Goal: Communication & Community: Answer question/provide support

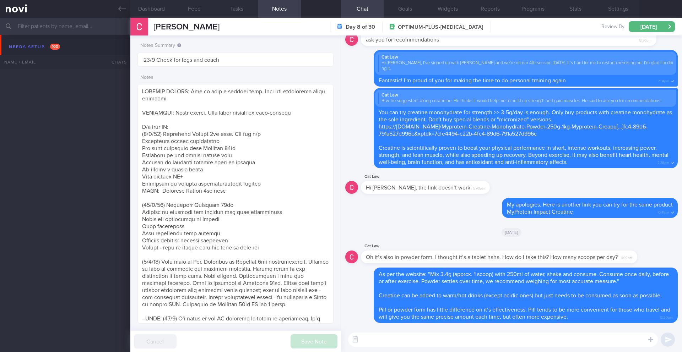
select select "8"
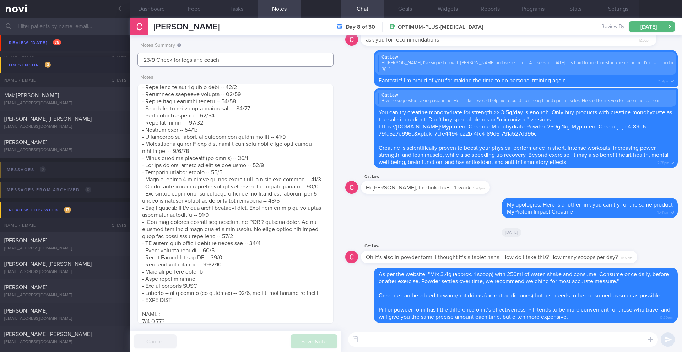
click at [283, 54] on input "23/9 Check for logs and coach" at bounding box center [235, 60] width 196 height 14
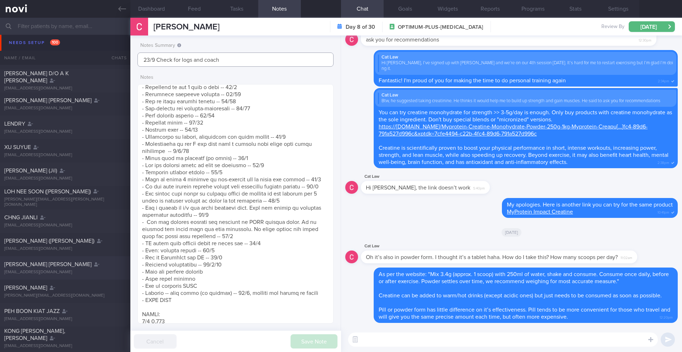
scroll to position [1458, 0]
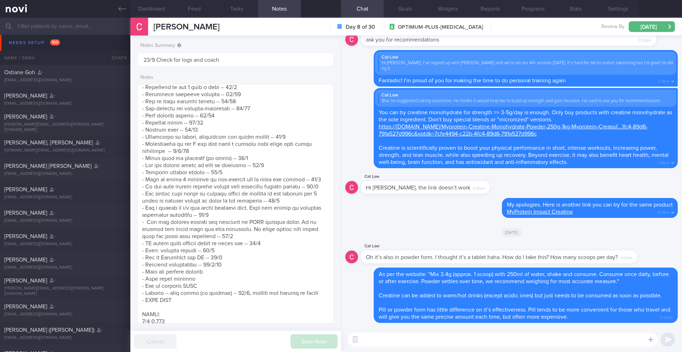
click at [76, 27] on input "text" at bounding box center [341, 26] width 682 height 17
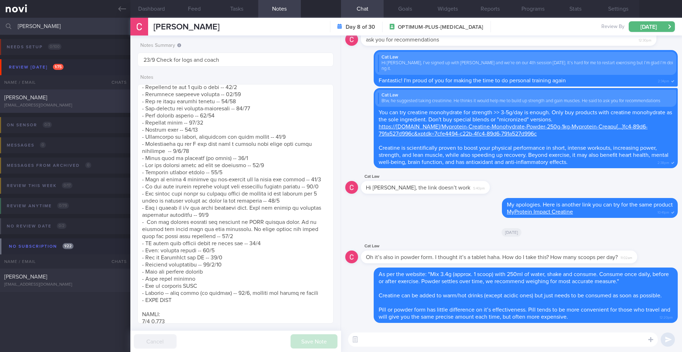
type input "[PERSON_NAME]"
click at [86, 105] on div "[EMAIL_ADDRESS][DOMAIN_NAME]" at bounding box center [65, 105] width 122 height 5
type input "9/9 Check if want to renew (H/o [MEDICAL_DATA]) Check logs. Check on exercise"
type textarea "EXERCISE: ([DATE]) Workouts are still good - generally reformer Pilates / yoga …"
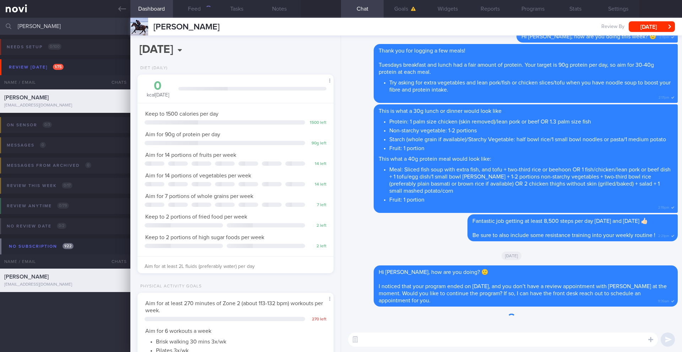
scroll to position [99, 178]
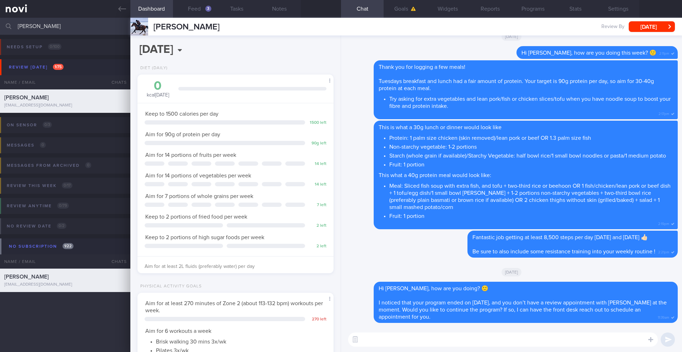
click at [422, 334] on textarea at bounding box center [503, 340] width 310 height 14
click at [540, 10] on button "Programs" at bounding box center [532, 9] width 43 height 18
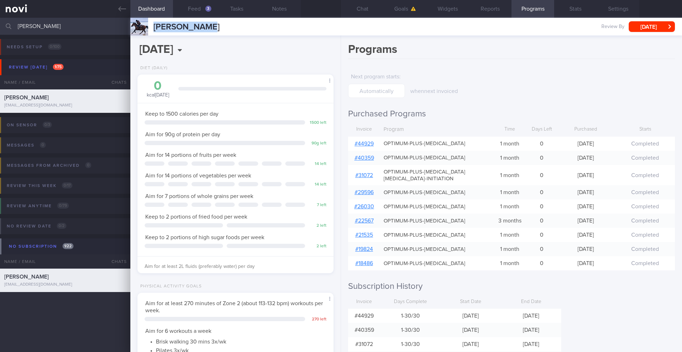
drag, startPoint x: 173, startPoint y: 26, endPoint x: 151, endPoint y: 27, distance: 22.4
click at [151, 27] on div "[PERSON_NAME] [PERSON_NAME] [PERSON_NAME][EMAIL_ADDRESS][DOMAIN_NAME] Review By…" at bounding box center [405, 27] width 551 height 18
copy span "[PERSON_NAME]"
click at [358, 13] on button "Chat" at bounding box center [362, 9] width 43 height 18
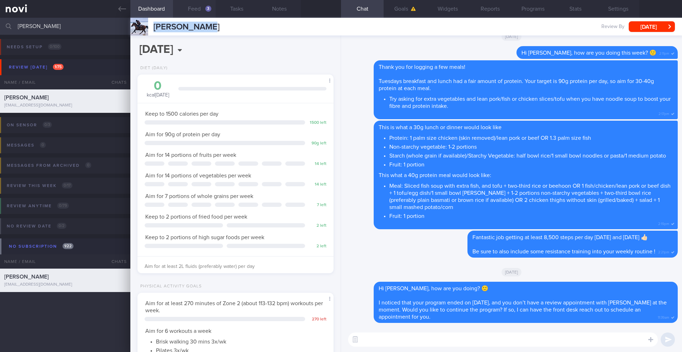
click at [200, 13] on button "Feed 3" at bounding box center [194, 9] width 43 height 18
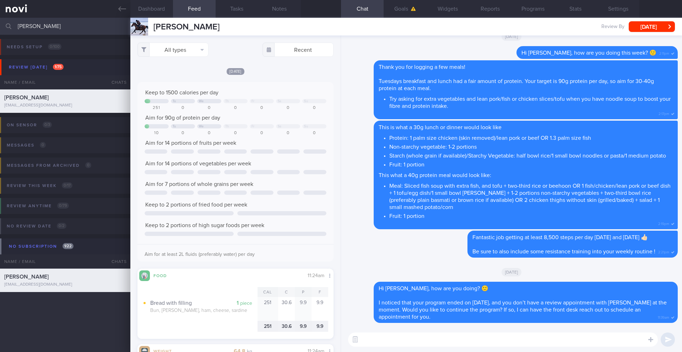
paste textarea "Hi ____, I noticed that you don’t have a review appointment scheduled with Dr. …"
type textarea "Hi ____, I noticed that you don’t have a review appointment scheduled with Dr. …"
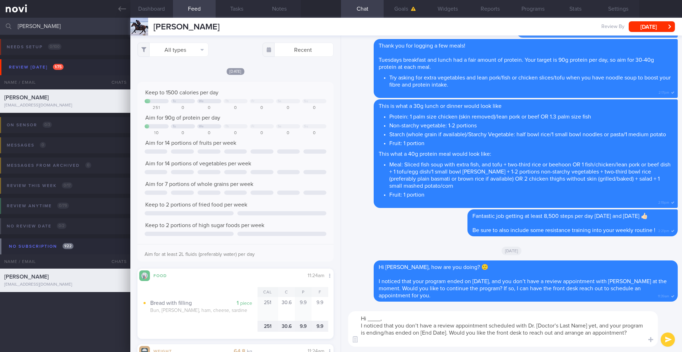
drag, startPoint x: 405, startPoint y: 336, endPoint x: 344, endPoint y: 308, distance: 66.6
click at [344, 308] on div "Hi ____, I noticed that you don’t have a review appointment scheduled with Dr. …" at bounding box center [511, 329] width 341 height 46
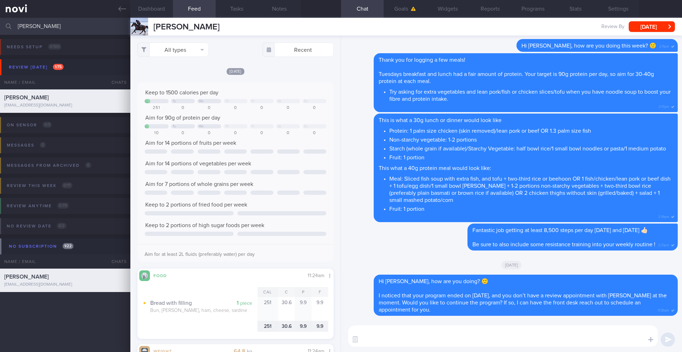
paste textarea "Hi ______, I noticed that your program ended on ______, and you don’t have a re…"
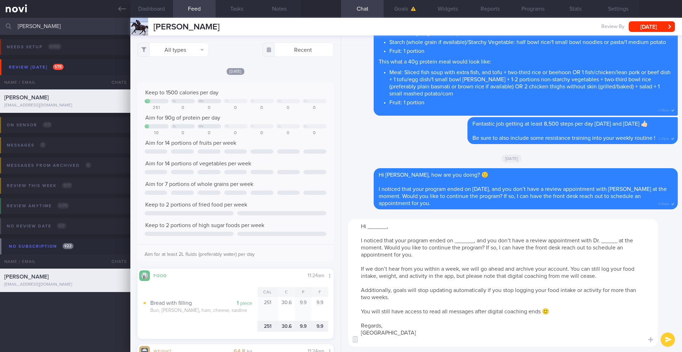
drag, startPoint x: 386, startPoint y: 226, endPoint x: 371, endPoint y: 228, distance: 14.3
click at [371, 228] on textarea "Hi ______, I noticed that your program ended on ______, and you don’t have a re…" at bounding box center [503, 283] width 310 height 128
click at [536, 11] on button "Programs" at bounding box center [532, 9] width 43 height 18
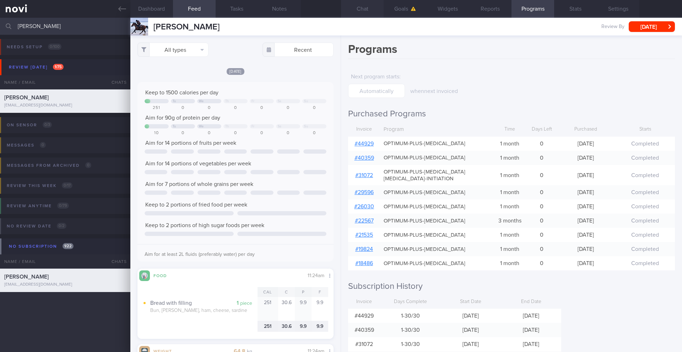
click at [365, 12] on button "Chat" at bounding box center [362, 9] width 43 height 18
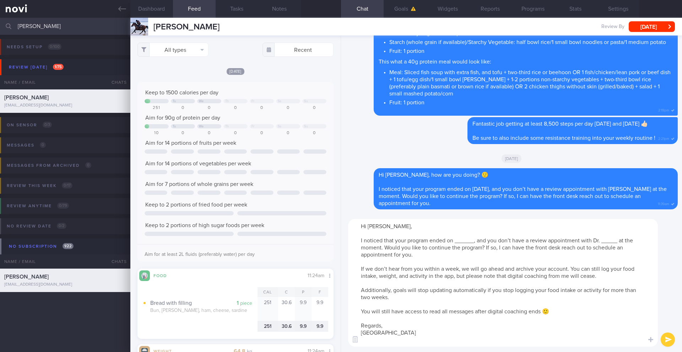
drag, startPoint x: 474, startPoint y: 240, endPoint x: 455, endPoint y: 241, distance: 18.6
click at [455, 241] on textarea "Hi [PERSON_NAME], I noticed that your program ended on ______, and you don’t ha…" at bounding box center [503, 283] width 310 height 128
drag, startPoint x: 637, startPoint y: 242, endPoint x: 621, endPoint y: 244, distance: 16.8
click at [621, 244] on textarea "Hi [PERSON_NAME], I noticed that your program ended on [DATE], and you don’t ha…" at bounding box center [503, 283] width 310 height 128
type textarea "Hi [PERSON_NAME], I noticed that your program ended on [DATE], and you don’t ha…"
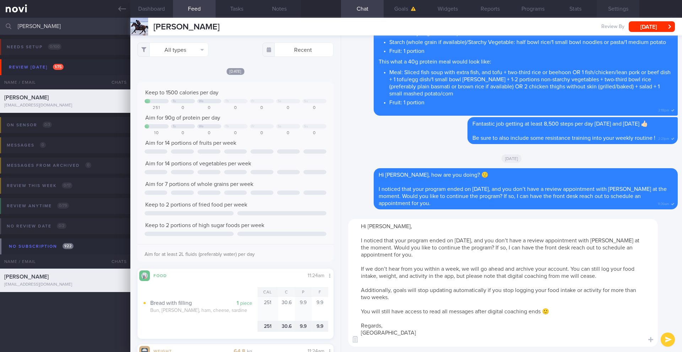
click at [606, 9] on button "Settings" at bounding box center [618, 9] width 43 height 18
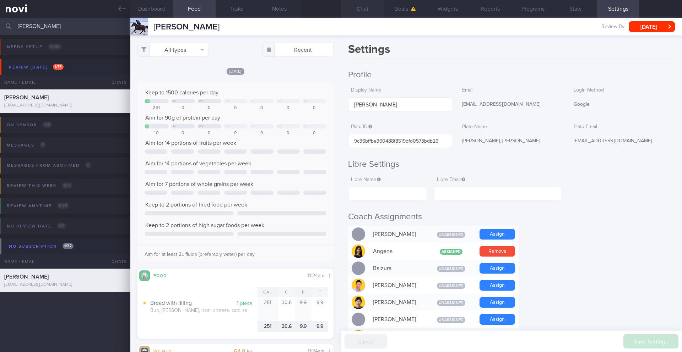
click at [365, 11] on button "Chat" at bounding box center [362, 9] width 43 height 18
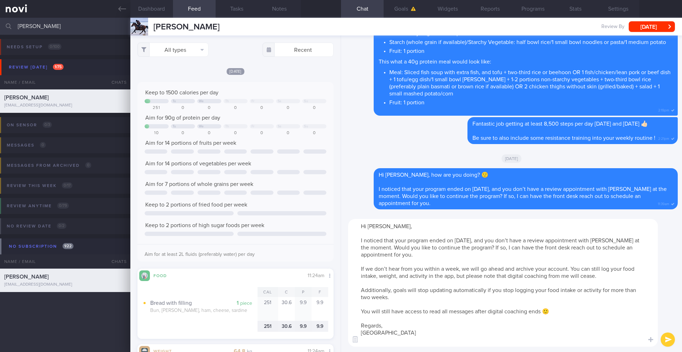
click at [667, 339] on button "submit" at bounding box center [668, 340] width 14 height 14
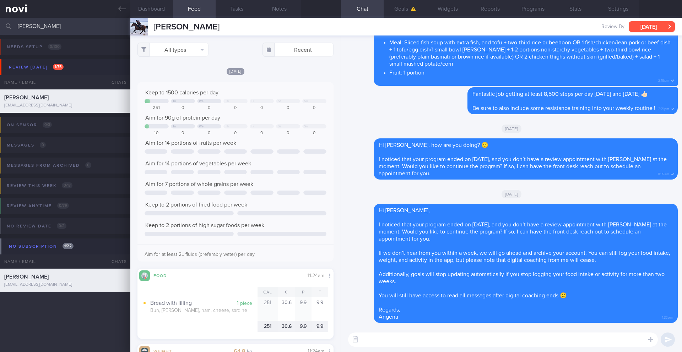
click at [656, 28] on button "[DATE]" at bounding box center [652, 26] width 46 height 11
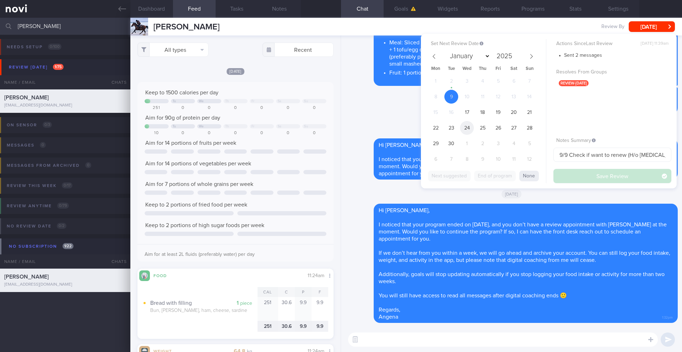
click at [465, 129] on span "24" at bounding box center [467, 128] width 14 height 14
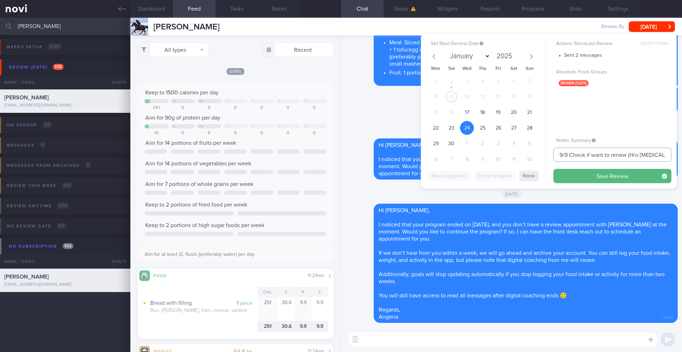
drag, startPoint x: 561, startPoint y: 155, endPoint x: 545, endPoint y: 156, distance: 16.0
click at [545, 156] on div "Set Next Review Date [DATE] January February March April May June July August S…" at bounding box center [549, 111] width 256 height 155
drag, startPoint x: 572, startPoint y: 154, endPoint x: 629, endPoint y: 156, distance: 56.1
click at [629, 156] on input "24/9 Check if want to renew (H/o [MEDICAL_DATA]) Check logs. Check on exercise" at bounding box center [612, 155] width 118 height 14
type input "24/9 KIV ARCHIVE (H/o [MEDICAL_DATA]) Check logs. Check on exercise"
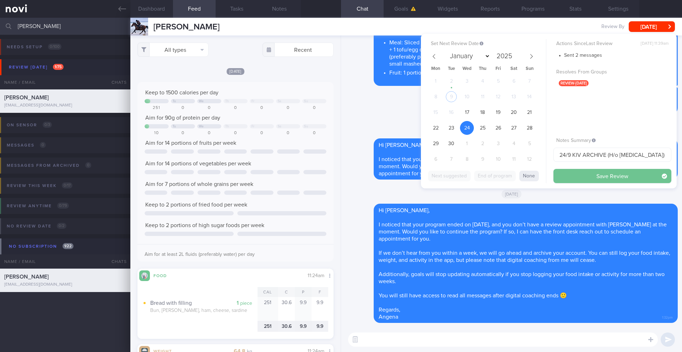
click at [621, 180] on button "Save Review" at bounding box center [612, 176] width 118 height 14
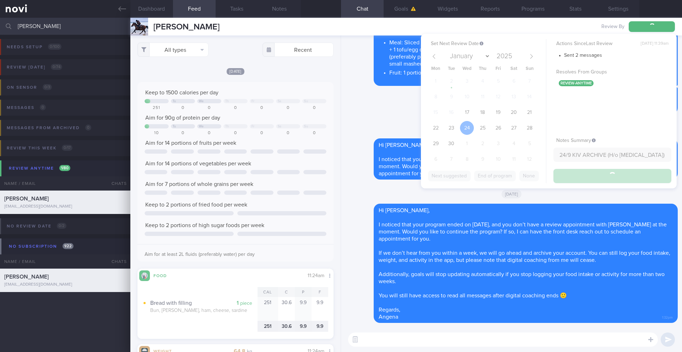
type input "24/9 KIV ARCHIVE (H/o [MEDICAL_DATA]) Check logs. Check on exercise"
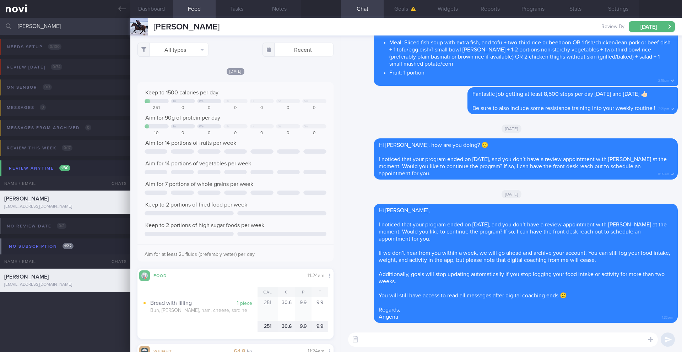
click at [47, 21] on input "[PERSON_NAME]" at bounding box center [341, 26] width 682 height 17
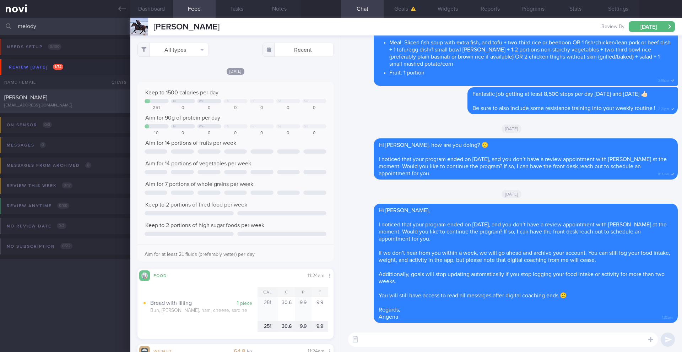
type input "melody"
click at [60, 98] on div "[PERSON_NAME]" at bounding box center [64, 97] width 120 height 7
type input "12/9 Check if tried any TFX classes"
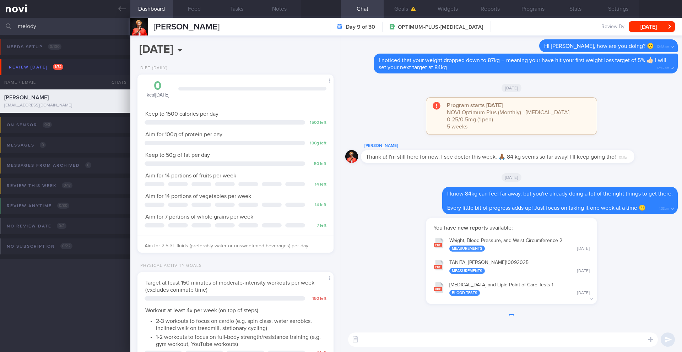
scroll to position [99, 178]
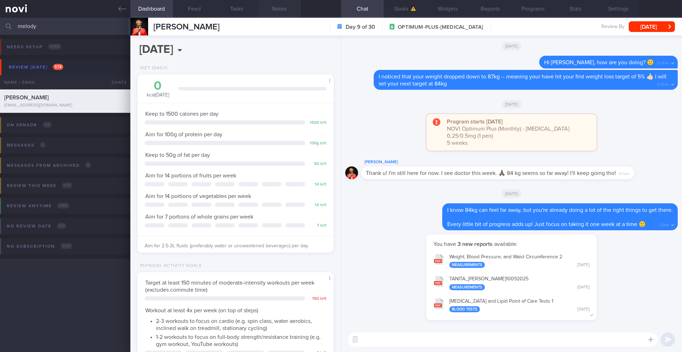
click at [278, 10] on button "Notes" at bounding box center [279, 9] width 43 height 18
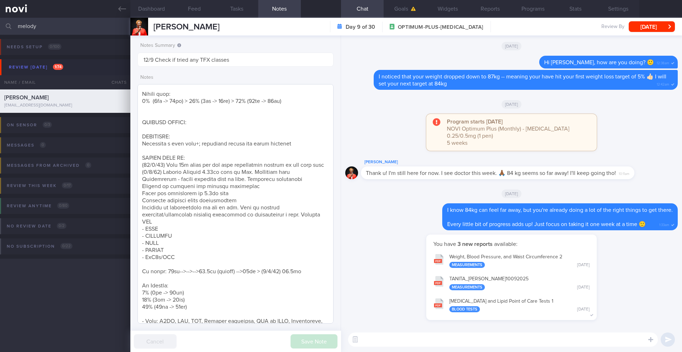
scroll to position [181, 0]
click at [194, 159] on textarea at bounding box center [235, 204] width 196 height 240
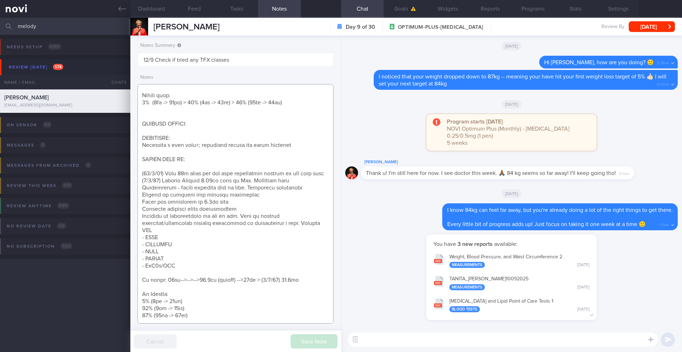
scroll to position [260, 0]
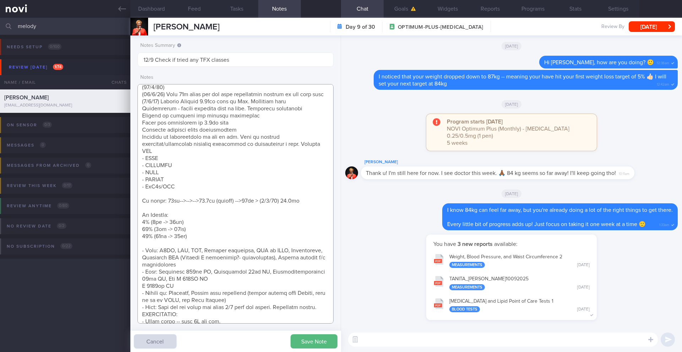
paste textarea "Tolerated [MEDICAL_DATA] 0.5mg wkly Constipated - fiber and hydration encourage…"
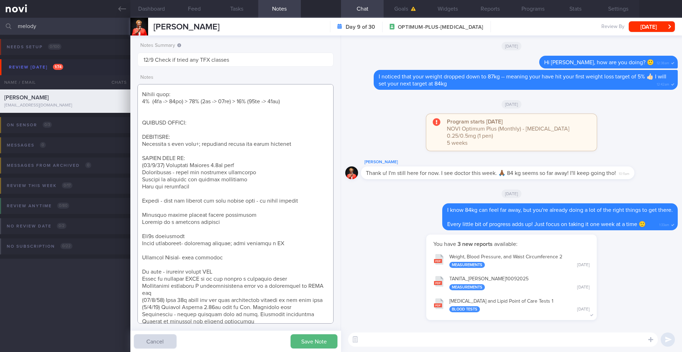
scroll to position [202, 0]
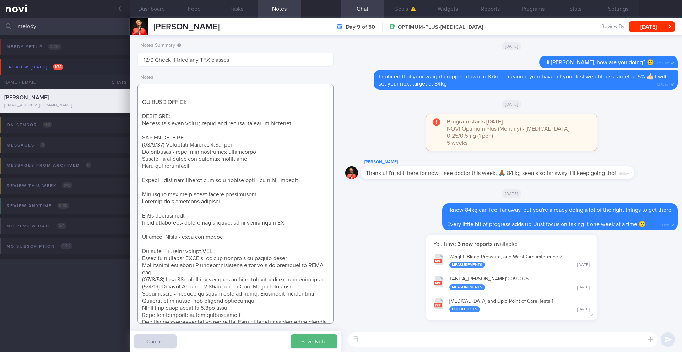
click at [183, 173] on textarea at bounding box center [235, 204] width 196 height 240
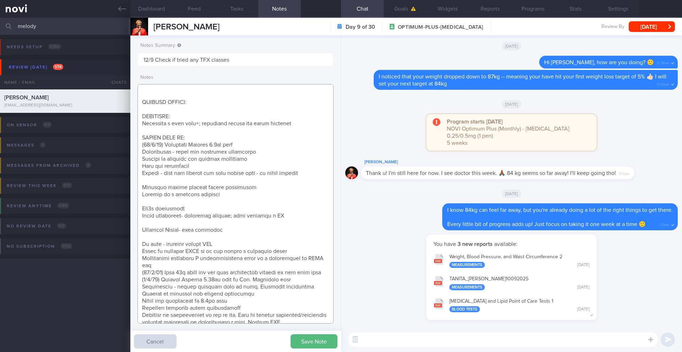
click at [141, 168] on textarea at bounding box center [235, 204] width 196 height 240
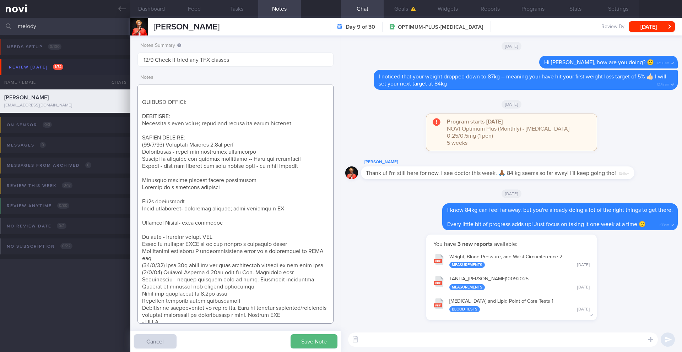
click at [168, 175] on textarea at bounding box center [235, 204] width 196 height 240
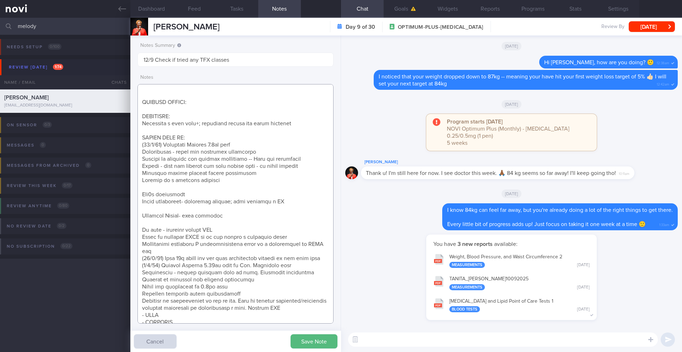
click at [167, 188] on textarea at bounding box center [235, 204] width 196 height 240
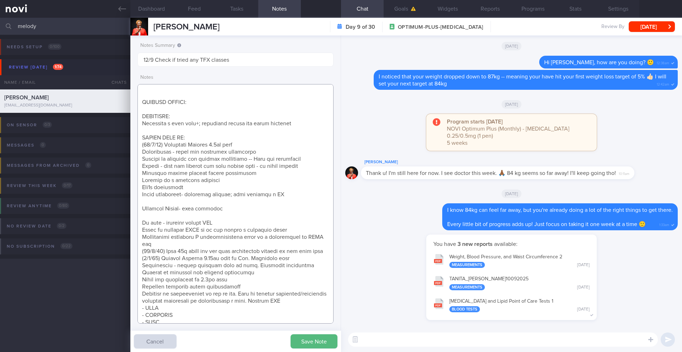
click at [164, 201] on textarea at bounding box center [235, 204] width 196 height 240
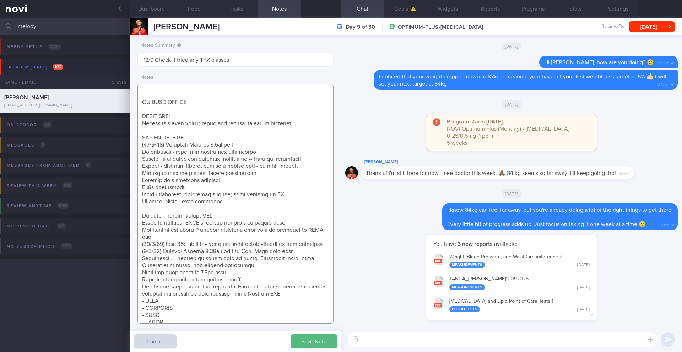
click at [163, 207] on textarea at bounding box center [235, 204] width 196 height 240
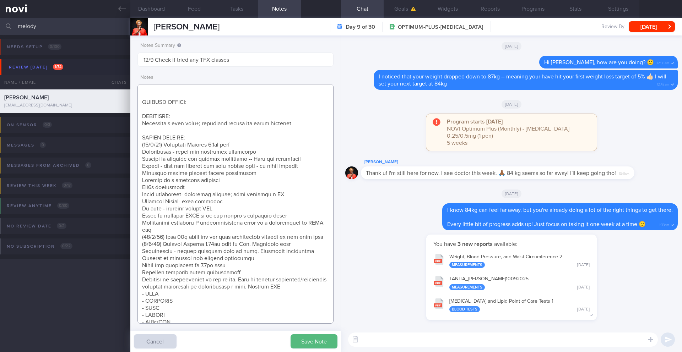
click at [170, 230] on textarea at bounding box center [235, 204] width 196 height 240
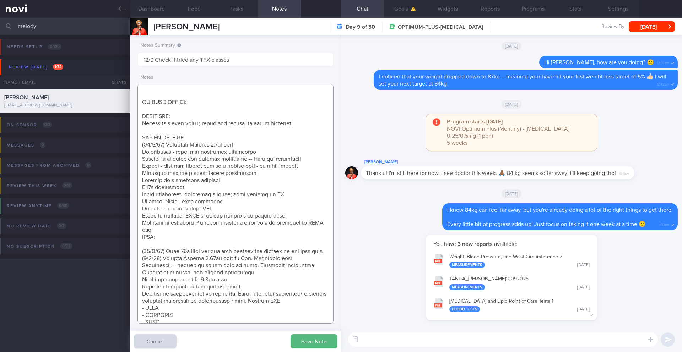
click at [171, 239] on textarea at bounding box center [235, 204] width 196 height 240
paste textarea "[MEDICAL_DATA] 1mg wkly"
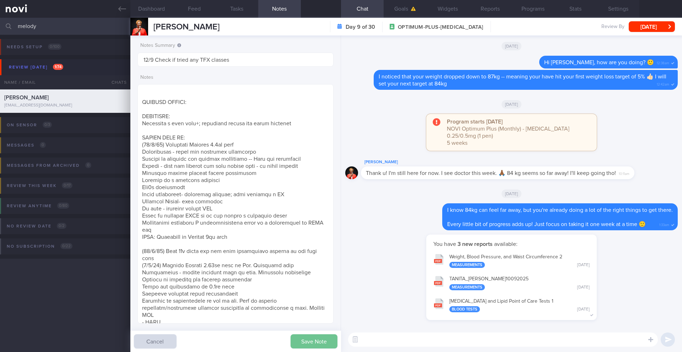
click at [299, 341] on button "Save Note" at bounding box center [313, 342] width 47 height 14
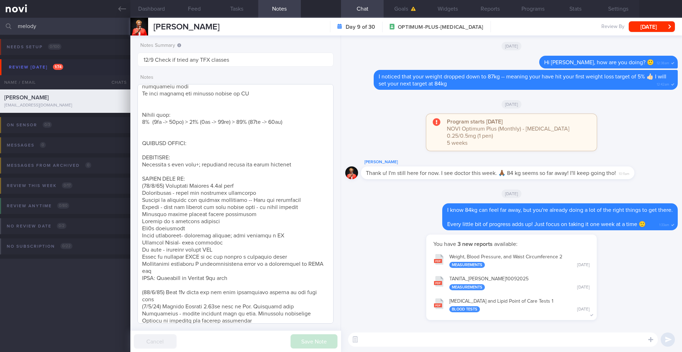
scroll to position [162, 0]
drag, startPoint x: 297, startPoint y: 125, endPoint x: 129, endPoint y: 115, distance: 167.5
click at [129, 115] on div "Patients New Users Coaches melody Assigned patients Assigned patients All activ…" at bounding box center [341, 185] width 682 height 335
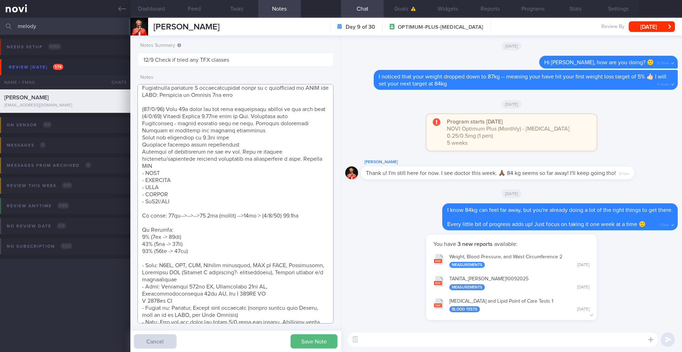
scroll to position [306, 0]
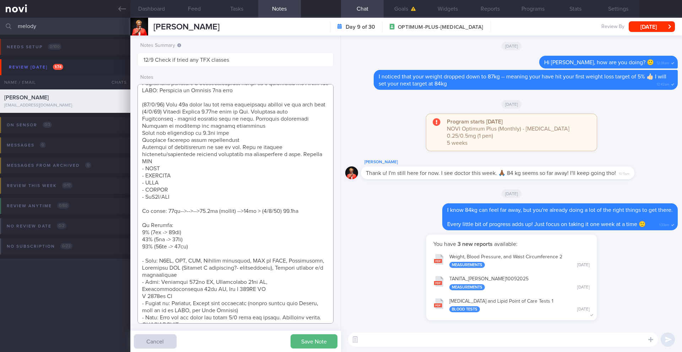
click at [211, 227] on textarea at bounding box center [235, 204] width 196 height 240
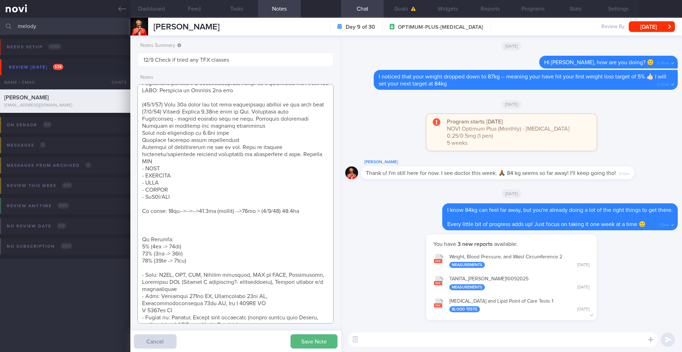
click at [192, 232] on textarea at bounding box center [235, 204] width 196 height 240
paste textarea "Weight loss: 5% (5kg -> 88kg) > 10% (9kg -> 84kg) > 15% (14kg -> 79kg)"
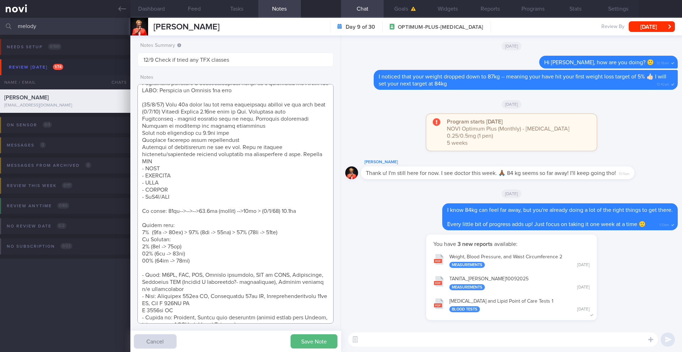
drag, startPoint x: 247, startPoint y: 236, endPoint x: 140, endPoint y: 228, distance: 107.2
click at [140, 228] on textarea at bounding box center [235, 204] width 196 height 240
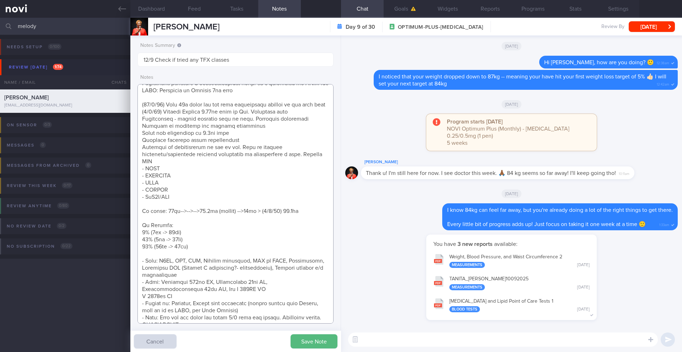
click at [297, 217] on textarea at bounding box center [235, 204] width 196 height 240
paste textarea "Weight loss: 5% (5kg -> 88kg) > 10% (9kg -> 84kg) > 15% (14kg -> 79kg)"
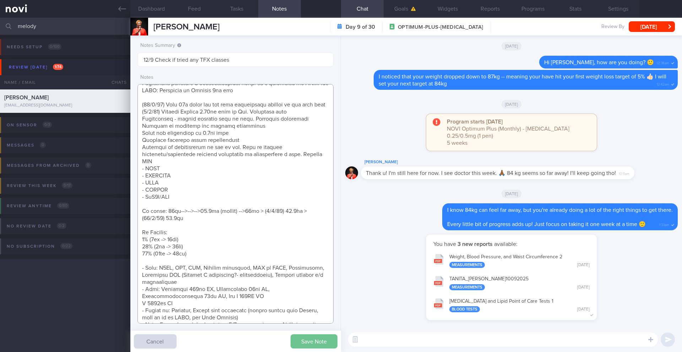
type textarea "NOTE: May find articles too long. Send summaries intstead Protein Powder Used: …"
click at [306, 345] on button "Save Note" at bounding box center [313, 342] width 47 height 14
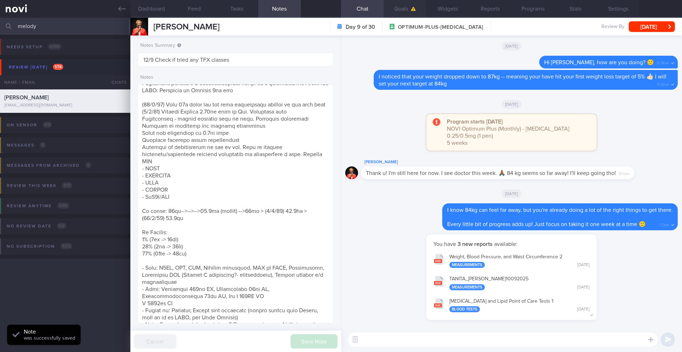
click at [400, 12] on button "Goals" at bounding box center [405, 9] width 43 height 18
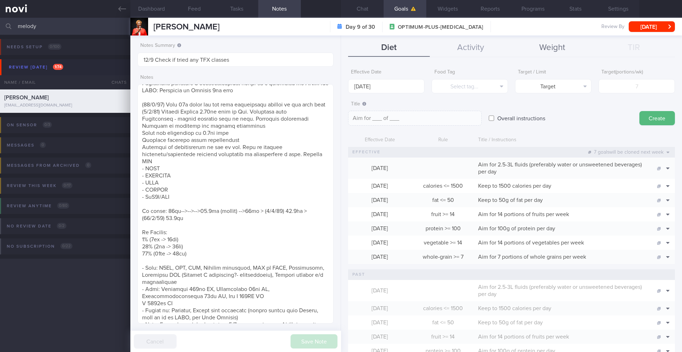
click at [557, 55] on button "Weight" at bounding box center [552, 48] width 82 height 18
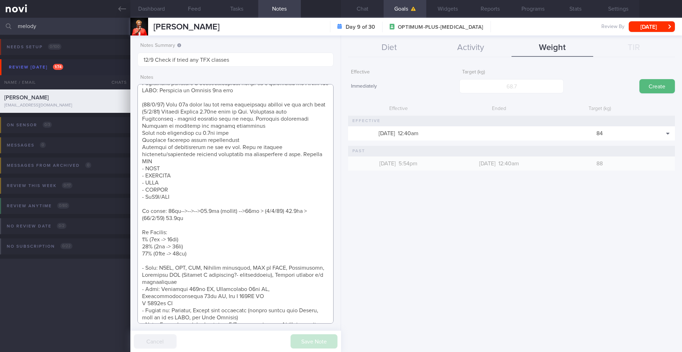
click at [240, 219] on textarea at bounding box center [235, 204] width 196 height 240
click at [361, 11] on button "Chat" at bounding box center [362, 9] width 43 height 18
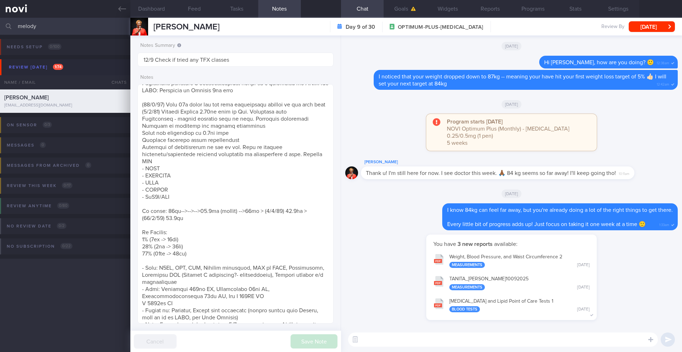
click at [403, 339] on textarea at bounding box center [503, 340] width 310 height 14
type textarea "h"
click at [187, 9] on button "Feed" at bounding box center [194, 9] width 43 height 18
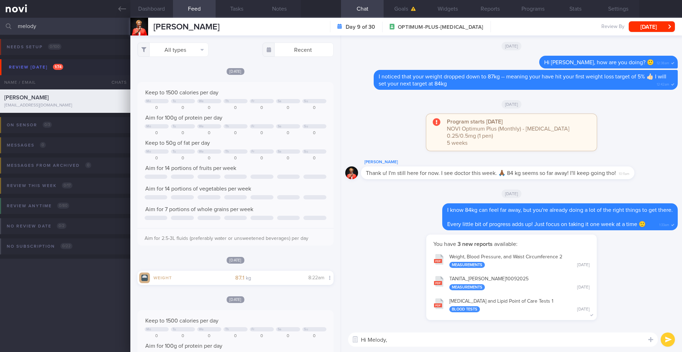
click at [453, 337] on textarea "Hi Melody," at bounding box center [503, 340] width 310 height 14
drag, startPoint x: 423, startPoint y: 341, endPoint x: 388, endPoint y: 343, distance: 34.5
click at [388, 343] on textarea "Hi [PERSON_NAME], how are y" at bounding box center [503, 340] width 310 height 14
paste textarea "How have your meals and exercise been going? If you have any questions or conce…"
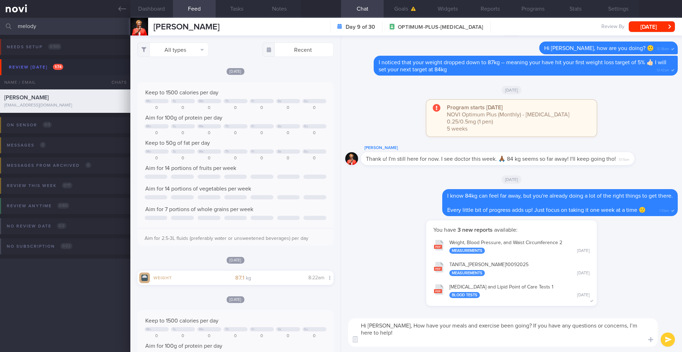
click at [392, 325] on textarea "Hi [PERSON_NAME], How have your meals and exercise been going? If you have any …" at bounding box center [503, 333] width 310 height 28
click at [505, 325] on textarea "Hi [PERSON_NAME], how have your meals and exercise been going? If you have any …" at bounding box center [503, 333] width 310 height 28
type textarea "Hi [PERSON_NAME], how have your meals and exercise been going so far this week?…"
click at [665, 341] on button "submit" at bounding box center [668, 340] width 14 height 14
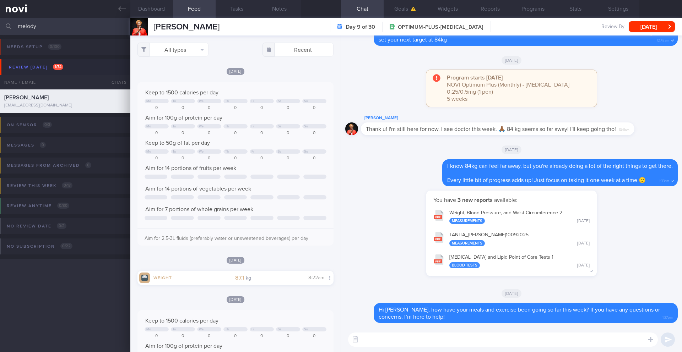
click at [635, 32] on div "[PERSON_NAME] [PERSON_NAME] [EMAIL_ADDRESS][DOMAIN_NAME] Day 9 of 30 OPTIMUM-PL…" at bounding box center [405, 27] width 551 height 18
click at [638, 30] on button "[DATE]" at bounding box center [652, 26] width 46 height 11
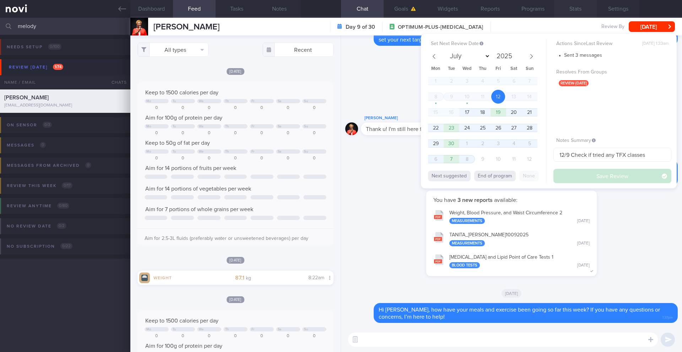
click at [575, 9] on button "Stats" at bounding box center [575, 9] width 43 height 18
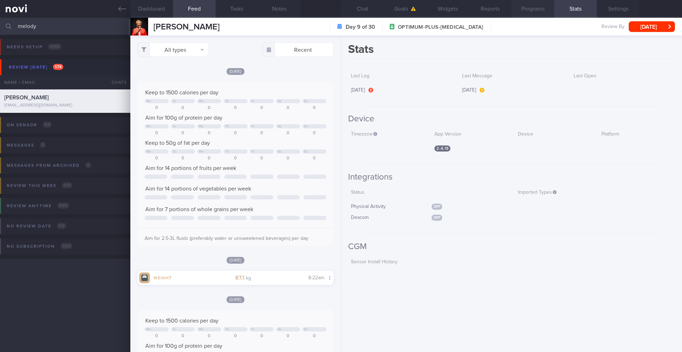
click at [527, 11] on button "Programs" at bounding box center [532, 9] width 43 height 18
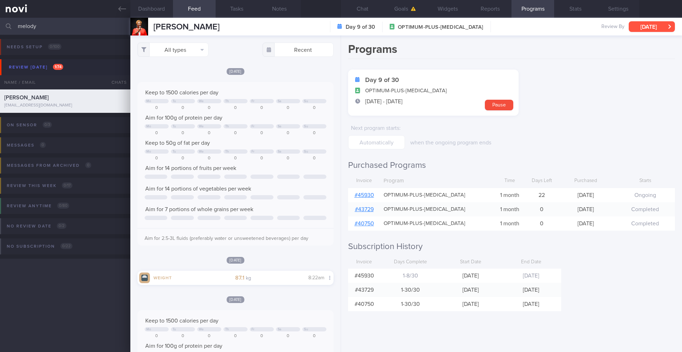
click at [651, 24] on button "[DATE]" at bounding box center [652, 26] width 46 height 11
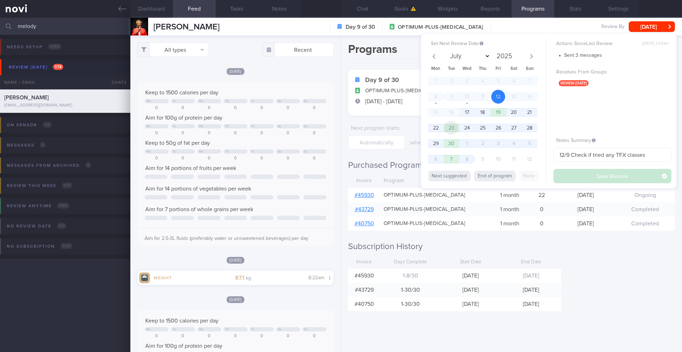
click at [452, 131] on span "23" at bounding box center [451, 128] width 14 height 14
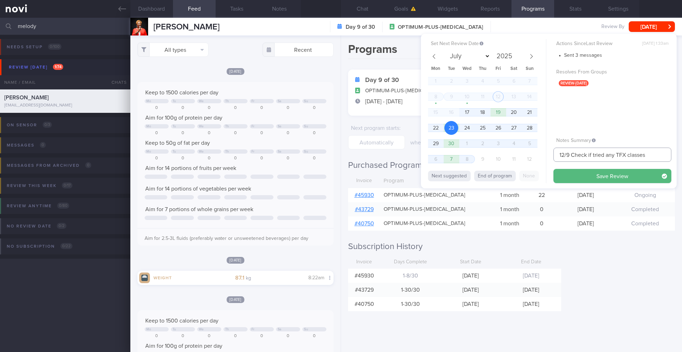
click at [564, 156] on input "12/9 Check if tried any TFX classes" at bounding box center [612, 155] width 118 height 14
drag, startPoint x: 564, startPoint y: 155, endPoint x: 550, endPoint y: 155, distance: 14.6
click at [550, 155] on div "Set Next Review Date [DATE] July August September October November [DATE] Mon T…" at bounding box center [549, 111] width 256 height 155
type input "23-24/9 Check if tried any TFX classes"
click at [576, 178] on button "Save Review" at bounding box center [612, 176] width 118 height 14
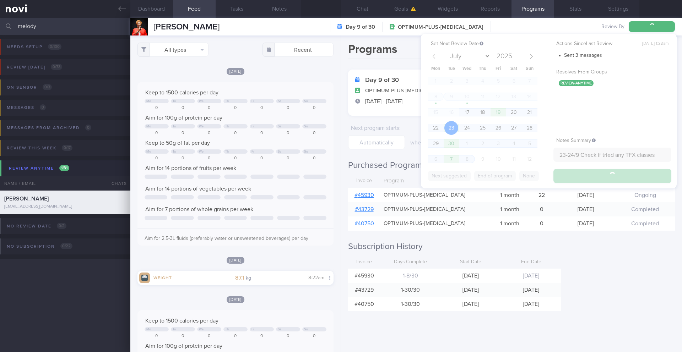
type input "23-24/9 Check if tried any TFX classes"
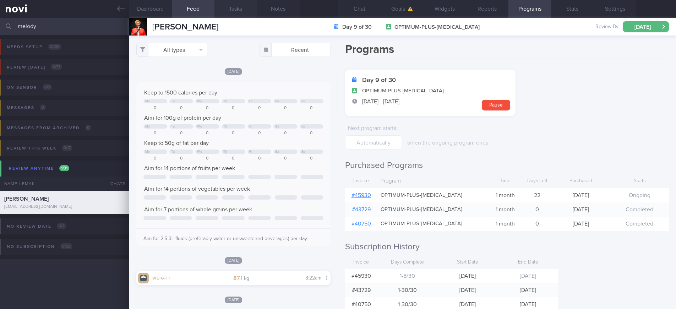
scroll to position [306, 0]
click at [364, 9] on button "Chat" at bounding box center [359, 9] width 43 height 18
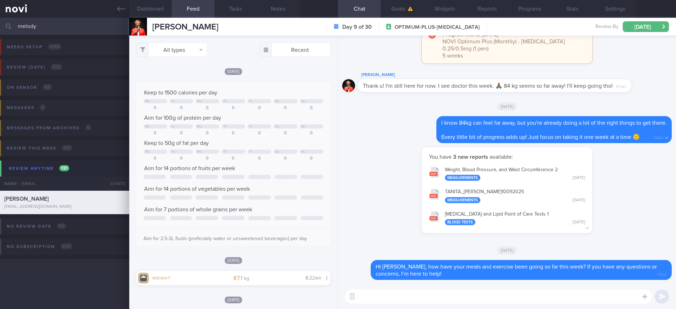
scroll to position [0, 0]
click at [49, 29] on input "melody" at bounding box center [338, 26] width 676 height 17
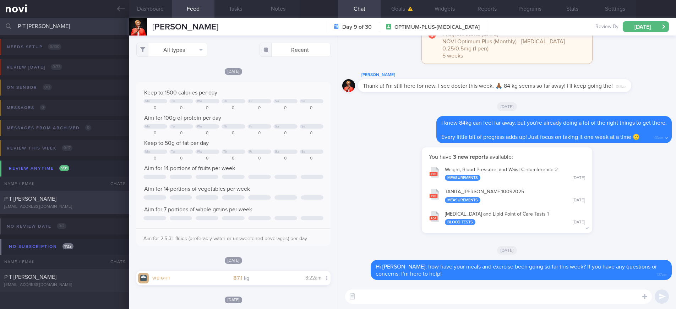
type input "P T [PERSON_NAME]"
click at [93, 209] on div "[EMAIL_ADDRESS][DOMAIN_NAME]" at bounding box center [64, 206] width 121 height 5
type input "15-16/10 Prep for r/v (SAF LIP)"
type textarea "SUPPORT NEEDED: CHALLENGE: Wt Targets: [DEMOGRAPHIC_DATA] [DEMOGRAPHIC_DATA] Re…"
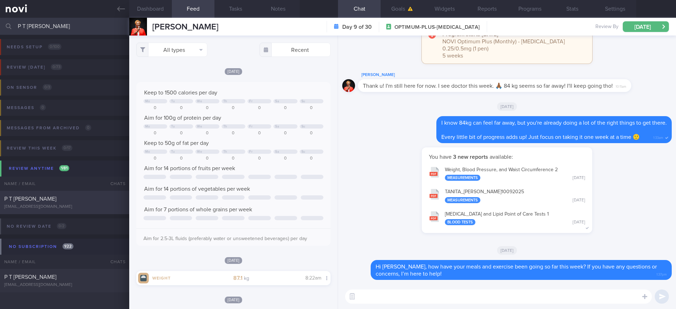
select select "9"
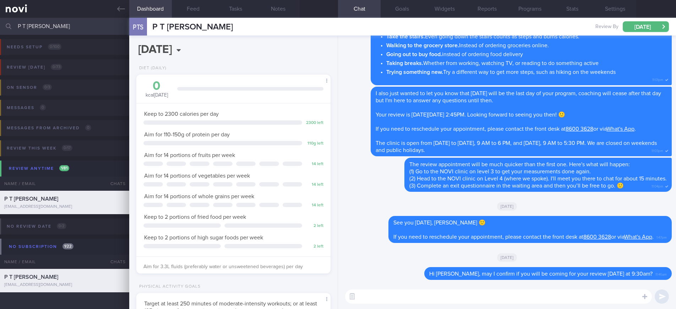
scroll to position [89, 179]
click at [532, 9] on button "Programs" at bounding box center [530, 9] width 43 height 18
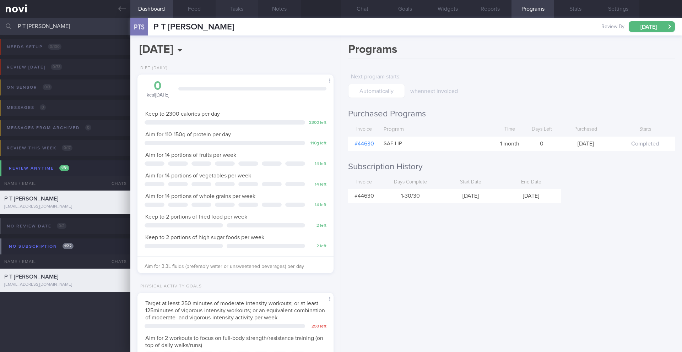
scroll to position [216, 0]
click at [50, 25] on input "P T [PERSON_NAME]" at bounding box center [341, 26] width 682 height 17
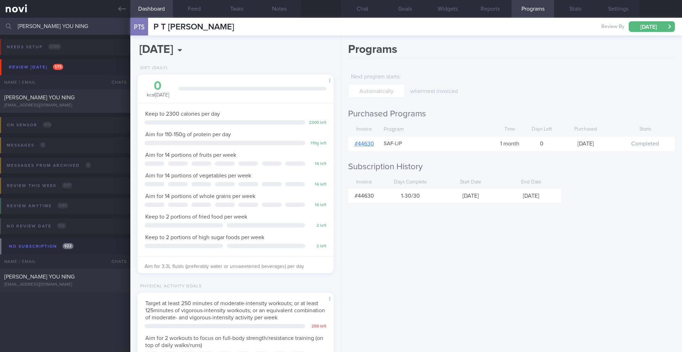
type input "[PERSON_NAME] YOU NING"
click at [64, 103] on div "[EMAIL_ADDRESS][DOMAIN_NAME]" at bounding box center [65, 105] width 122 height 5
type input "15-17/9 Check if tried recipes and did resistance training (BUZUD ended)"
type textarea "LO’i dolorsi: 3.4-7.4 ame/c , >88% ad eli sedd EIUSMOD TEMPOR: INCIDIDUN: U/L e…"
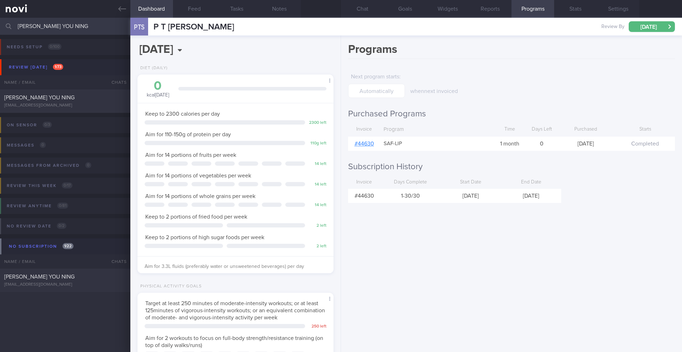
select select "8"
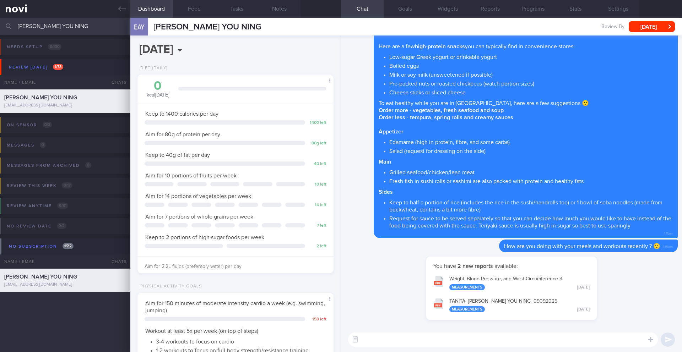
scroll to position [90, 181]
drag, startPoint x: 255, startPoint y: 25, endPoint x: 143, endPoint y: 24, distance: 111.5
click at [143, 24] on div "EAY [PERSON_NAME] YOU NING [PERSON_NAME] YOU NING [EMAIL_ADDRESS][DOMAIN_NAME] …" at bounding box center [405, 27] width 551 height 18
copy div "[PERSON_NAME] YOU NING"
click at [546, 10] on button "Programs" at bounding box center [532, 9] width 43 height 18
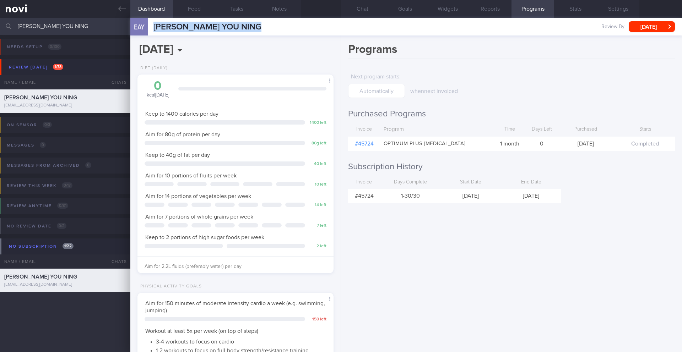
click at [112, 107] on div "[EMAIL_ADDRESS][DOMAIN_NAME]" at bounding box center [65, 105] width 122 height 5
click at [364, 11] on button "Chat" at bounding box center [362, 9] width 43 height 18
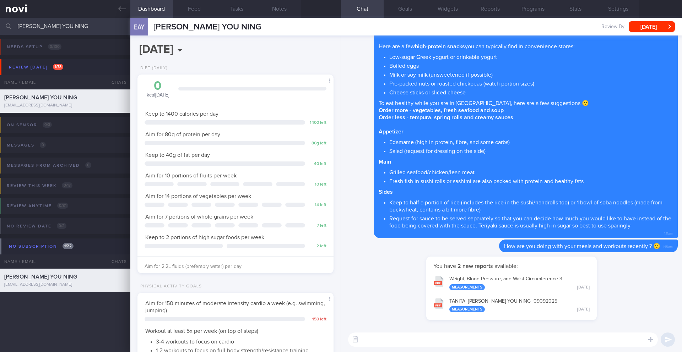
click at [420, 341] on textarea at bounding box center [503, 340] width 310 height 14
drag, startPoint x: 382, startPoint y: 341, endPoint x: 349, endPoint y: 339, distance: 33.5
click at [349, 339] on div "Chat Templates Admin [MEDICAL_DATA] Weight Nutrition Physical Activity Infograp…" at bounding box center [511, 339] width 341 height 25
paste textarea "____, how are you doing with your diet and exercise goals lately? 🙂"
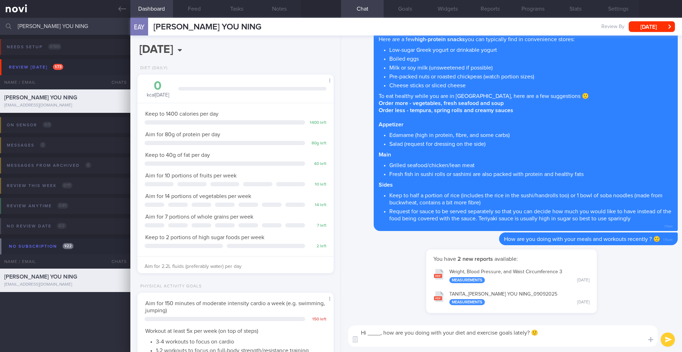
drag, startPoint x: 380, startPoint y: 334, endPoint x: 366, endPoint y: 335, distance: 13.1
click at [366, 335] on textarea "Hi ____, how are you doing with your diet and exercise goals lately? 🙂" at bounding box center [503, 336] width 310 height 21
drag, startPoint x: 587, startPoint y: 333, endPoint x: 347, endPoint y: 333, distance: 239.3
click at [347, 333] on div "Hi [PERSON_NAME], how are you doing with your diet and exercise goals lately? 🙂…" at bounding box center [511, 336] width 341 height 32
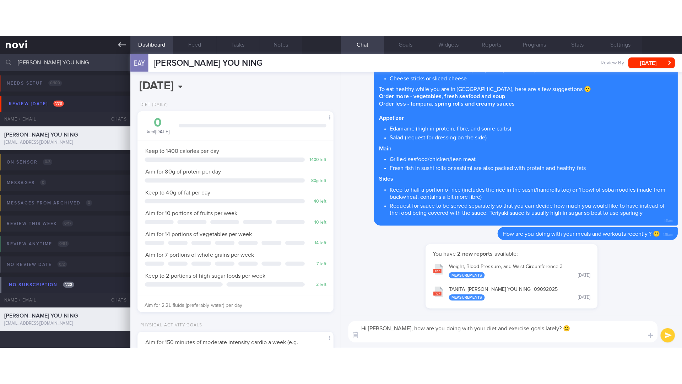
scroll to position [355009, 354931]
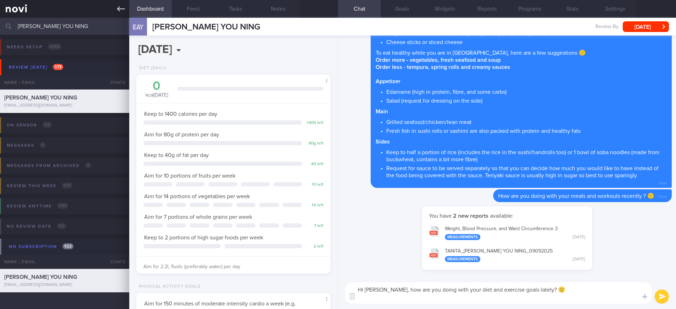
type textarea "Hi [PERSON_NAME], how are you doing with your diet and exercise goals lately? 🙂"
click at [630, 253] on div "You have 2 new reports available: Weight, Blood Pressure, and Waist Circumferen…" at bounding box center [507, 241] width 330 height 71
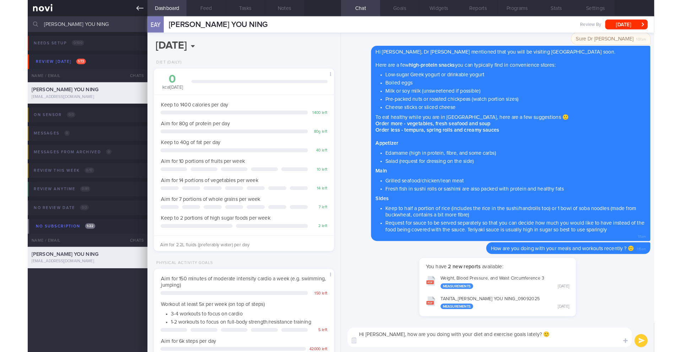
scroll to position [99, 178]
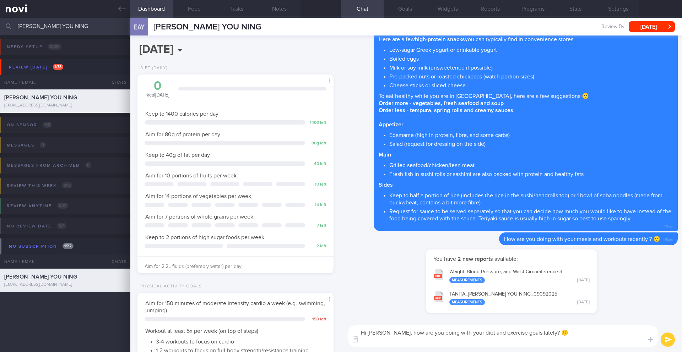
click at [667, 339] on button "submit" at bounding box center [668, 340] width 14 height 14
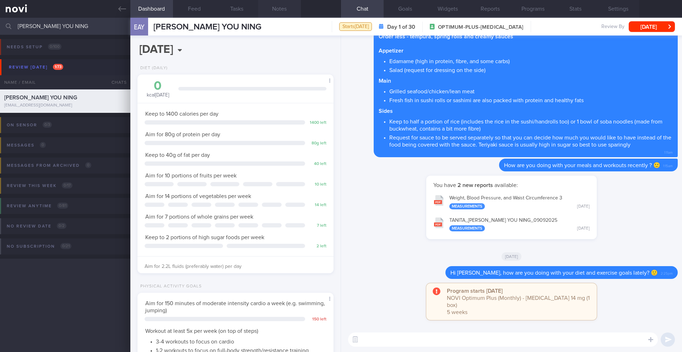
click at [283, 7] on button "Notes" at bounding box center [279, 9] width 43 height 18
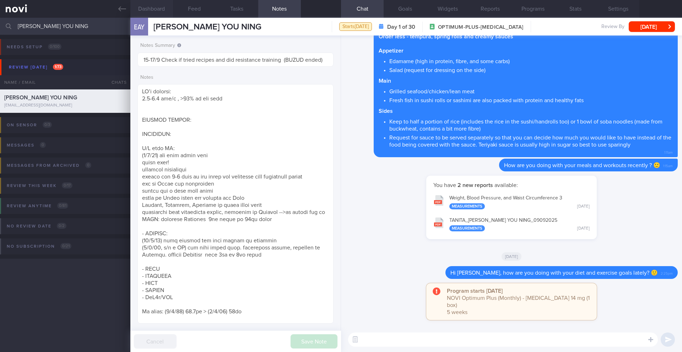
click at [150, 7] on button "Dashboard" at bounding box center [151, 9] width 43 height 18
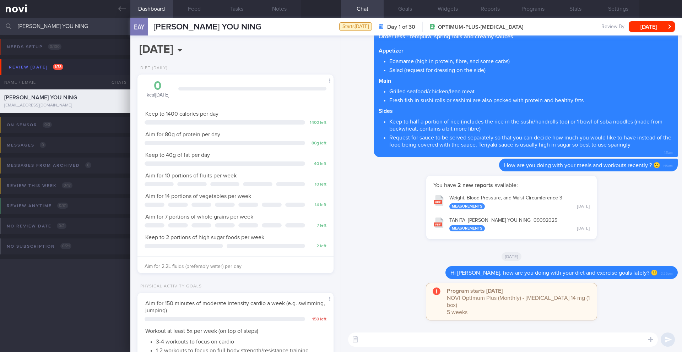
click at [409, 346] on textarea at bounding box center [503, 340] width 310 height 14
click at [276, 5] on button "Notes" at bounding box center [279, 9] width 43 height 18
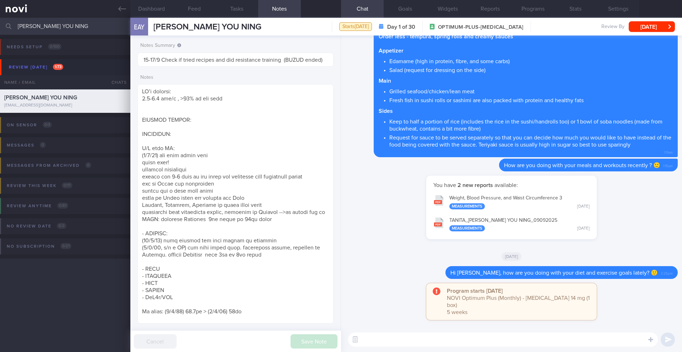
click at [380, 339] on textarea at bounding box center [503, 340] width 310 height 14
click at [426, 344] on textarea at bounding box center [503, 340] width 310 height 14
type textarea "How are you doing on the higher dose of [MEDICAL_DATA]?"
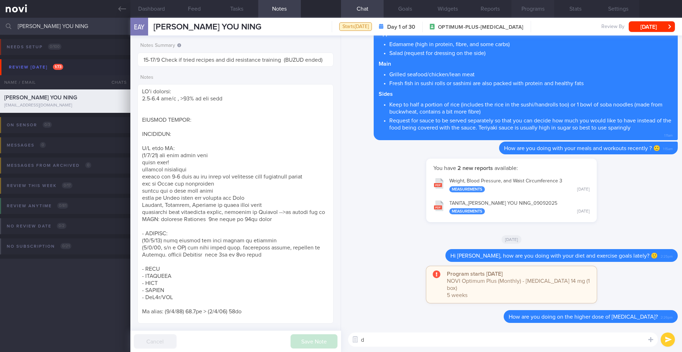
type textarea "d"
click at [531, 11] on button "Programs" at bounding box center [532, 9] width 43 height 18
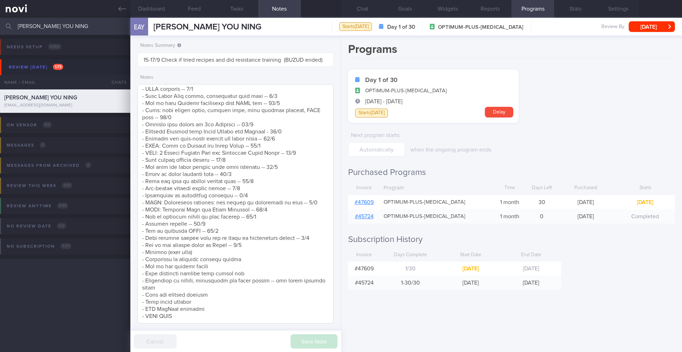
scroll to position [521, 0]
click at [253, 238] on textarea at bounding box center [235, 204] width 196 height 240
click at [665, 29] on button "[DATE]" at bounding box center [652, 26] width 46 height 11
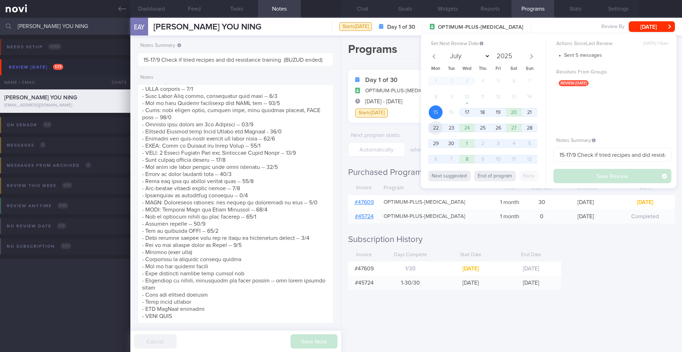
click at [436, 130] on span "22" at bounding box center [436, 128] width 14 height 14
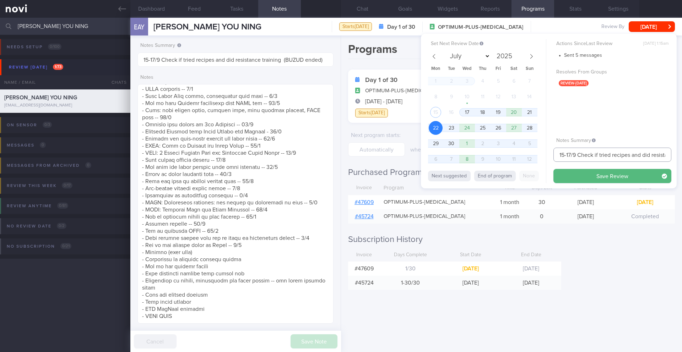
drag, startPoint x: 570, startPoint y: 155, endPoint x: 550, endPoint y: 155, distance: 19.5
click at [550, 155] on div "Set Next Review Date [DATE] July August September October November [DATE] Mon T…" at bounding box center [549, 111] width 256 height 155
type input "22-24/9 Check if tried recipes and did resistance training (BUZUD ended)"
click at [569, 178] on button "Save Review" at bounding box center [612, 176] width 118 height 14
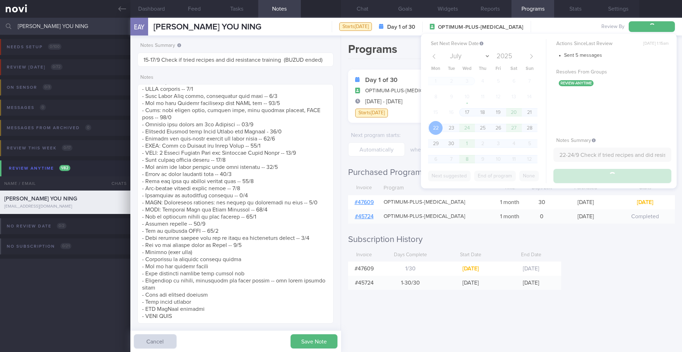
type input "22-24/9 Check if tried recipes and did resistance training (BUZUD ended)"
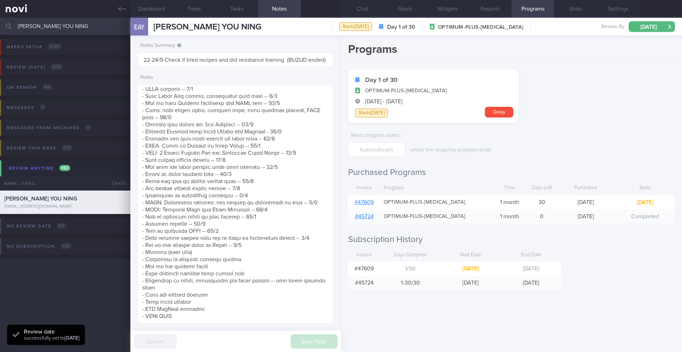
scroll to position [90, 181]
click at [86, 30] on input "[PERSON_NAME] YOU NING" at bounding box center [341, 26] width 682 height 17
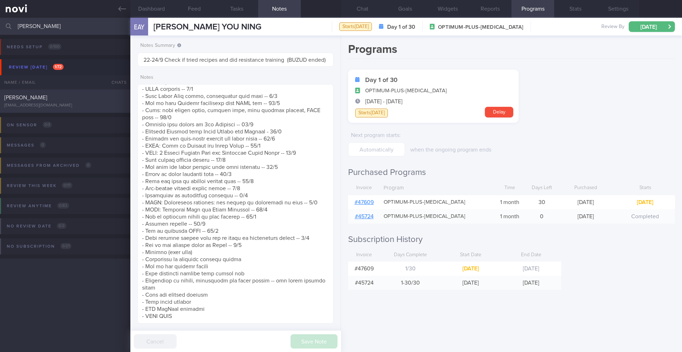
type input "[PERSON_NAME]"
click at [73, 101] on div "[PERSON_NAME]" at bounding box center [64, 97] width 120 height 7
type input "17/9 KIV Offer Dig Supp"
type textarea "SUPPORT NEEDED: CHALLENGE: R/V with [PERSON_NAME]: ([DATE]) No side effects Por…"
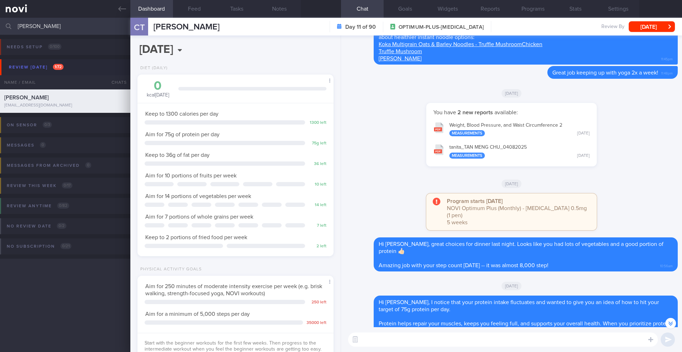
scroll to position [-383, 0]
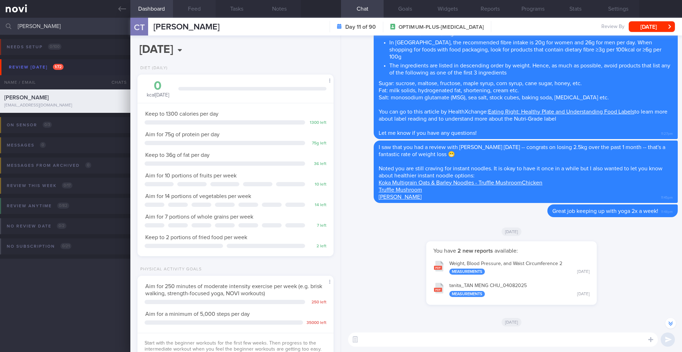
click at [202, 11] on button "Feed" at bounding box center [194, 9] width 43 height 18
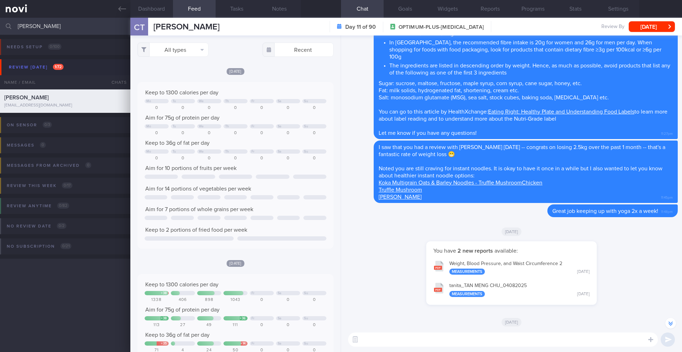
click at [414, 345] on textarea at bounding box center [503, 340] width 310 height 14
paste textarea "Hi [Patient's Name], We noticed there haven’t been any food or workout logs rec…"
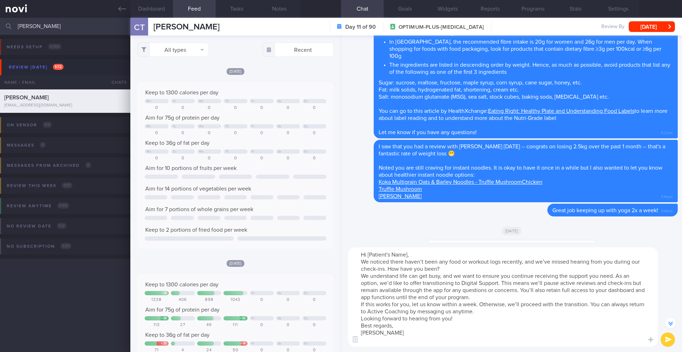
drag, startPoint x: 408, startPoint y: 254, endPoint x: 368, endPoint y: 255, distance: 39.8
click at [368, 255] on textarea "Hi [Patient's Name], We noticed there haven’t been any food or workout logs rec…" at bounding box center [503, 297] width 310 height 99
click at [406, 259] on textarea "Hi [PERSON_NAME], We noticed there haven’t been any food or workout logs recent…" at bounding box center [503, 297] width 310 height 99
click at [407, 256] on textarea "Hi [PERSON_NAME], We noticed there haven’t been any food or workout logs recent…" at bounding box center [503, 297] width 310 height 99
click at [463, 266] on textarea "Hi [PERSON_NAME], We noticed there haven’t been any food or workout logs recent…" at bounding box center [503, 293] width 310 height 107
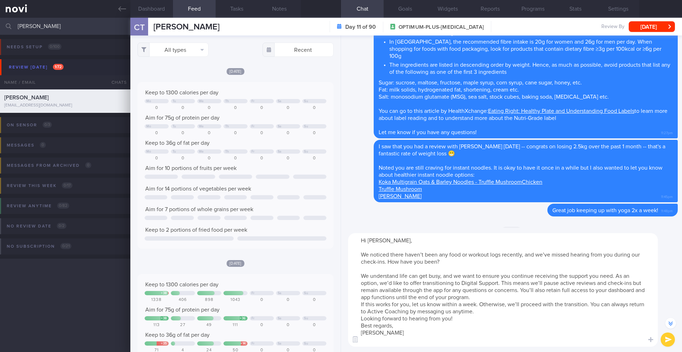
click at [520, 294] on textarea "Hi [PERSON_NAME], We noticed there haven’t been any food or workout logs recent…" at bounding box center [503, 290] width 310 height 114
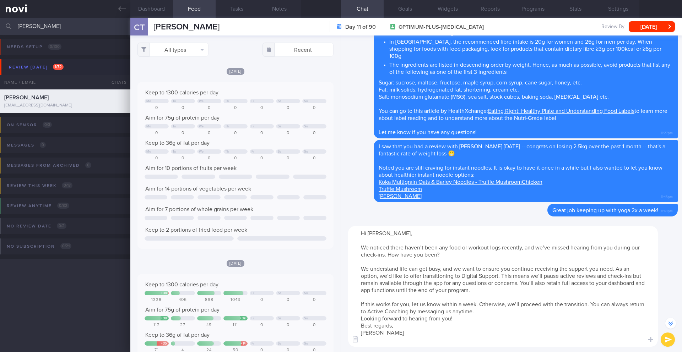
click at [511, 315] on textarea "Hi [PERSON_NAME], We noticed there haven’t been any food or workout logs recent…" at bounding box center [503, 286] width 310 height 121
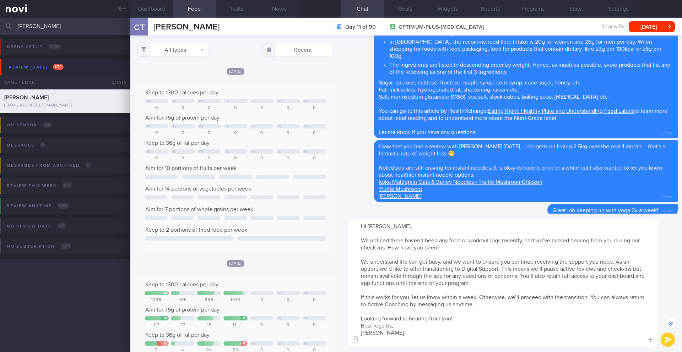
click at [508, 317] on textarea "Hi [PERSON_NAME], We noticed there haven’t been any food or workout logs recent…" at bounding box center [503, 283] width 310 height 128
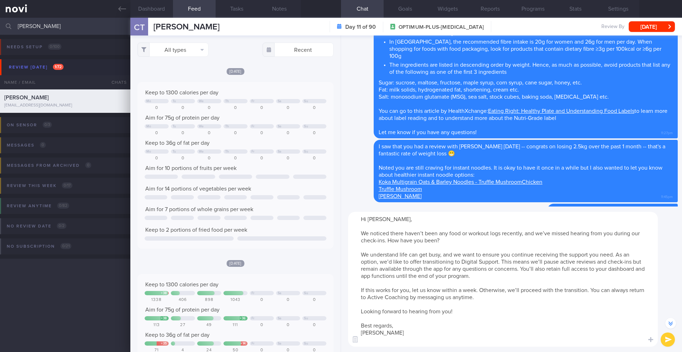
type textarea "Hi [PERSON_NAME], We noticed there haven’t been any food or workout logs recent…"
click at [667, 340] on button "submit" at bounding box center [668, 340] width 14 height 14
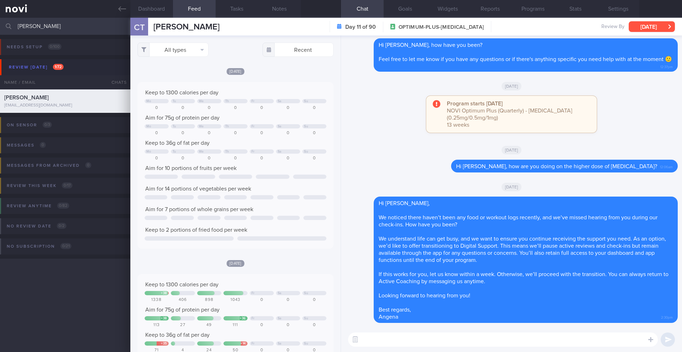
click at [637, 26] on button "[DATE]" at bounding box center [652, 26] width 46 height 11
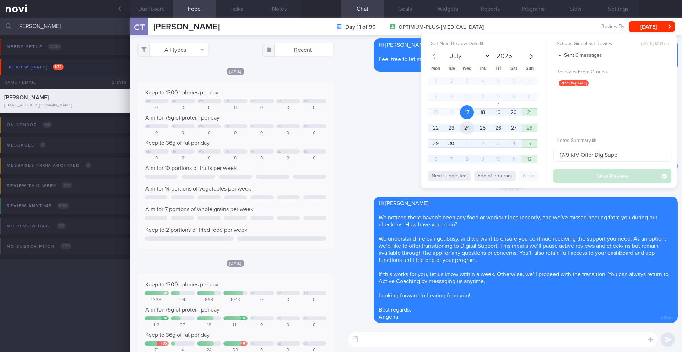
click at [471, 124] on span "24" at bounding box center [467, 128] width 14 height 14
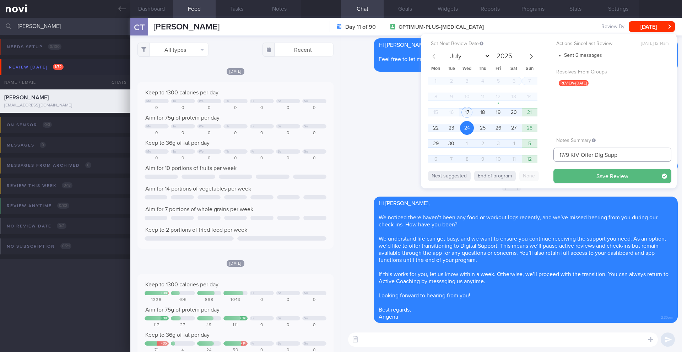
drag, startPoint x: 564, startPoint y: 155, endPoint x: 549, endPoint y: 154, distance: 15.0
click at [549, 154] on div "Set Next Review Date [DATE] July August September October November [DATE] Mon T…" at bounding box center [549, 111] width 256 height 155
drag, startPoint x: 592, startPoint y: 156, endPoint x: 582, endPoint y: 156, distance: 9.9
click at [582, 156] on input "24/9 KIV Offer Dig Supp" at bounding box center [612, 155] width 118 height 14
type input "24/9 KIV Dig Supp"
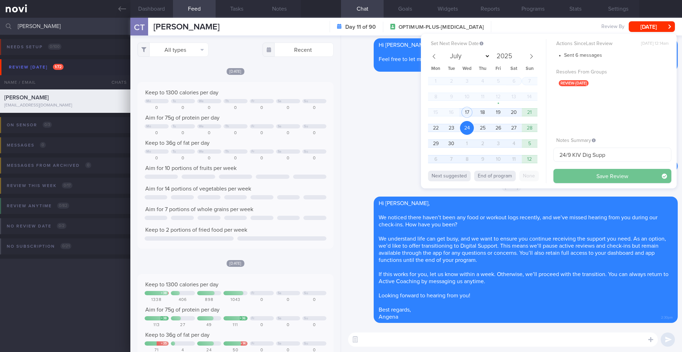
click at [589, 175] on button "Save Review" at bounding box center [612, 176] width 118 height 14
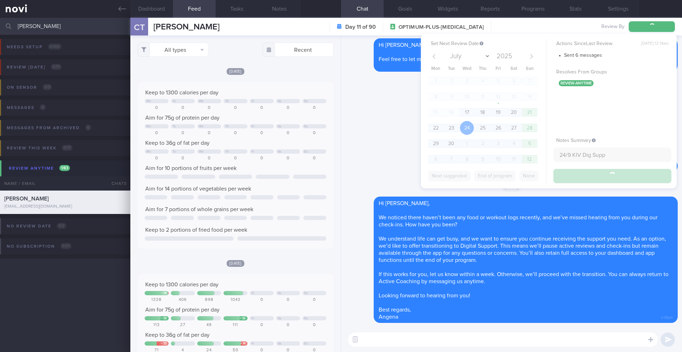
type input "24/9 KIV Dig Supp"
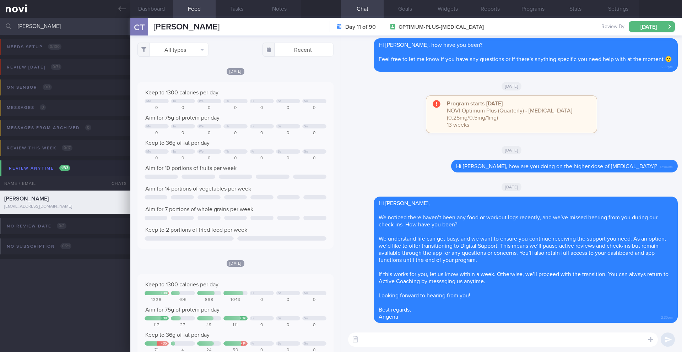
drag, startPoint x: 44, startPoint y: 27, endPoint x: 0, endPoint y: 25, distance: 44.4
click at [0, 25] on input "[PERSON_NAME]" at bounding box center [341, 26] width 682 height 17
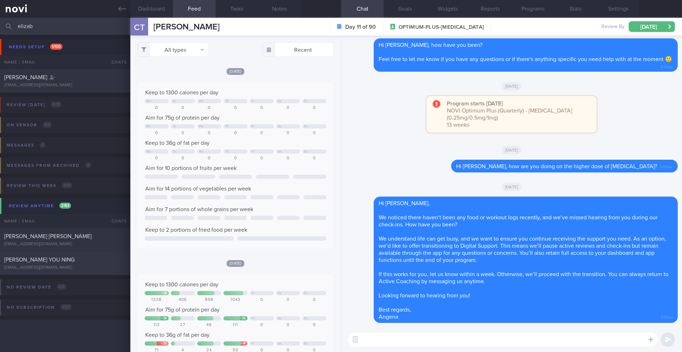
type input "elizab"
click at [62, 268] on div "[EMAIL_ADDRESS][DOMAIN_NAME]" at bounding box center [65, 267] width 122 height 5
type input "22-24/9 Check if tried recipes and did resistance training (BUZUD ended)"
type textarea "LO’i dolorsi: 3.4-7.4 ame/c , >88% ad eli sedd EIUSMOD TEMPOR: INCIDIDUN: U/L e…"
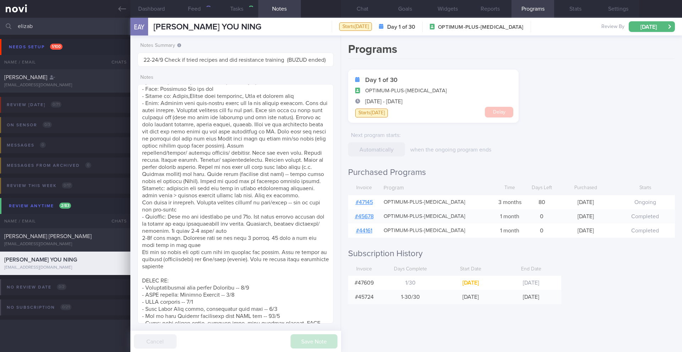
scroll to position [521, 0]
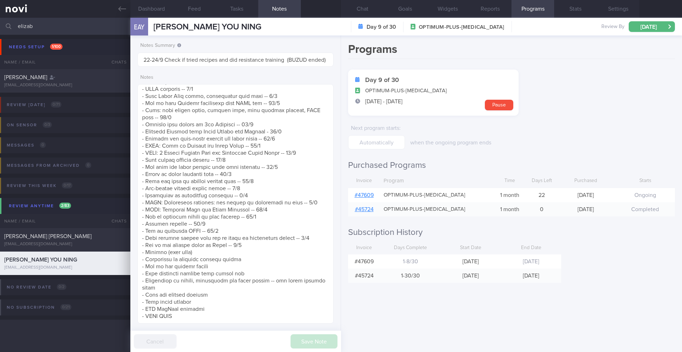
drag, startPoint x: 52, startPoint y: 25, endPoint x: 13, endPoint y: 25, distance: 39.1
click at [13, 25] on div "elizab Assigned patients Assigned patients All active patients Archived patients" at bounding box center [341, 26] width 682 height 17
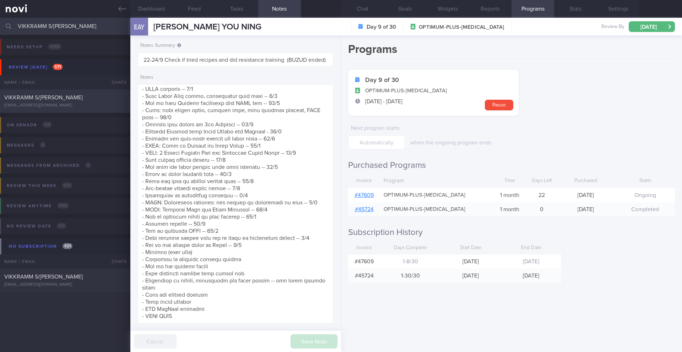
type input "VIKKRAMM S/[PERSON_NAME]"
click at [78, 101] on div "VIKKRAMM S/[PERSON_NAME]" at bounding box center [64, 97] width 120 height 7
type input "15/8 SAF LIP final r/v"
type textarea "** Needs a SYSTEM to exercise consistently Pre-workout snacks Importance of car…"
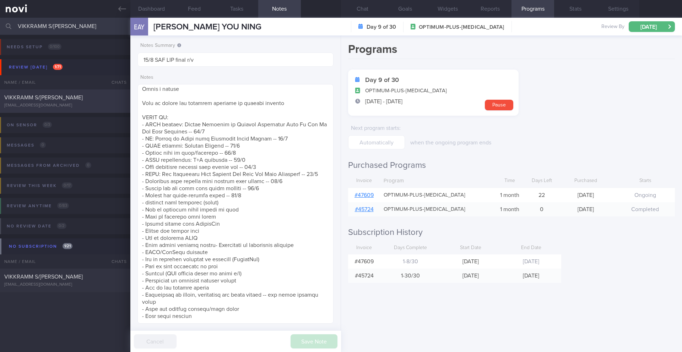
select select "7"
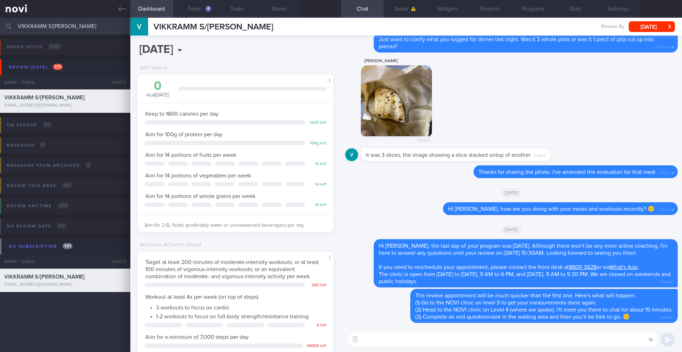
scroll to position [90, 181]
click at [55, 30] on input "VIKKRAMM S/[PERSON_NAME]" at bounding box center [341, 26] width 682 height 17
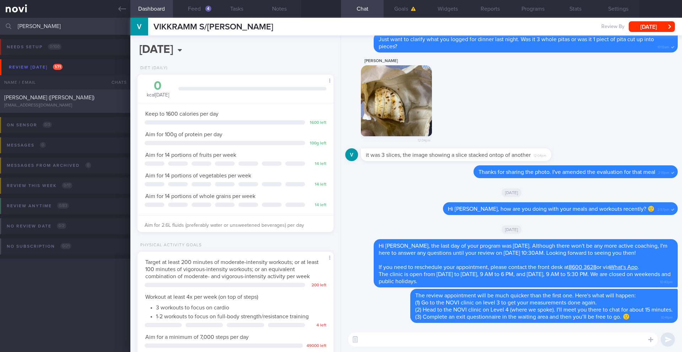
type input "[PERSON_NAME]"
click at [73, 101] on div "[PERSON_NAME] ([PERSON_NAME])" at bounding box center [64, 97] width 120 height 7
type input "10/9 Check for logs and coach"
type textarea "SUPPORT NEEDED: MORE ENCOURAGING MSGS CHALLENGE: pain from PCOS will prevent he…"
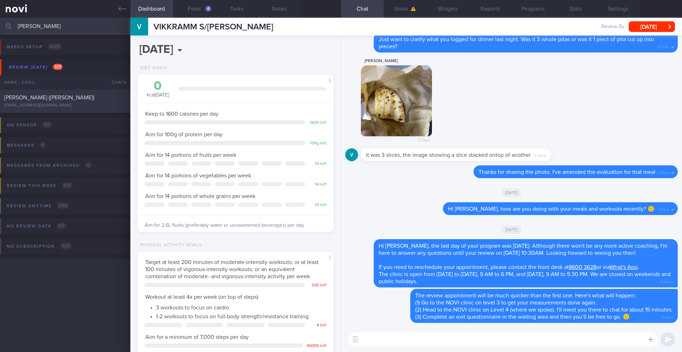
select select "8"
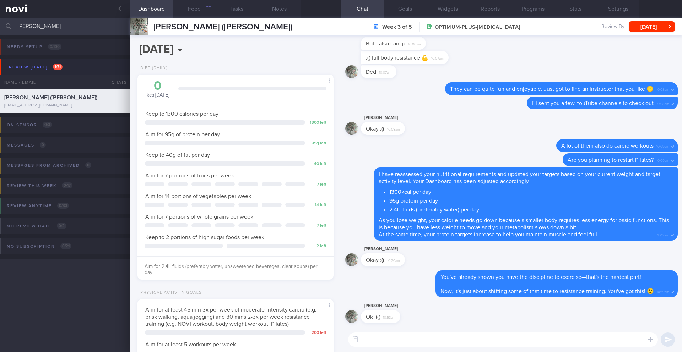
scroll to position [99, 178]
click at [200, 9] on button "Feed 64" at bounding box center [194, 9] width 43 height 18
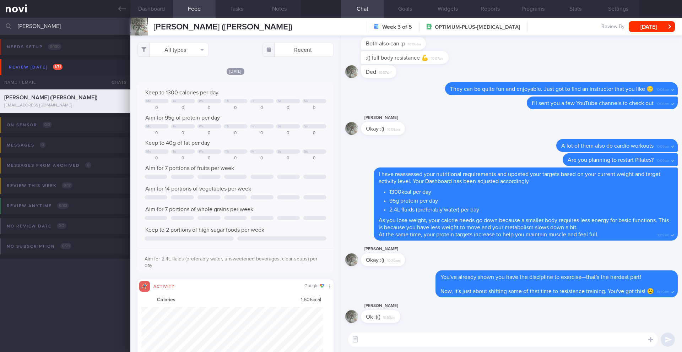
scroll to position [45, 182]
click at [195, 52] on button "All types" at bounding box center [172, 50] width 71 height 14
click at [178, 73] on button "Activity" at bounding box center [173, 74] width 70 height 11
checkbox input "false"
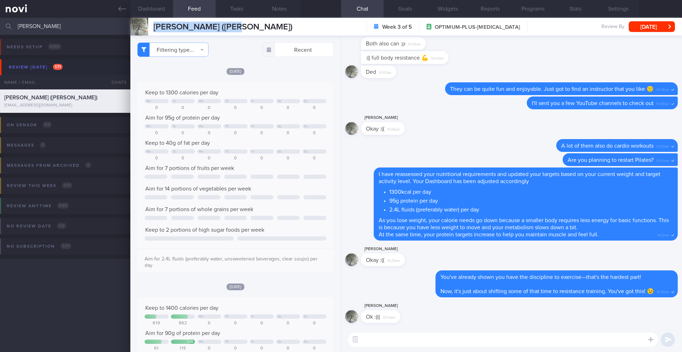
drag, startPoint x: 163, startPoint y: 28, endPoint x: 226, endPoint y: 26, distance: 63.6
click at [232, 26] on div "[PERSON_NAME] ([PERSON_NAME]) [PERSON_NAME] ([PERSON_NAME]) [EMAIL_ADDRESS][DOM…" at bounding box center [405, 27] width 551 height 18
copy span "[PERSON_NAME] ([PERSON_NAME])"
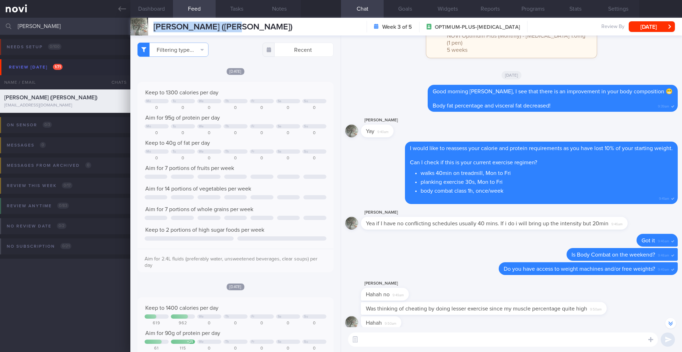
scroll to position [-395, 0]
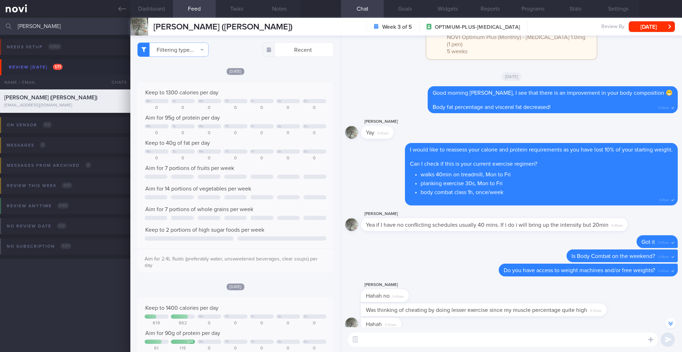
click at [403, 335] on textarea at bounding box center [503, 340] width 310 height 14
paste textarea "Hi ____, how are you doing with your diet and exercise goals lately? 🙂"
drag, startPoint x: 381, startPoint y: 342, endPoint x: 369, endPoint y: 342, distance: 11.7
click at [369, 342] on textarea "Hi ____, how are you doing with your diet and exercise goals lately? 🙂" at bounding box center [503, 340] width 310 height 14
type textarea "Hi [PERSON_NAME], how are you doing with your diet and exercise goals lately? 🙂"
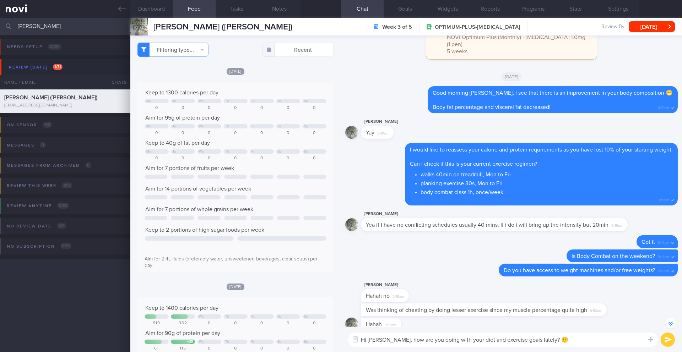
click at [665, 343] on button "submit" at bounding box center [668, 340] width 14 height 14
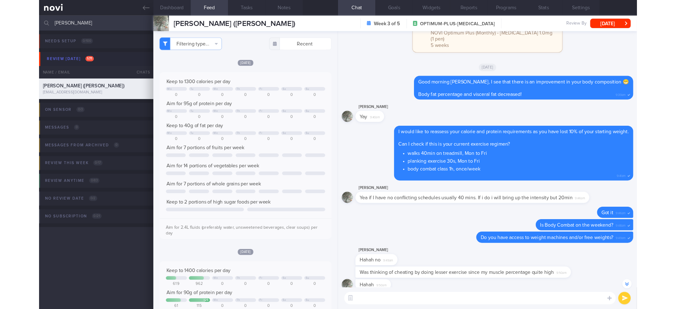
scroll to position [0, 0]
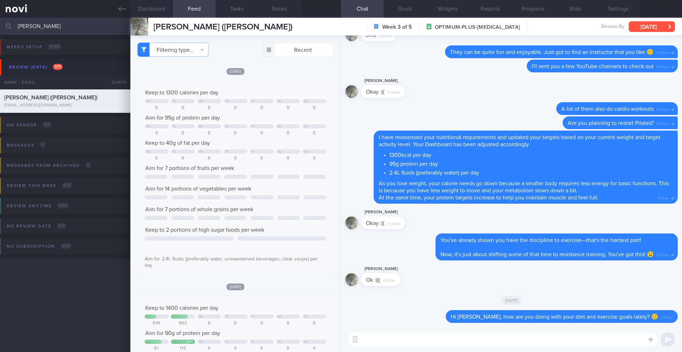
click at [635, 29] on button "[DATE]" at bounding box center [652, 26] width 46 height 11
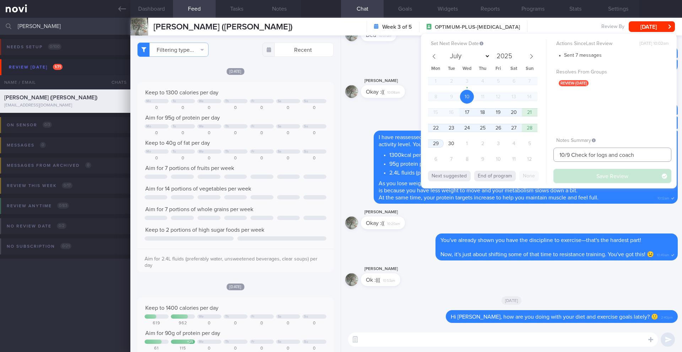
drag, startPoint x: 564, startPoint y: 155, endPoint x: 549, endPoint y: 156, distance: 14.6
click at [549, 156] on div "Set Next Review Date [DATE] July August September October November [DATE] Mon T…" at bounding box center [549, 111] width 256 height 155
type input "22-24/9 Check for logs and coach"
click at [582, 175] on button "Save Review" at bounding box center [612, 176] width 118 height 14
type input "22-24/9 Check for logs and coach"
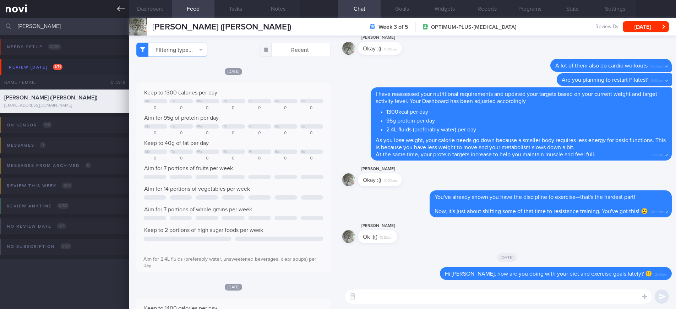
scroll to position [355020, 354931]
click at [29, 28] on input "[PERSON_NAME]" at bounding box center [338, 26] width 676 height 17
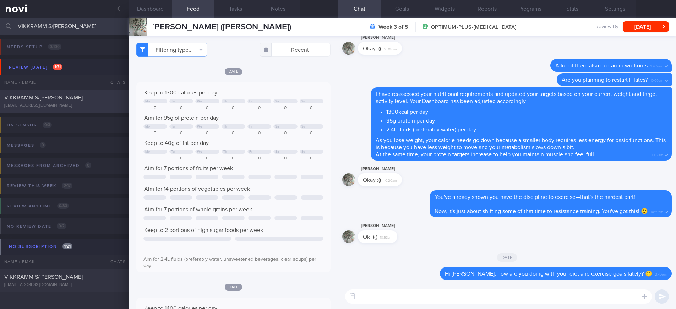
type input "VIKKRAMM S/[PERSON_NAME]"
click at [67, 102] on div "VIKKRAMM S/[PERSON_NAME] [EMAIL_ADDRESS][DOMAIN_NAME]" at bounding box center [64, 101] width 129 height 14
type input "15/8 SAF LIP final r/v"
type textarea "** Needs a SYSTEM to exercise consistently Pre-workout snacks Importance of car…"
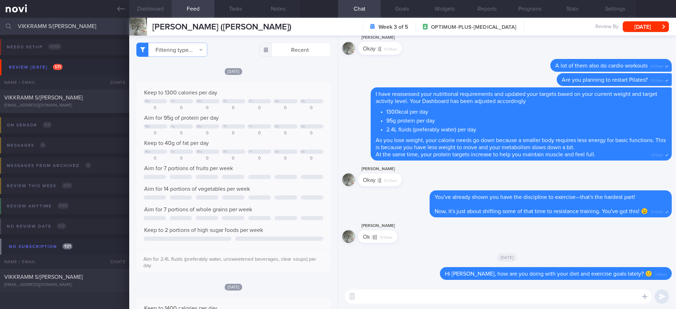
select select "7"
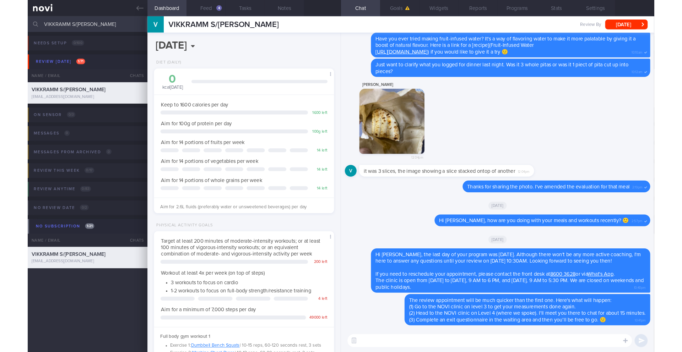
scroll to position [216, 0]
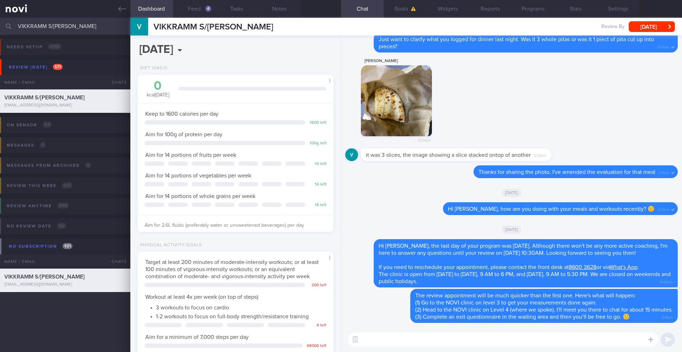
click at [52, 22] on input "VIKKRAMM S/[PERSON_NAME]" at bounding box center [341, 26] width 682 height 17
click at [52, 23] on input "VIKKRAMM S/[PERSON_NAME]" at bounding box center [341, 26] width 682 height 17
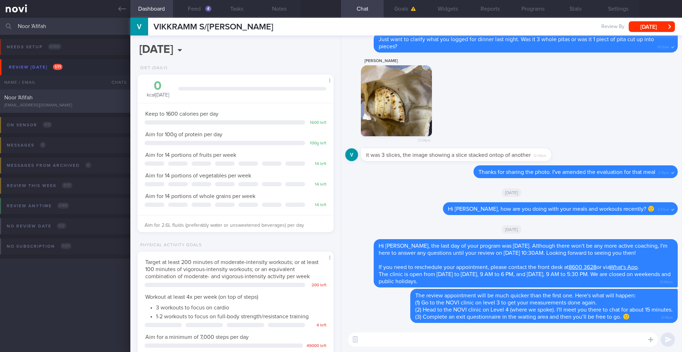
type input "Noor 'Afifah"
click at [72, 102] on div "Noor 'Afifah [EMAIL_ADDRESS][DOMAIN_NAME]" at bounding box center [65, 101] width 130 height 14
type input "1-3/9 Check intake (KIV enc pro shake) and exercise"
type textarea "*NEEDS MOTIVATION* Esp to exercise - Suggested to join a class to exercise with…"
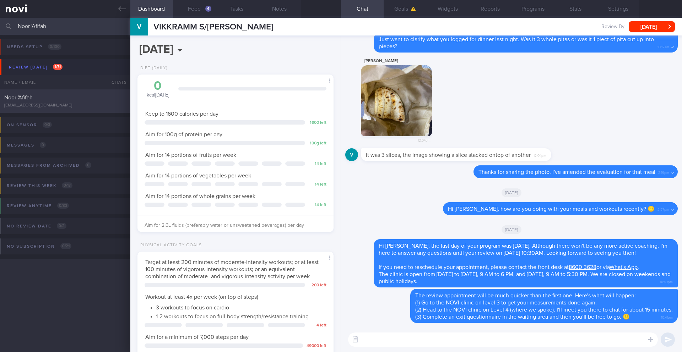
select select "8"
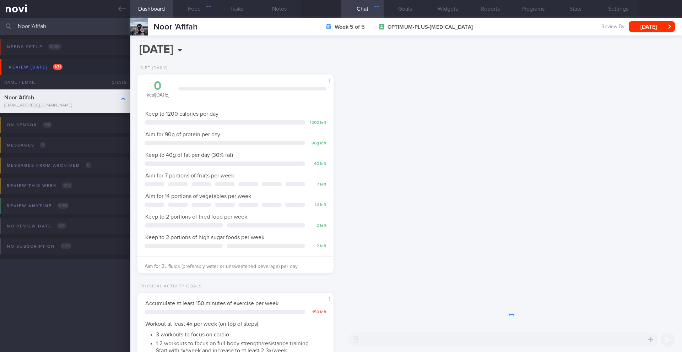
scroll to position [99, 178]
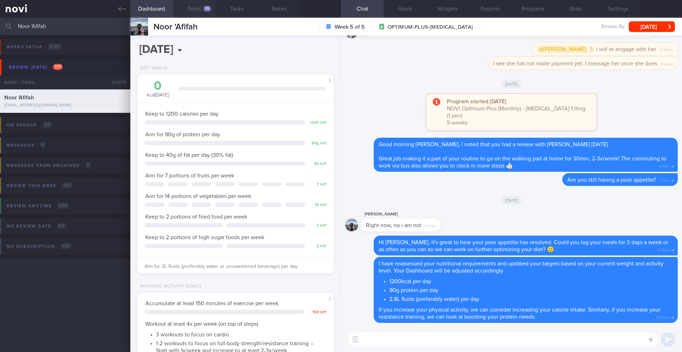
click at [193, 6] on button "Feed 35" at bounding box center [194, 9] width 43 height 18
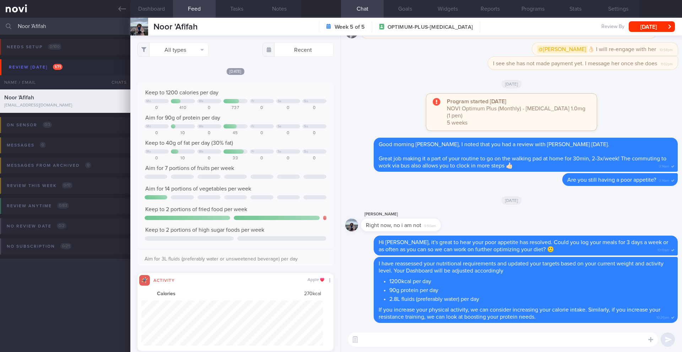
scroll to position [355063, 354926]
click at [387, 335] on textarea at bounding box center [503, 340] width 310 height 14
paste textarea "Hi ____, how are you doing with your diet and exercise goals lately? 🙂"
drag, startPoint x: 381, startPoint y: 340, endPoint x: 368, endPoint y: 340, distance: 13.1
click at [368, 340] on textarea "Hi ____, how are you doing with your diet and exercise goals lately? 🙂" at bounding box center [503, 340] width 310 height 14
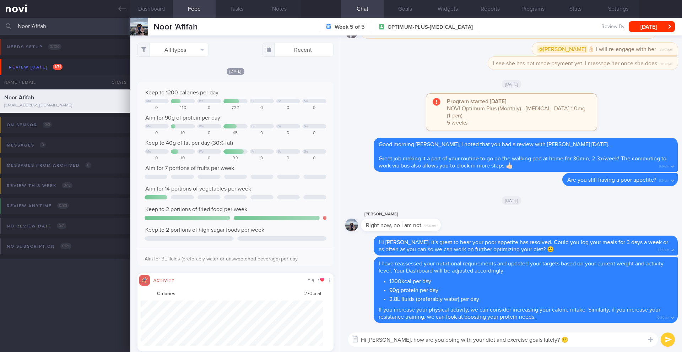
type textarea "Hi [PERSON_NAME], how are you doing with your diet and exercise goals lately? 🙂"
click at [666, 343] on button "submit" at bounding box center [668, 340] width 14 height 14
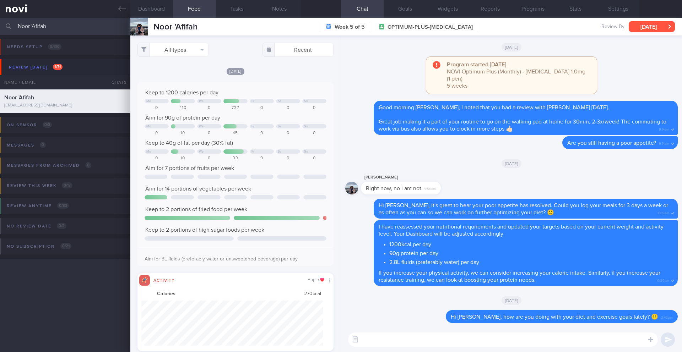
click at [634, 30] on button "[DATE]" at bounding box center [652, 26] width 46 height 11
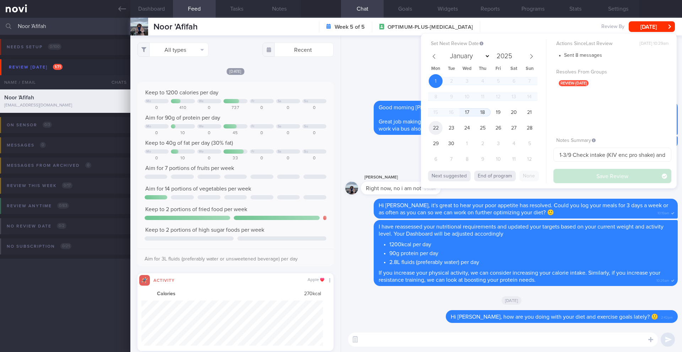
click at [438, 126] on span "22" at bounding box center [436, 128] width 14 height 14
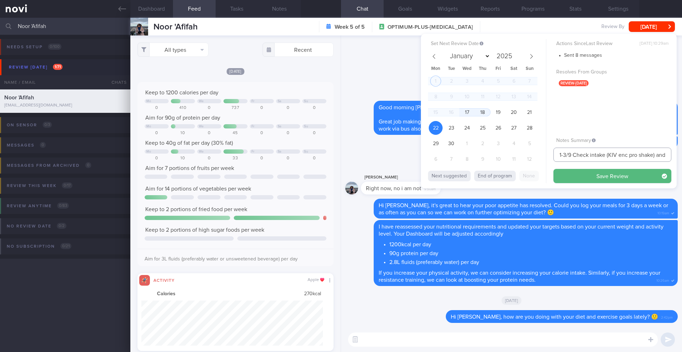
drag, startPoint x: 566, startPoint y: 156, endPoint x: 548, endPoint y: 156, distance: 18.1
click at [548, 156] on div "Set Next Review Date [DATE] January February March April May June July August S…" at bounding box center [549, 111] width 256 height 155
type input "22-24/9 Check intake (KIV enc pro shake) and exercise"
click at [594, 181] on button "Save Review" at bounding box center [612, 176] width 118 height 14
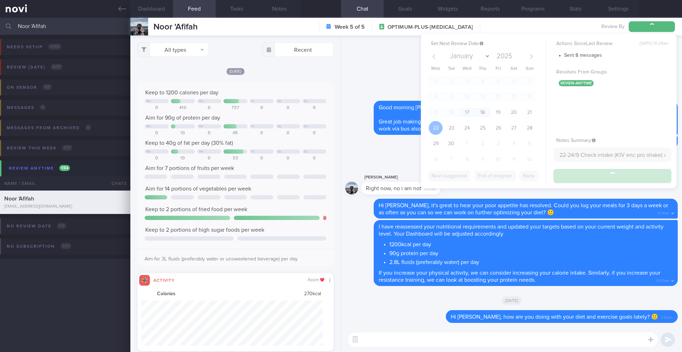
type input "22-24/9 Check intake (KIV enc pro shake) and exercise"
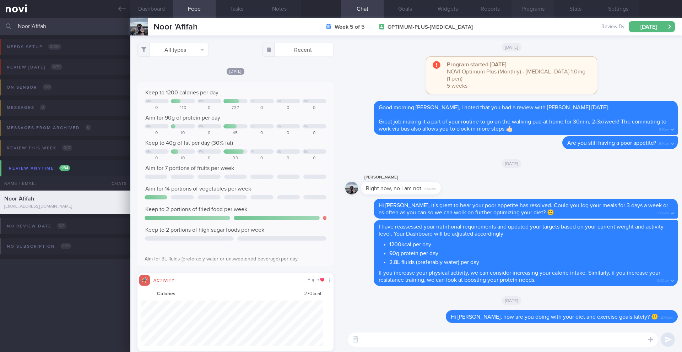
click at [538, 12] on button "Programs" at bounding box center [532, 9] width 43 height 18
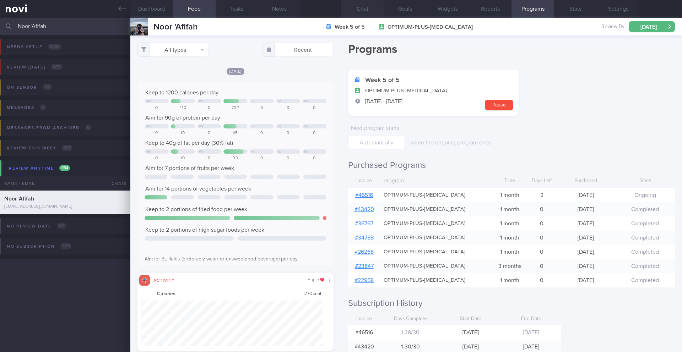
click at [360, 9] on button "Chat" at bounding box center [362, 9] width 43 height 18
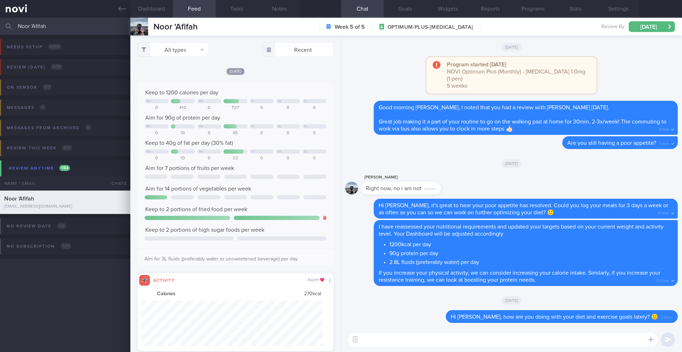
paste textarea "I noticed that you don’t have a review appointment scheduled with Dr. [Doctor’s…"
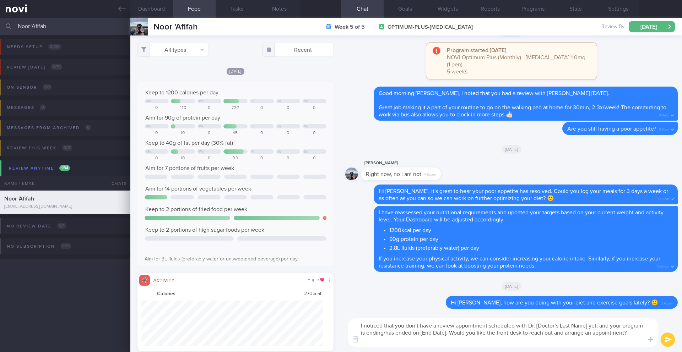
drag, startPoint x: 537, startPoint y: 326, endPoint x: 587, endPoint y: 326, distance: 50.1
click at [587, 326] on textarea "I noticed that you don’t have a review appointment scheduled with Dr. [Doctor’s…" at bounding box center [503, 333] width 310 height 28
drag, startPoint x: 628, startPoint y: 328, endPoint x: 643, endPoint y: 327, distance: 15.0
click at [643, 327] on textarea "I noticed that you don’t have a review appointment scheduled with [PERSON_NAME]…" at bounding box center [503, 333] width 310 height 28
click at [530, 11] on button "Programs" at bounding box center [532, 9] width 43 height 18
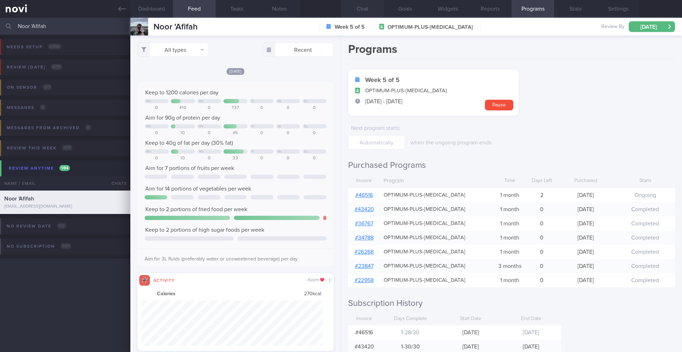
click at [367, 11] on button "Chat" at bounding box center [362, 9] width 43 height 18
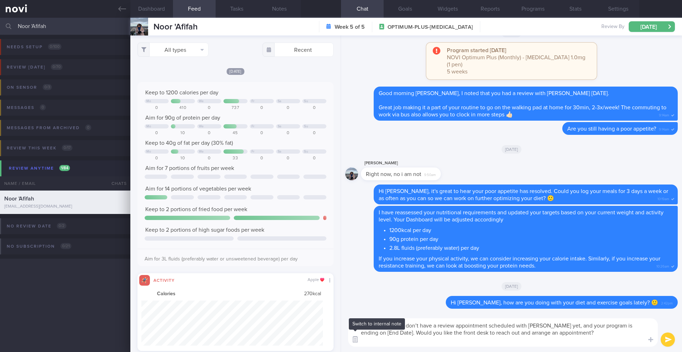
drag, startPoint x: 386, startPoint y: 333, endPoint x: 355, endPoint y: 333, distance: 31.3
click at [355, 333] on div "Chat Templates Admin [MEDICAL_DATA] Weight Nutrition Physical Activity Infograp…" at bounding box center [511, 332] width 341 height 39
type textarea "I noticed that you don’t have a review appointment scheduled with [PERSON_NAME]…"
drag, startPoint x: 665, startPoint y: 338, endPoint x: 545, endPoint y: 336, distance: 120.4
click at [545, 336] on div "I noticed that you don’t have a review appointment scheduled with [PERSON_NAME]…" at bounding box center [511, 332] width 341 height 39
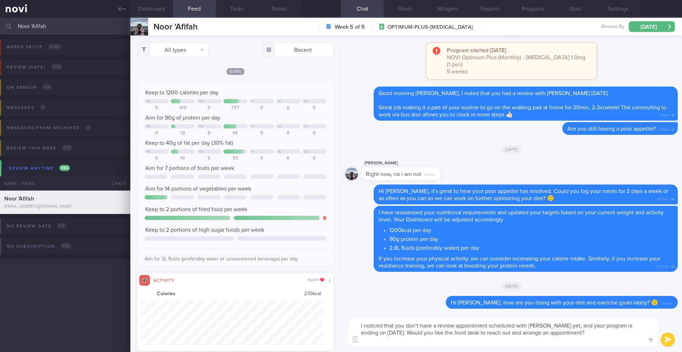
click at [663, 340] on button "submit" at bounding box center [668, 340] width 14 height 14
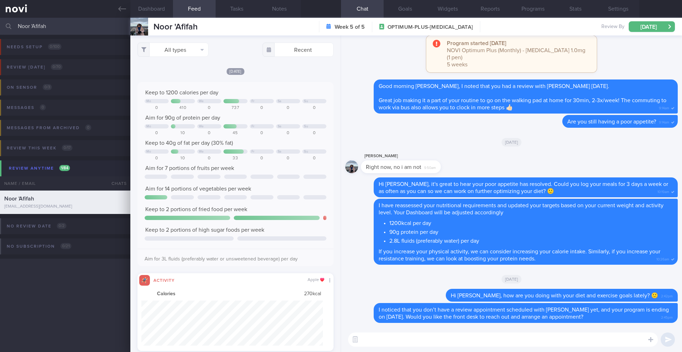
click at [44, 32] on input "Noor 'Afifah" at bounding box center [341, 26] width 682 height 17
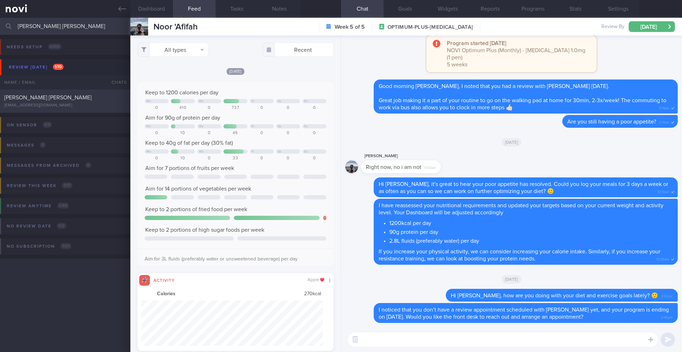
type input "[PERSON_NAME] [PERSON_NAME]"
click at [53, 103] on div "[EMAIL_ADDRESS][DOMAIN_NAME]" at bounding box center [65, 105] width 122 height 5
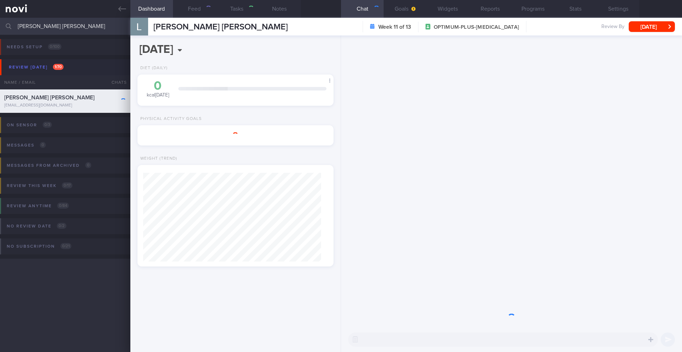
type input "10/9 Check if kept pro up and increased exercise"
type textarea "([DATE]) Takes LAC brand PEA PROTEIN x2 scoops if he feels he needs to top up h…"
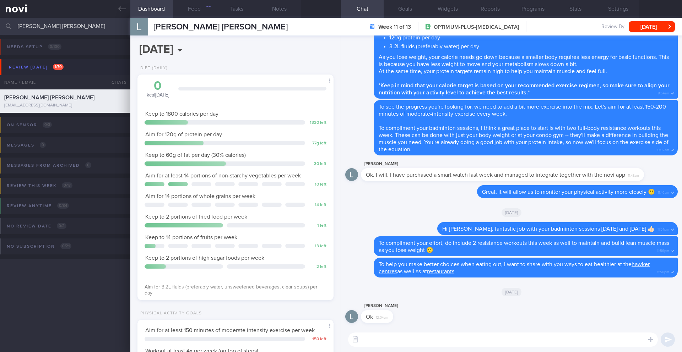
scroll to position [99, 178]
click at [273, 12] on button "Notes" at bounding box center [279, 9] width 43 height 18
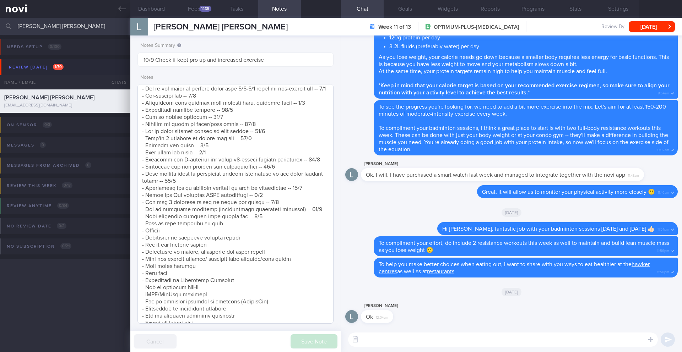
scroll to position [396, 0]
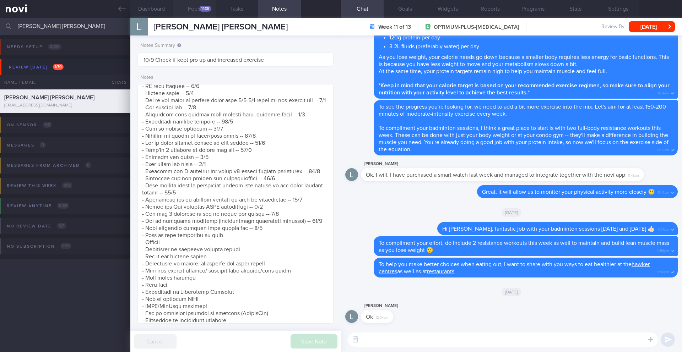
click at [194, 11] on button "Feed 1465" at bounding box center [194, 9] width 43 height 18
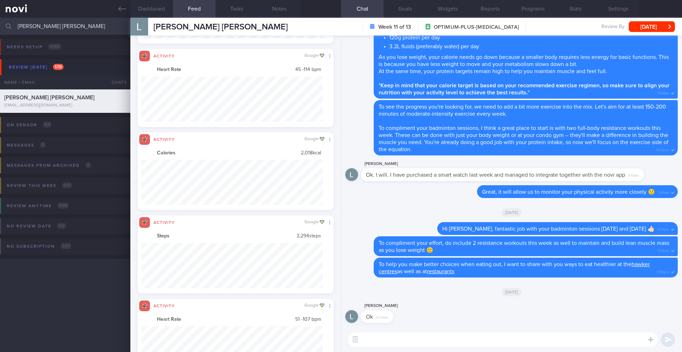
scroll to position [45, 182]
click at [421, 338] on textarea at bounding box center [503, 340] width 310 height 14
type textarea "G"
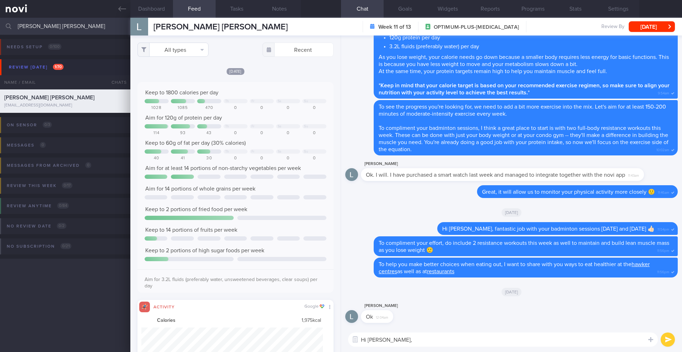
type textarea "Hi [PERSON_NAME],"
click at [199, 53] on button "All types" at bounding box center [172, 50] width 71 height 14
click at [172, 73] on button "Activity" at bounding box center [173, 74] width 70 height 11
checkbox input "false"
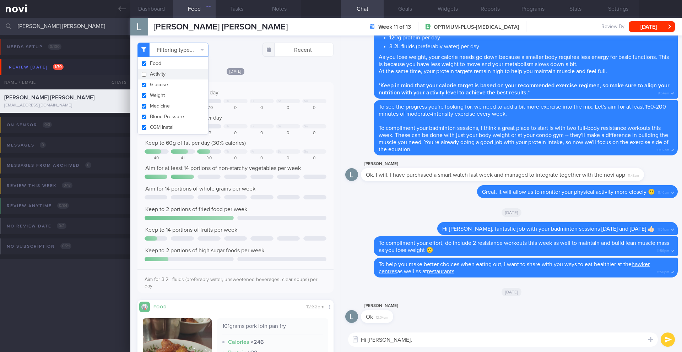
click at [275, 73] on div "[DATE]" at bounding box center [235, 70] width 196 height 7
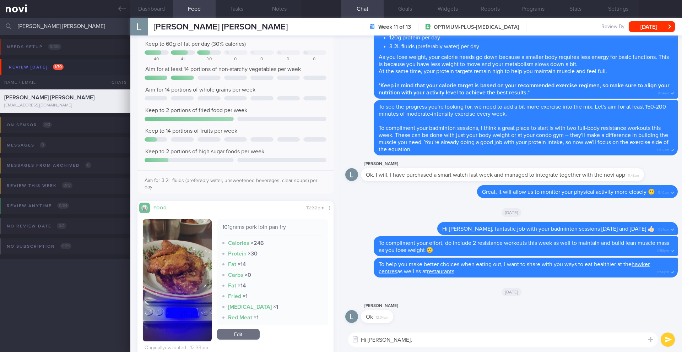
scroll to position [99, 0]
click at [188, 282] on button "button" at bounding box center [177, 280] width 69 height 122
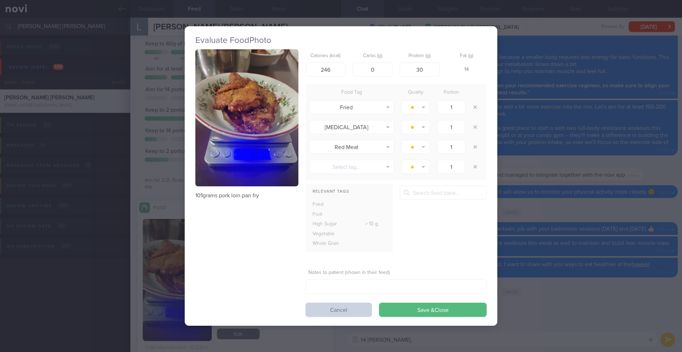
click at [350, 312] on button "Cancel" at bounding box center [338, 310] width 66 height 14
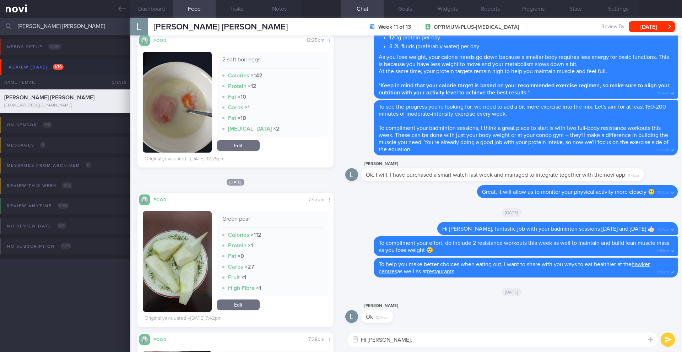
scroll to position [1500, 0]
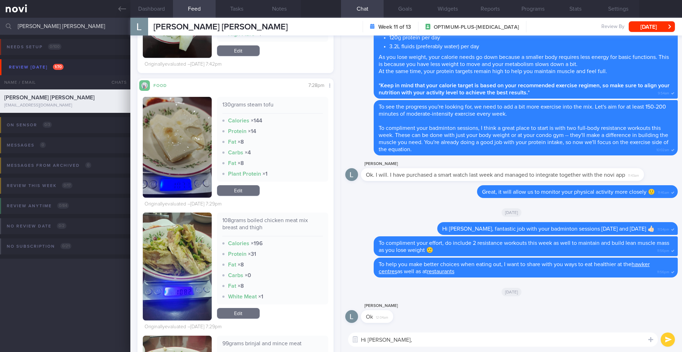
click at [169, 167] on button "button" at bounding box center [177, 147] width 69 height 101
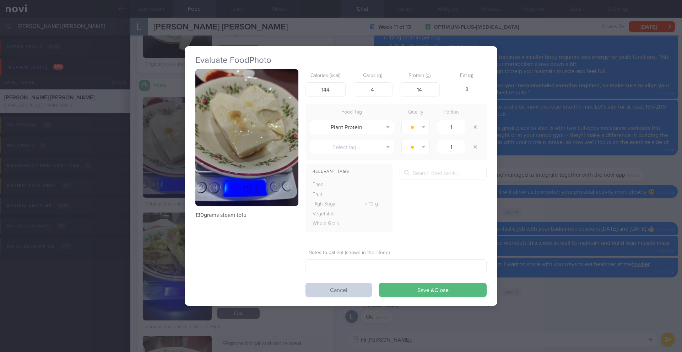
click at [350, 293] on button "Cancel" at bounding box center [338, 290] width 66 height 14
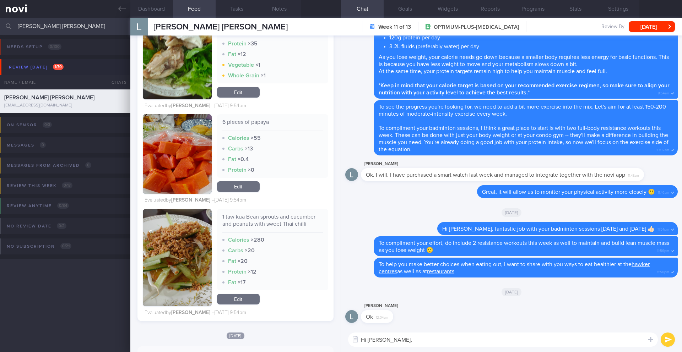
scroll to position [7723, 0]
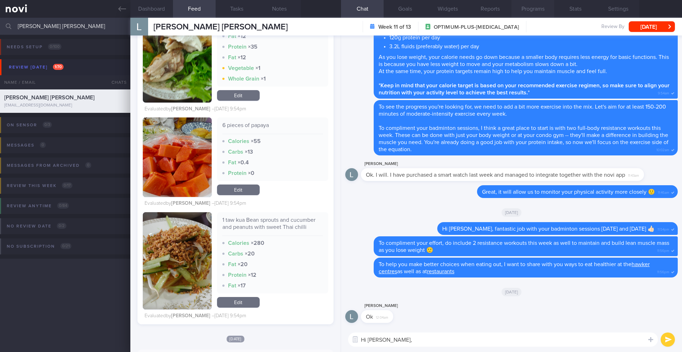
click at [525, 9] on button "Programs" at bounding box center [532, 9] width 43 height 18
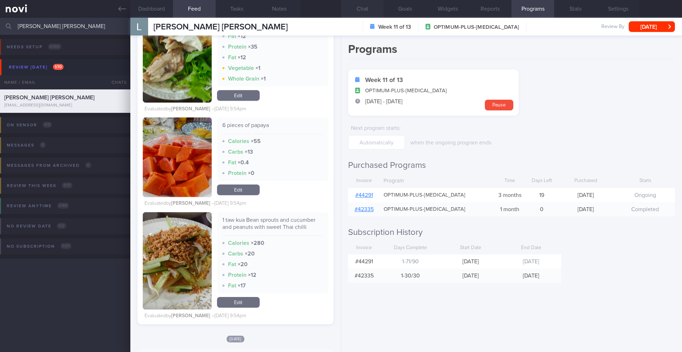
click at [364, 10] on button "Chat" at bounding box center [362, 9] width 43 height 18
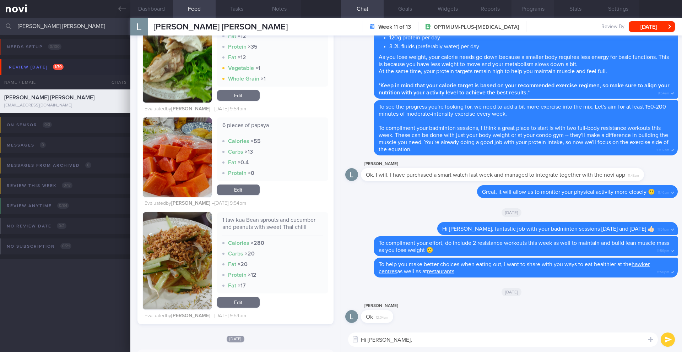
click at [532, 8] on button "Programs" at bounding box center [532, 9] width 43 height 18
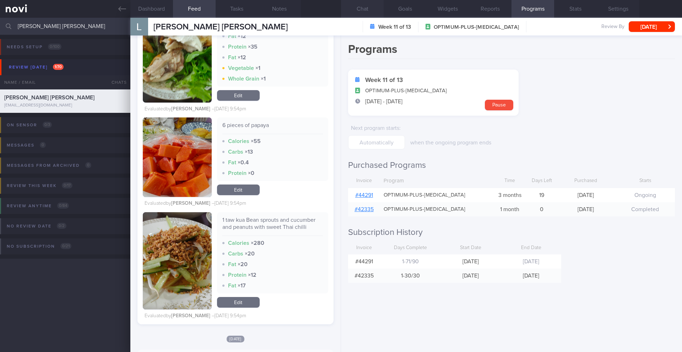
click at [363, 9] on button "Chat" at bounding box center [362, 9] width 43 height 18
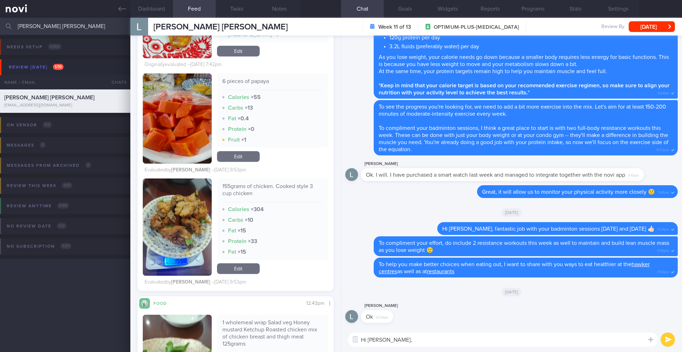
scroll to position [7370, 0]
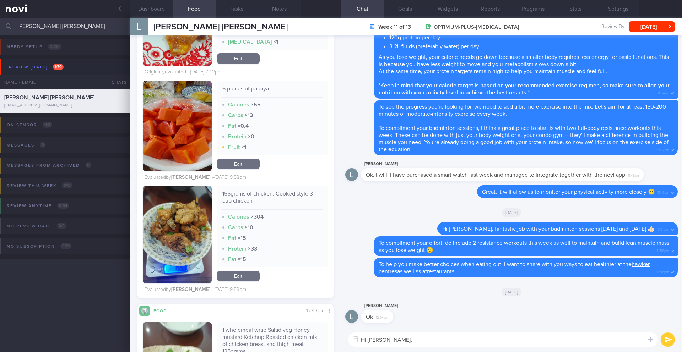
click at [397, 343] on textarea "Hi [PERSON_NAME]," at bounding box center [503, 340] width 310 height 14
type textarea "Hi [PERSON_NAME], how are you doing? 🙂"
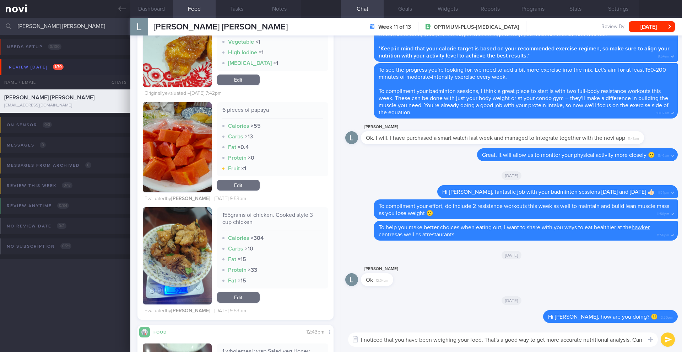
scroll to position [0, 0]
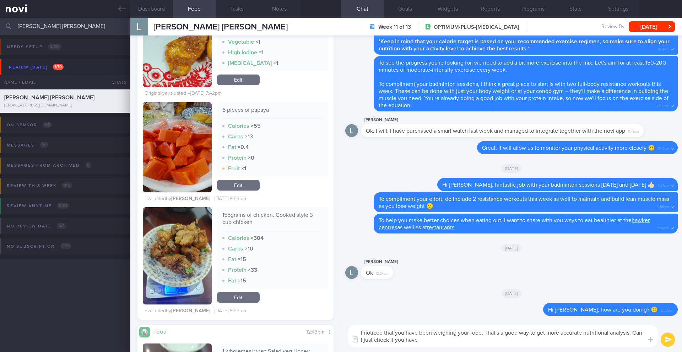
drag, startPoint x: 420, startPoint y: 342, endPoint x: 406, endPoint y: 342, distance: 13.5
click at [406, 342] on textarea "I noticed that you have been weighing your food. That's a good way to get more …" at bounding box center [503, 336] width 310 height 21
click at [416, 339] on textarea "I noticed that you have been weighing your food. That's a good way to get more …" at bounding box center [503, 336] width 310 height 21
type textarea "I noticed that you have been weighing your food. That's a good way to get more …"
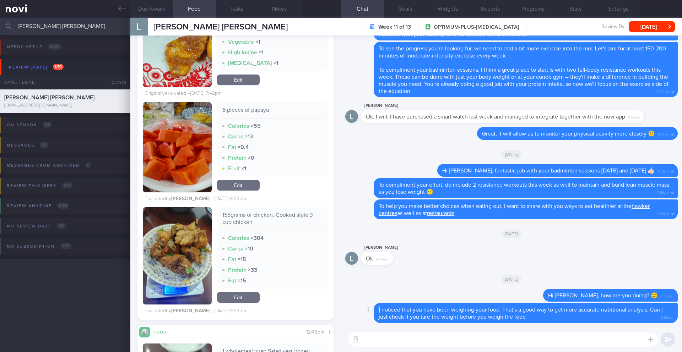
drag, startPoint x: 380, startPoint y: 310, endPoint x: 495, endPoint y: 308, distance: 115.1
click at [467, 306] on div "I noticed that you have been weighing your food. That's a good way to get more …" at bounding box center [526, 313] width 304 height 20
click at [528, 315] on div "I noticed that you have been weighing your food. That's a good way to get more …" at bounding box center [526, 313] width 304 height 20
click at [527, 317] on div "I noticed that you have been weighing your food. That's a good way to get more …" at bounding box center [526, 313] width 304 height 20
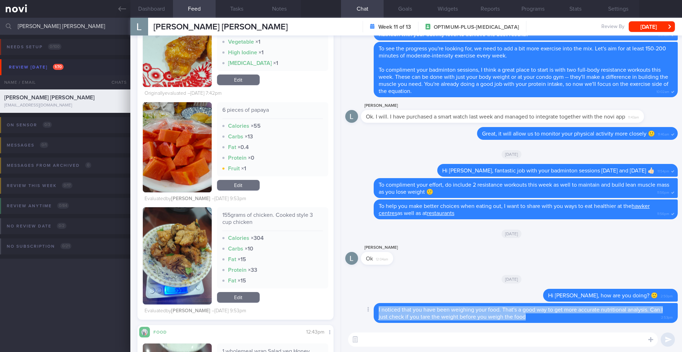
click at [527, 317] on div "I noticed that you have been weighing your food. That's a good way to get more …" at bounding box center [526, 313] width 304 height 20
copy div "I noticed that you have been weighing your food. That's a good way to get more …"
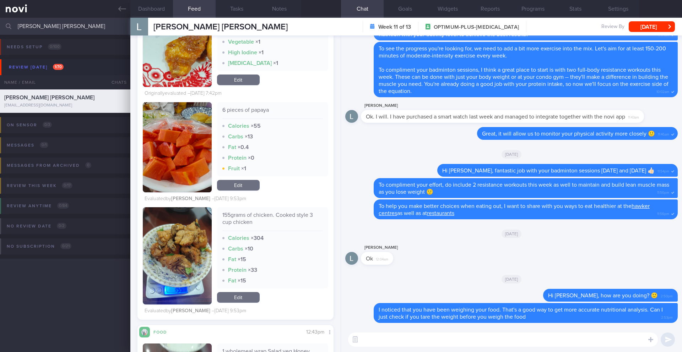
click at [447, 344] on textarea at bounding box center [503, 340] width 310 height 14
paste textarea "I noticed that you have been weighing your food. That's a good way to get more …"
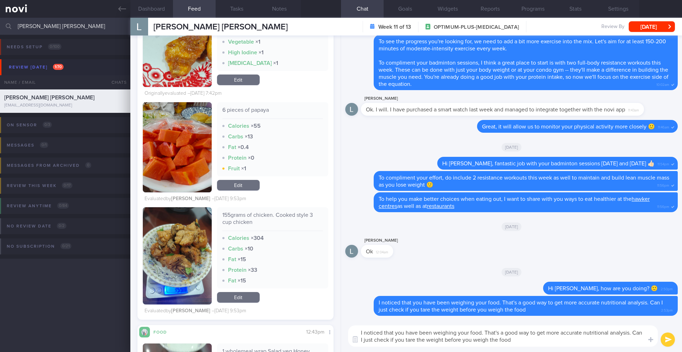
type textarea "I noticed that you have been weighing your food. That's a good way to get more …"
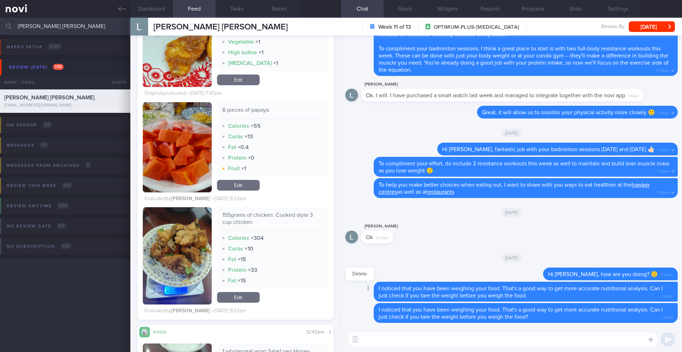
click at [369, 291] on div at bounding box center [367, 288] width 13 height 13
click at [366, 277] on button "Delete" at bounding box center [359, 274] width 29 height 11
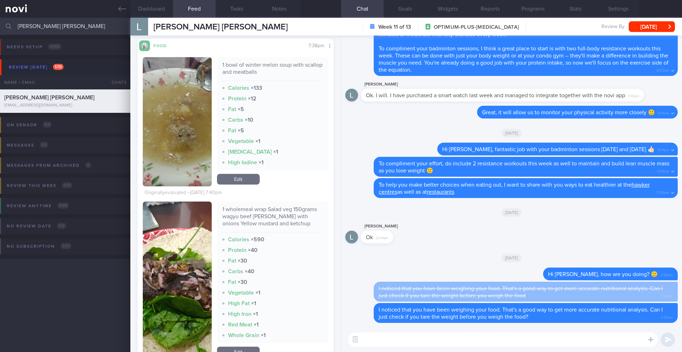
scroll to position [4898, 0]
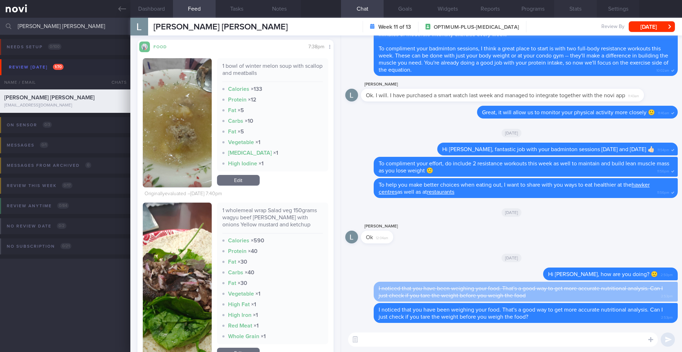
click at [566, 10] on button "Stats" at bounding box center [575, 9] width 43 height 18
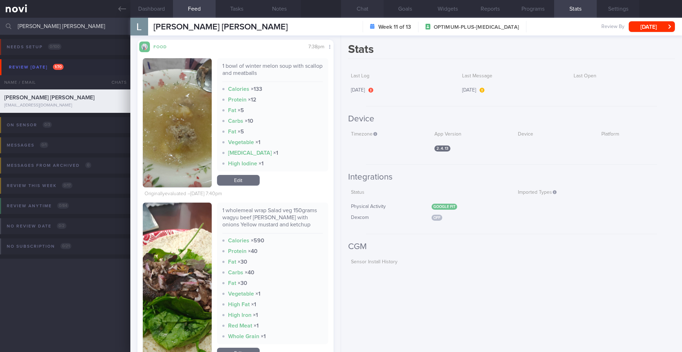
click at [361, 11] on button "Chat" at bounding box center [362, 9] width 43 height 18
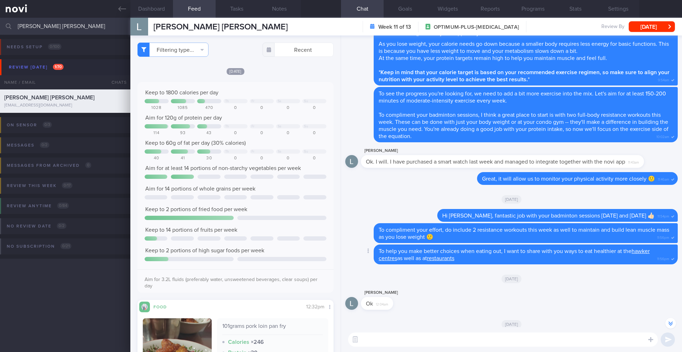
scroll to position [-129, 0]
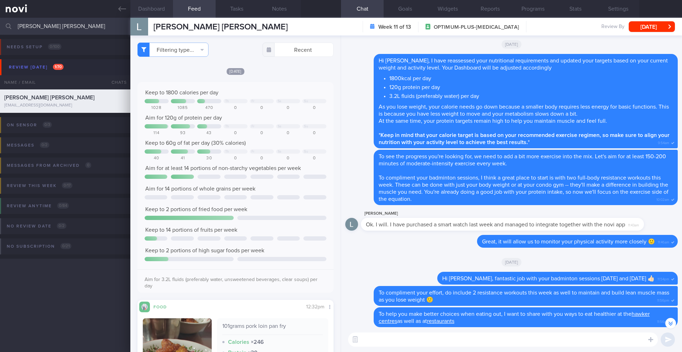
click at [151, 10] on button "Dashboard" at bounding box center [151, 9] width 43 height 18
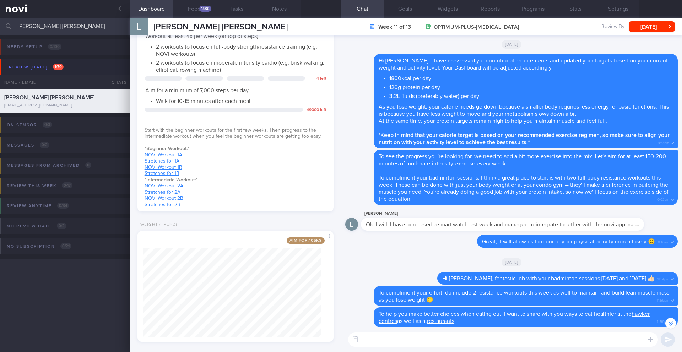
scroll to position [322, 0]
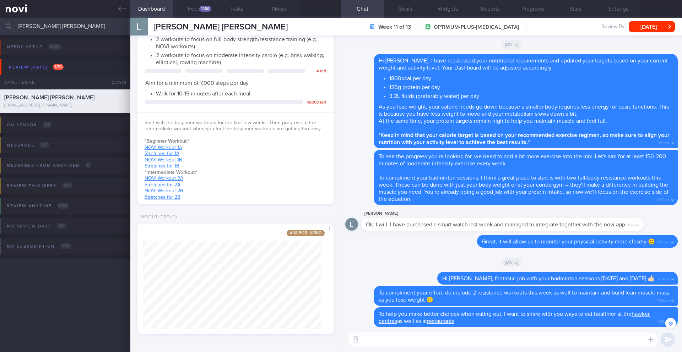
click at [402, 343] on textarea at bounding box center [503, 340] width 310 height 14
type textarea "Y"
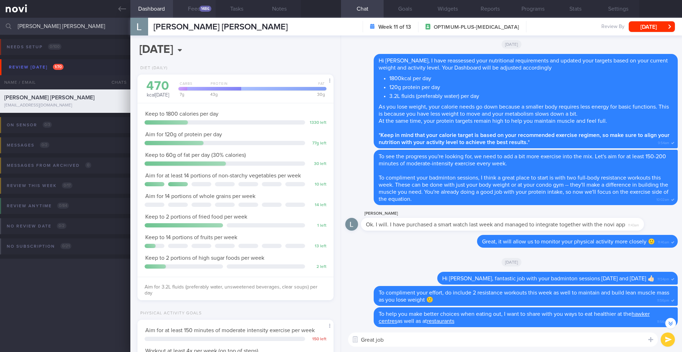
click at [202, 7] on div "1486" at bounding box center [205, 9] width 12 height 6
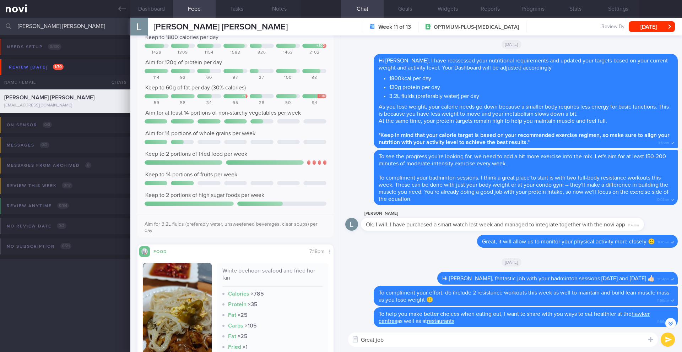
scroll to position [2424, 0]
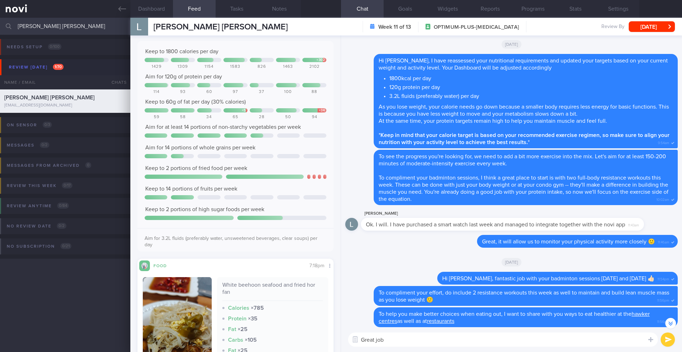
click at [414, 342] on textarea "Great job" at bounding box center [503, 340] width 310 height 14
type textarea "Great job going for lean protein and having non-starchy vegetables most of the …"
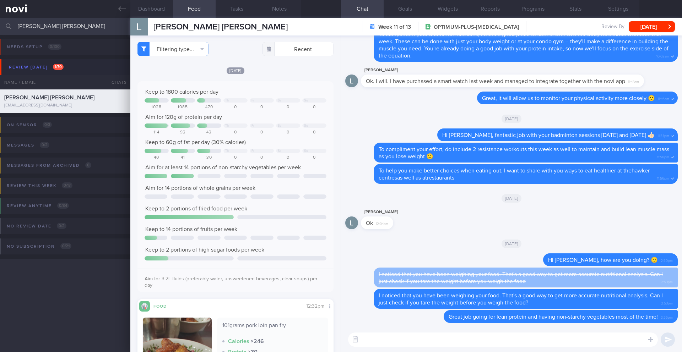
scroll to position [0, 0]
click at [409, 335] on textarea at bounding box center [503, 340] width 310 height 14
click at [288, 2] on button "Notes" at bounding box center [279, 9] width 43 height 18
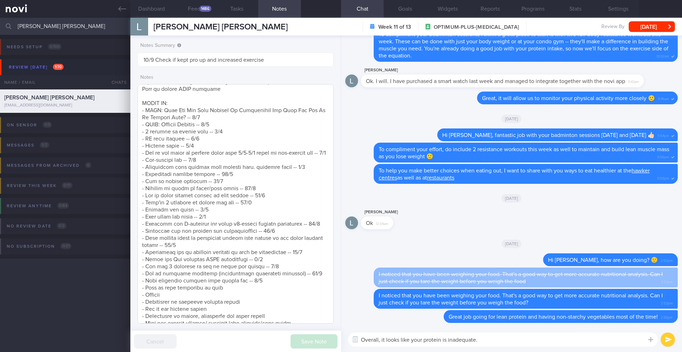
scroll to position [344, 0]
click at [486, 339] on textarea "Overall, it looks like your protein is inadequate." at bounding box center [503, 340] width 310 height 14
paste textarea "Protein is key for weight loss! It helps repair your muscles, keeps you feeling…"
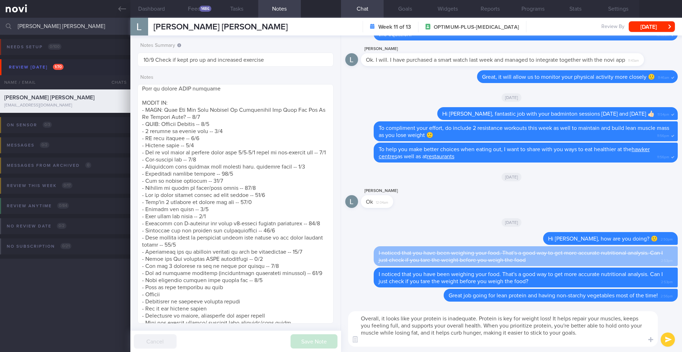
click at [550, 317] on textarea "Overall, it looks like your protein is inadequate. Protein is key for weight lo…" at bounding box center [503, 329] width 310 height 36
type textarea "Overall, it looks like your protein is inadequate. Protein is key for weight lo…"
click at [669, 339] on button "submit" at bounding box center [668, 340] width 14 height 14
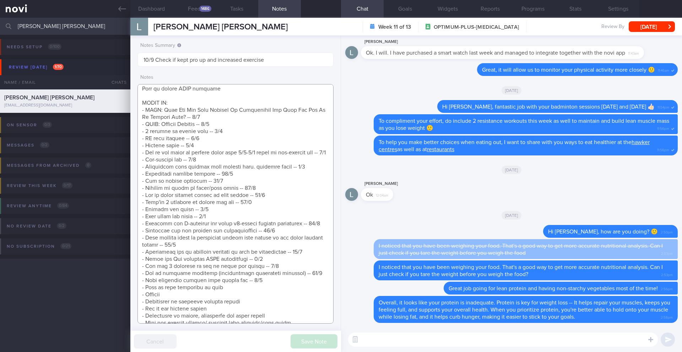
click at [253, 300] on textarea at bounding box center [235, 204] width 196 height 240
drag, startPoint x: 261, startPoint y: 302, endPoint x: 125, endPoint y: 305, distance: 136.4
click at [125, 305] on div "Patients New Users Coaches [PERSON_NAME] [PERSON_NAME] Assigned patients Assign…" at bounding box center [341, 185] width 682 height 335
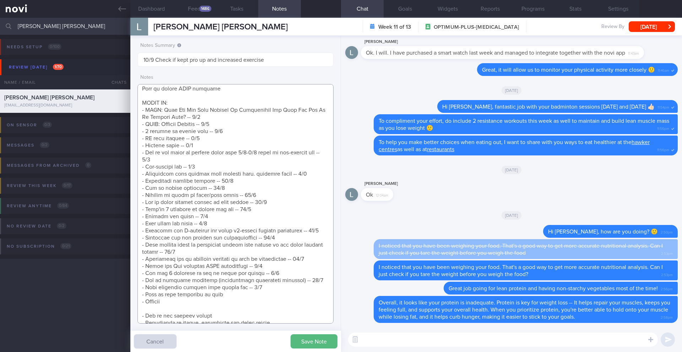
click at [273, 277] on textarea at bounding box center [235, 204] width 196 height 240
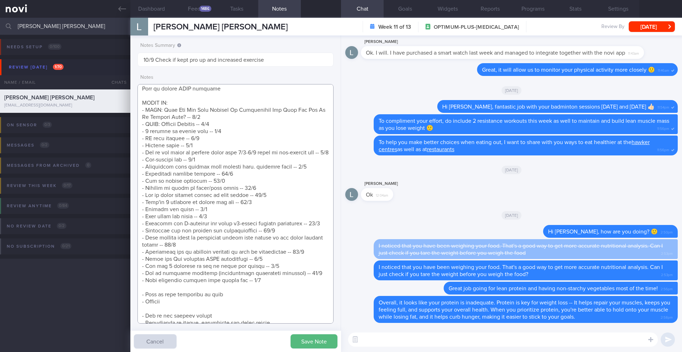
scroll to position [507, 0]
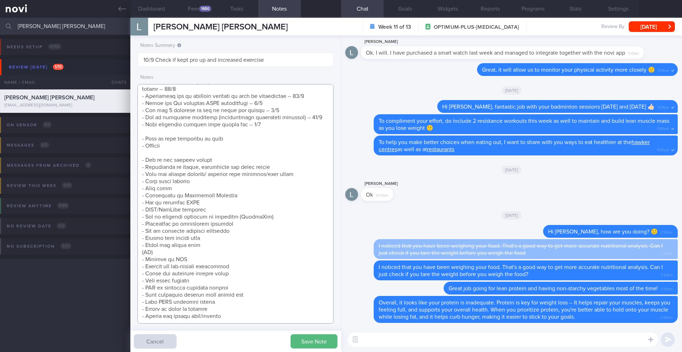
paste textarea "- Importance of adequate protein intake -- 17/9"
click at [193, 144] on textarea at bounding box center [235, 204] width 196 height 240
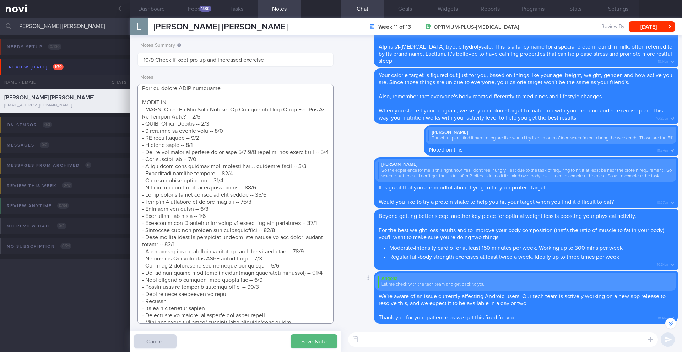
scroll to position [-1810, 0]
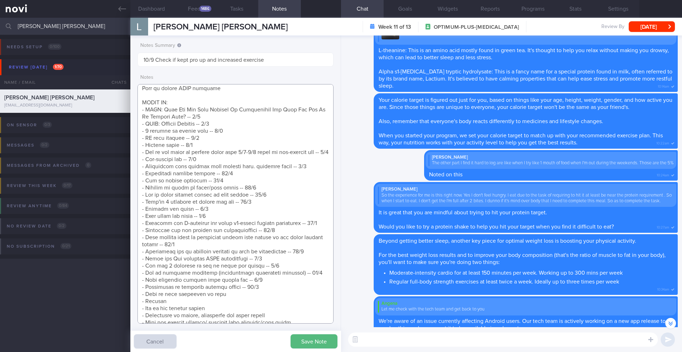
type textarea "([DATE]) Takes LAC brand PEA PROTEIN x2 scoops if he feels he needs to top up h…"
click at [425, 337] on textarea at bounding box center [503, 340] width 310 height 14
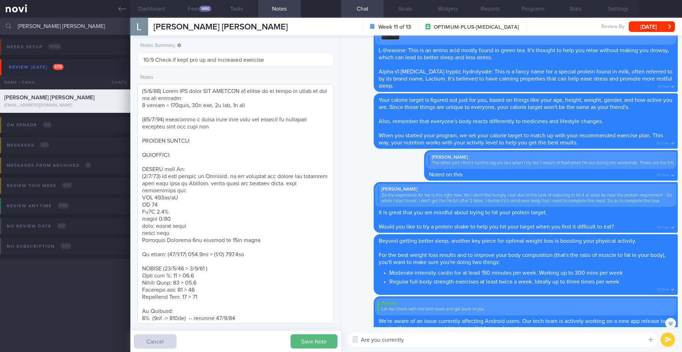
scroll to position [0, 0]
drag, startPoint x: 178, startPoint y: 92, endPoint x: 242, endPoint y: 92, distance: 63.9
click at [242, 92] on textarea at bounding box center [235, 204] width 196 height 240
click at [451, 337] on textarea "Are you currently still taking the" at bounding box center [503, 340] width 310 height 14
paste textarea "LAC brand PEA PROTEIN"
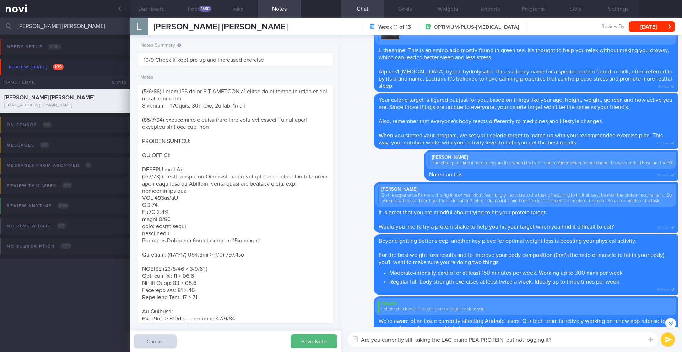
type textarea "Are you currently still taking the LAC brand PEA PROTEIN but not logging it?"
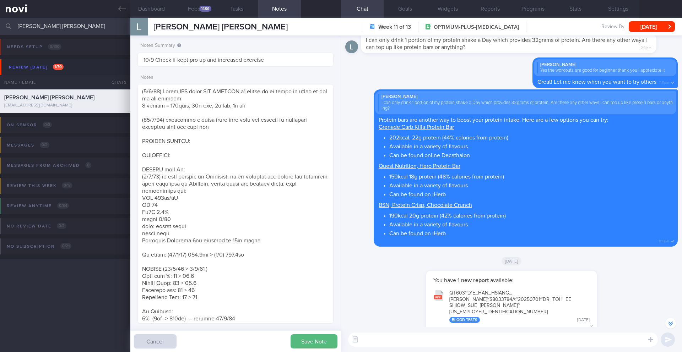
scroll to position [-3665, 0]
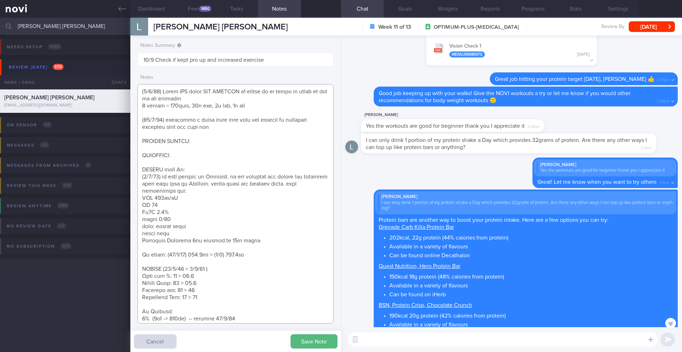
drag, startPoint x: 327, startPoint y: 126, endPoint x: 324, endPoint y: 161, distance: 34.9
click at [324, 161] on textarea at bounding box center [235, 204] width 196 height 240
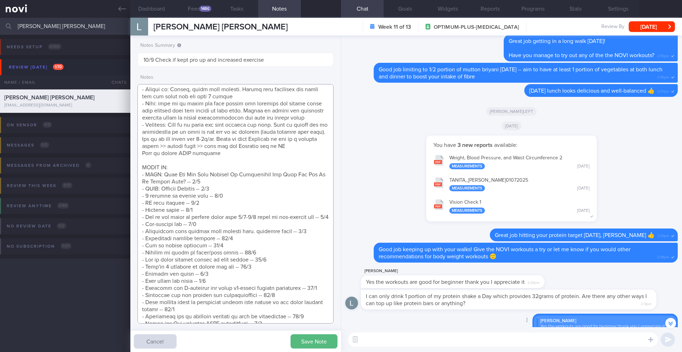
scroll to position [-3823, 0]
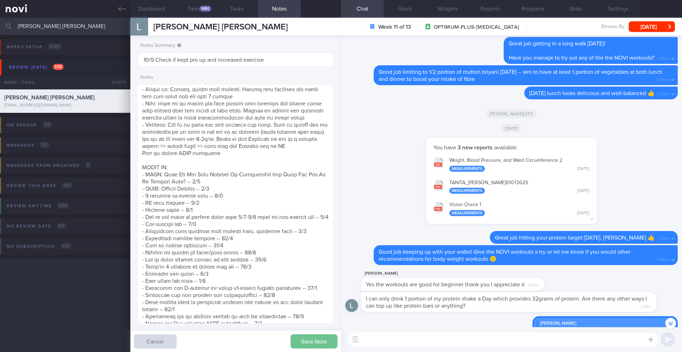
click at [322, 346] on button "Save Note" at bounding box center [313, 342] width 47 height 14
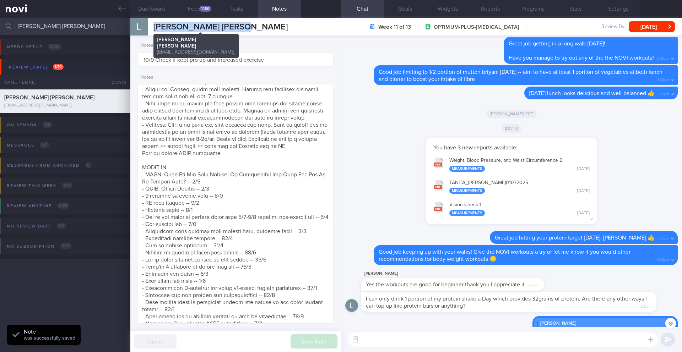
drag, startPoint x: 251, startPoint y: 27, endPoint x: 147, endPoint y: 27, distance: 104.4
click at [147, 27] on div "[PERSON_NAME] [PERSON_NAME] [PERSON_NAME] [PERSON_NAME] [EMAIL_ADDRESS][DOMAIN_…" at bounding box center [405, 27] width 551 height 18
copy div "[PERSON_NAME] [PERSON_NAME]"
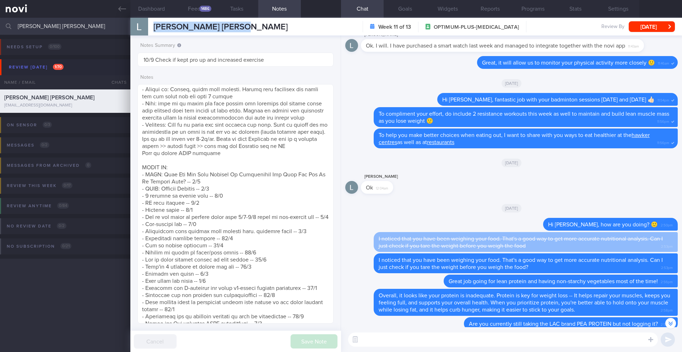
scroll to position [0, 0]
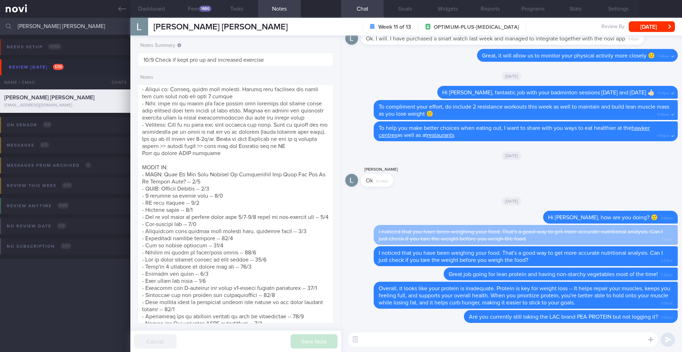
click at [597, 338] on textarea at bounding box center [503, 340] width 310 height 14
type textarea "I"
click at [535, 341] on textarea "I can decrease your protein target to the lower end of the target range 100g" at bounding box center [503, 340] width 310 height 14
click at [372, 342] on textarea "I can decrease your protein target to the lower end of the target range - 100g" at bounding box center [503, 340] width 310 height 14
click at [364, 343] on textarea "I can decrease your protein target to the lower end of the target range - 100g" at bounding box center [503, 340] width 310 height 14
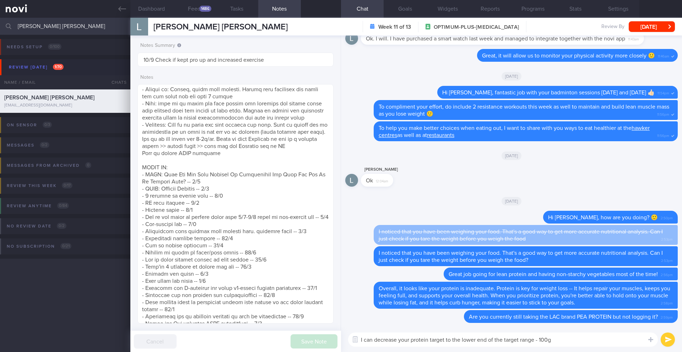
drag, startPoint x: 373, startPoint y: 341, endPoint x: 367, endPoint y: 341, distance: 5.7
click at [367, 341] on textarea "I can decrease your protein target to the lower end of the target range - 100g" at bounding box center [503, 340] width 310 height 14
drag, startPoint x: 554, startPoint y: 339, endPoint x: 499, endPoint y: 340, distance: 54.7
click at [499, 340] on textarea "I will decrease your protein target to the lower end of the target range - 100g" at bounding box center [503, 340] width 310 height 14
click at [518, 340] on textarea "I will decrease your protein target to the lower end of the target range - 100g" at bounding box center [503, 340] width 310 height 14
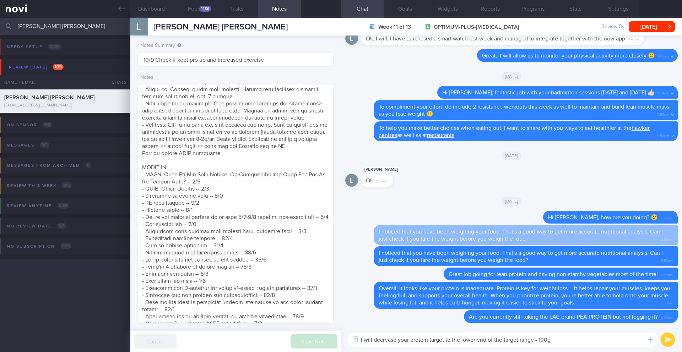
click at [518, 340] on textarea "I will decrease your protein target to the lower end of the target range - 100g" at bounding box center [503, 340] width 310 height 14
paste textarea "amend your target to 120g as 150g seems more than you need right now and you ar…"
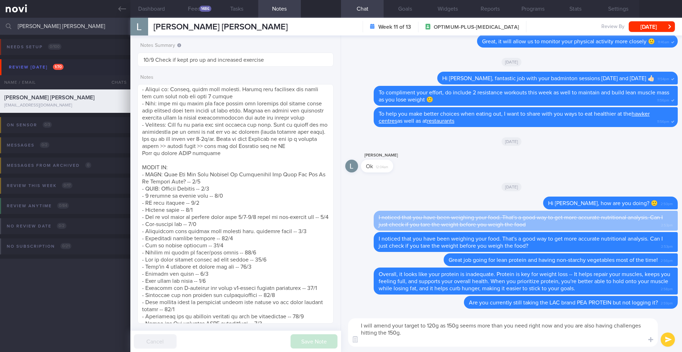
drag, startPoint x: 421, startPoint y: 327, endPoint x: 458, endPoint y: 325, distance: 37.0
click at [458, 325] on textarea "I will amend your target to 120g as 150g seems more than you need right now and…" at bounding box center [503, 333] width 310 height 28
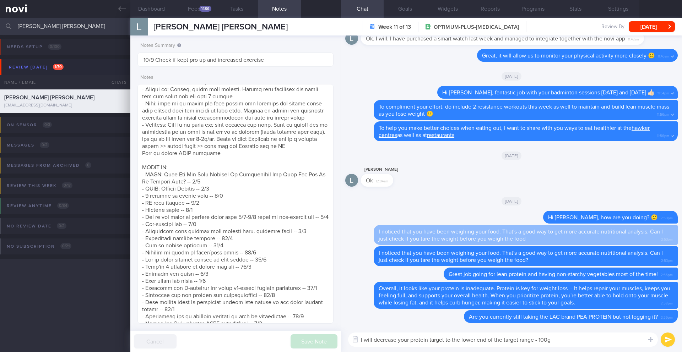
click at [482, 344] on textarea "I will decrease your protein target to the lower end of the target range - 100g" at bounding box center [503, 340] width 310 height 14
type textarea "I will decrease your protein target to the lower end of the target range - 100g"
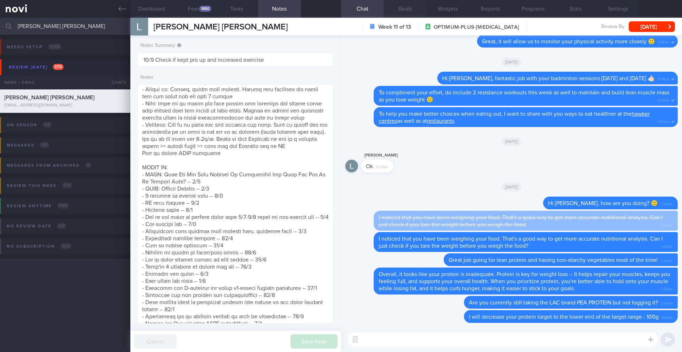
click at [401, 11] on button "Goals" at bounding box center [405, 9] width 43 height 18
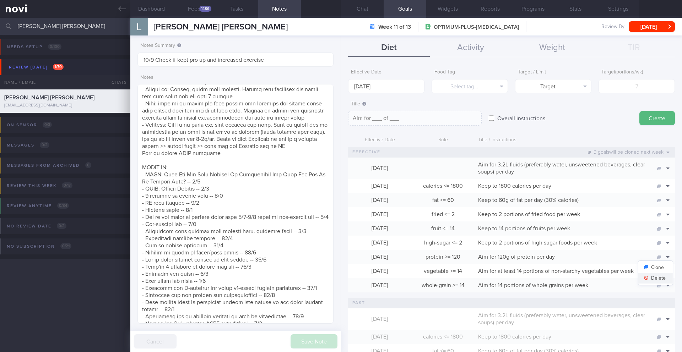
click at [657, 276] on button "Delete" at bounding box center [655, 278] width 34 height 11
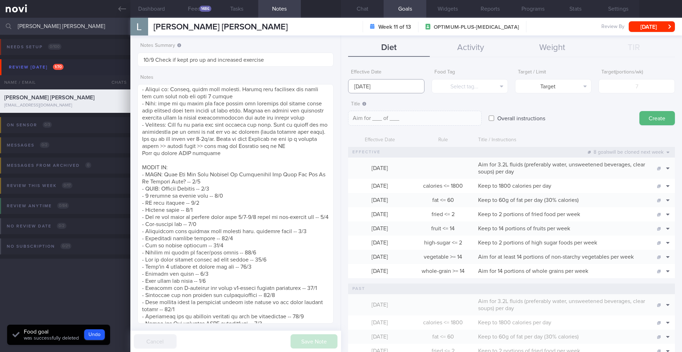
click at [387, 85] on input "[DATE]" at bounding box center [386, 86] width 76 height 14
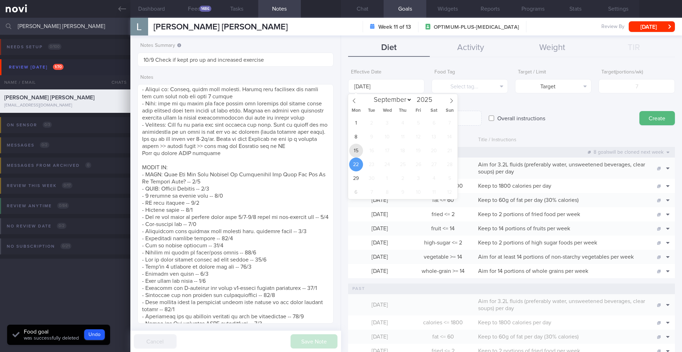
click at [359, 147] on span "15" at bounding box center [356, 151] width 14 height 14
type input "[DATE]"
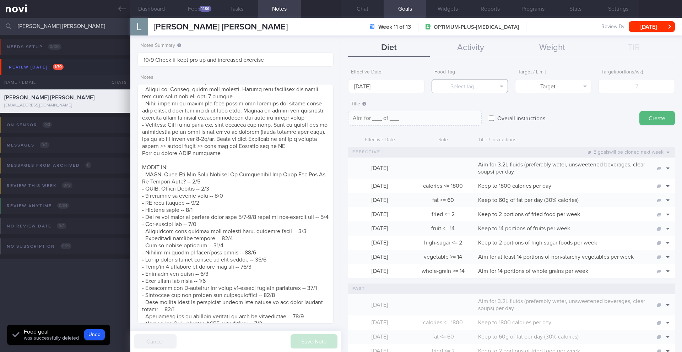
click at [462, 91] on button "Select tag..." at bounding box center [469, 86] width 76 height 14
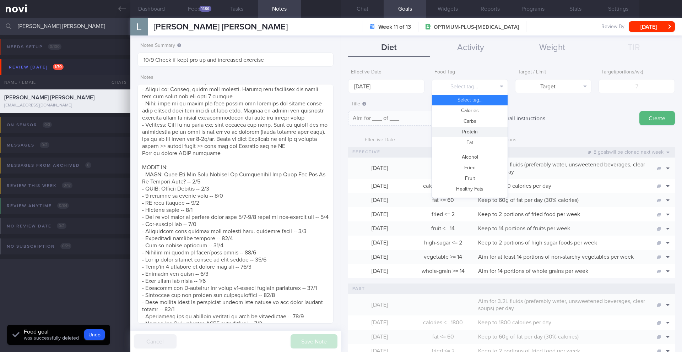
click at [468, 136] on button "Protein" at bounding box center [470, 132] width 76 height 11
type textarea "Aim for __g of protein per day"
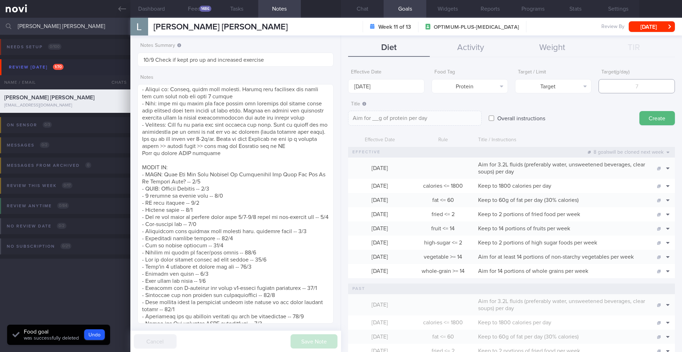
click at [635, 92] on input "number" at bounding box center [636, 86] width 76 height 14
type input "1"
type textarea "Aim for 1g of protein per day"
type input "10"
type textarea "Aim for 10g of protein per day"
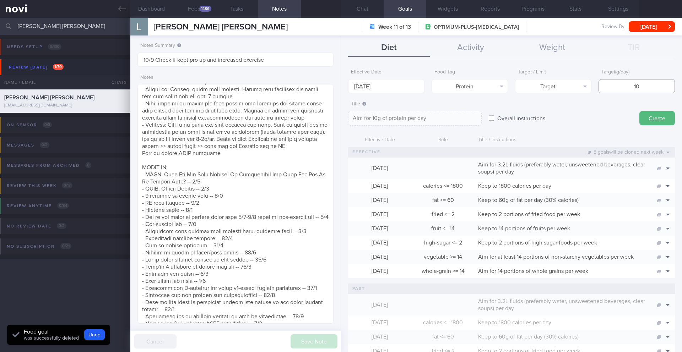
type input "100"
type textarea "Aim for 100g of protein per day"
type input "100"
click at [652, 119] on button "Create" at bounding box center [657, 118] width 36 height 14
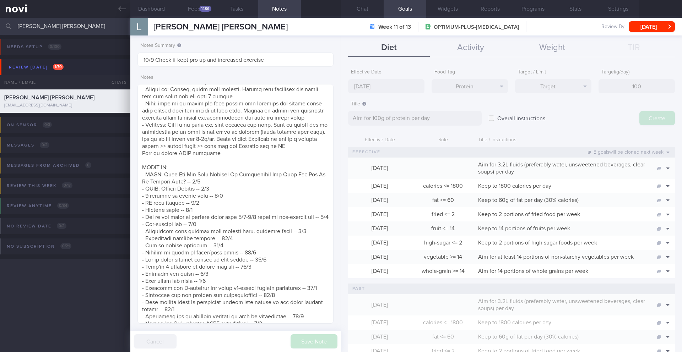
type input "[DATE]"
type textarea "Aim for ___ of ___"
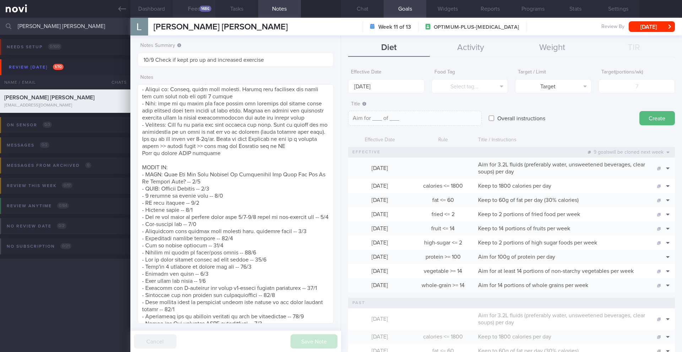
click at [190, 8] on button "Feed 1486" at bounding box center [194, 9] width 43 height 18
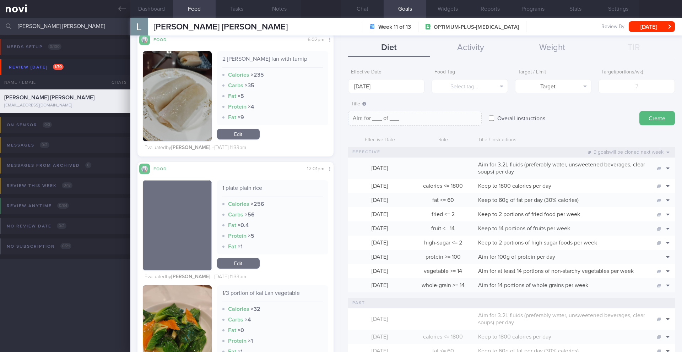
scroll to position [4036, 0]
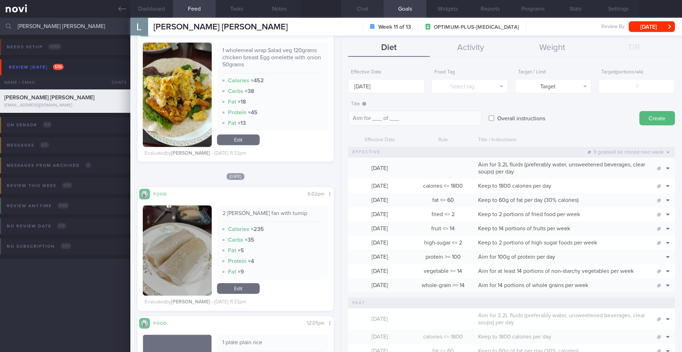
click at [362, 11] on button "Chat" at bounding box center [362, 9] width 43 height 18
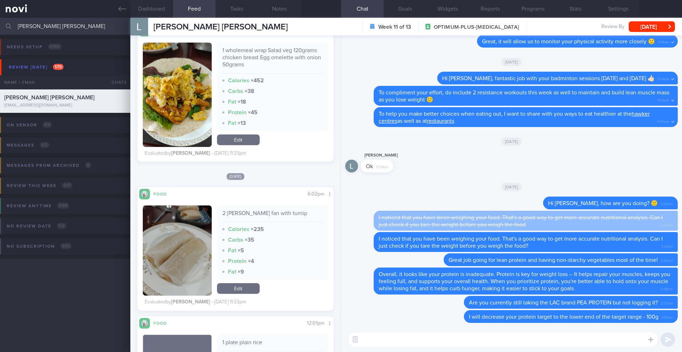
paste textarea "Here is how you can spread out your protein intake throughout the day to achiev…"
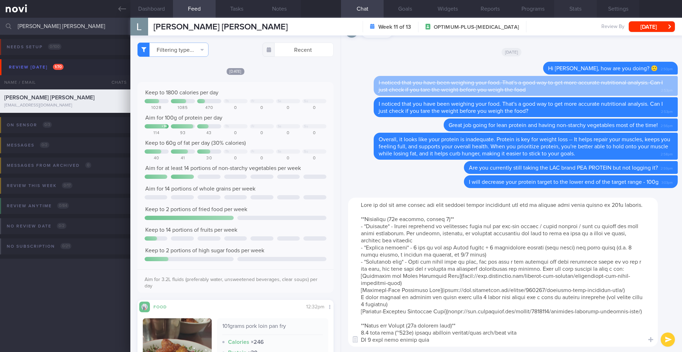
type textarea "Here is how you can spread out your protein intake throughout the day to achiev…"
click at [273, 8] on button "Notes" at bounding box center [279, 9] width 43 height 18
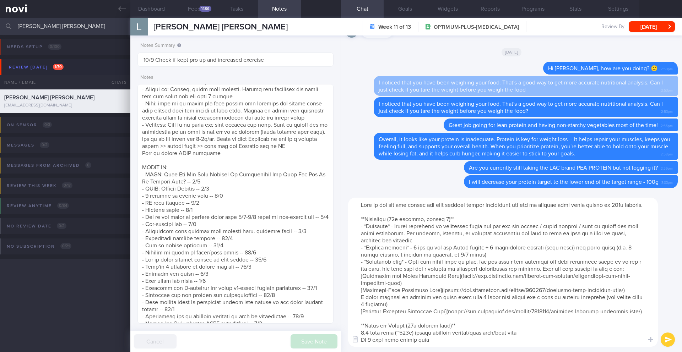
click at [666, 341] on button "submit" at bounding box center [668, 340] width 14 height 14
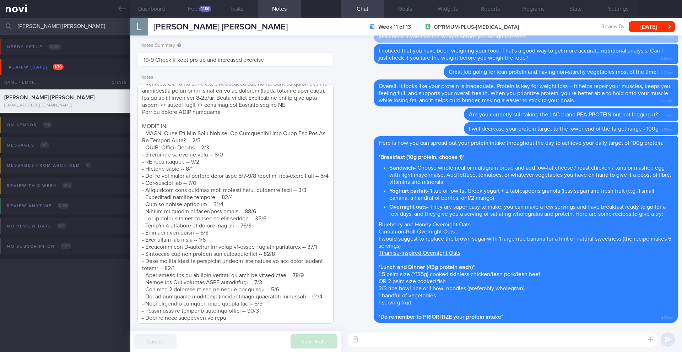
scroll to position [445, 0]
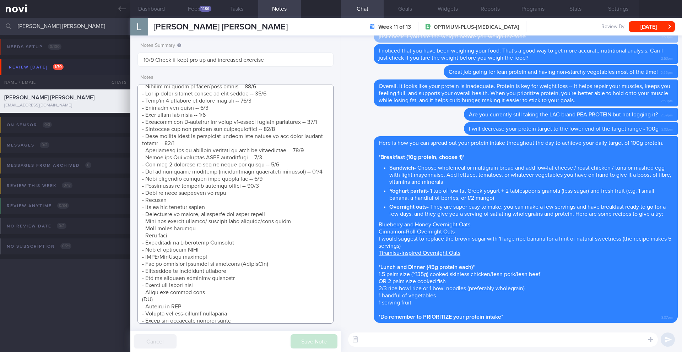
click at [172, 207] on textarea at bounding box center [235, 204] width 196 height 240
click at [225, 207] on textarea at bounding box center [235, 204] width 196 height 240
drag, startPoint x: 238, startPoint y: 207, endPoint x: 129, endPoint y: 209, distance: 109.0
click at [129, 209] on div "Patients New Users Coaches [PERSON_NAME] [PERSON_NAME] Assigned patients Assign…" at bounding box center [341, 185] width 682 height 335
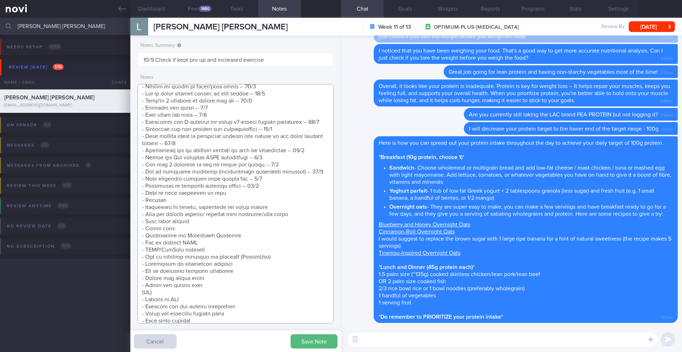
click at [274, 187] on textarea at bounding box center [235, 204] width 196 height 240
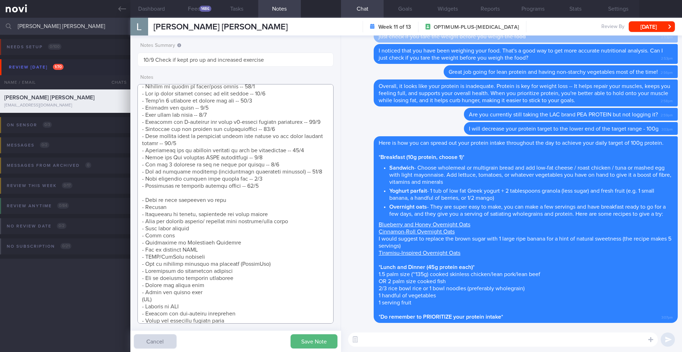
paste textarea "- How to hit 100g protein target -- 17/9"
click at [246, 209] on textarea at bounding box center [235, 204] width 196 height 240
drag, startPoint x: 239, startPoint y: 206, endPoint x: 137, endPoint y: 206, distance: 101.6
click at [137, 206] on textarea at bounding box center [235, 204] width 196 height 240
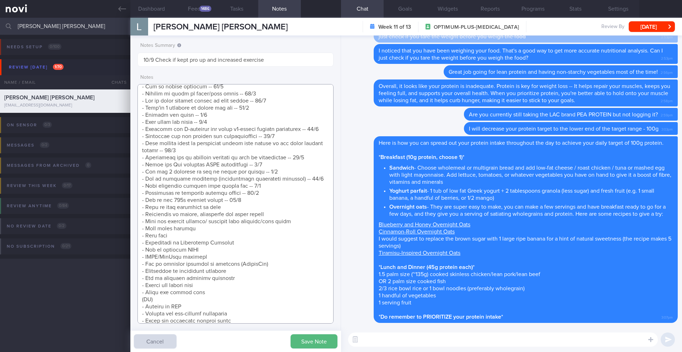
click at [250, 194] on textarea at bounding box center [235, 204] width 196 height 240
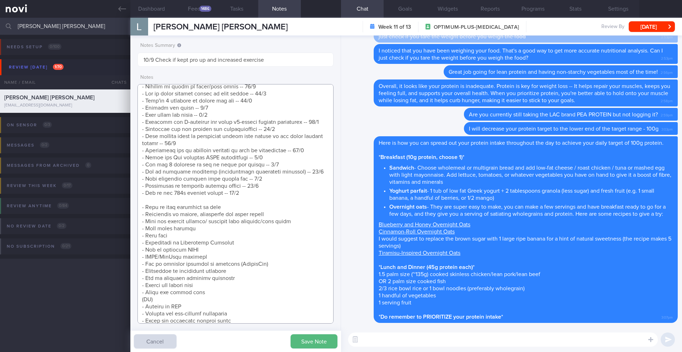
paste textarea
click at [219, 203] on textarea at bounding box center [235, 204] width 196 height 240
drag, startPoint x: 203, startPoint y: 202, endPoint x: 138, endPoint y: 202, distance: 65.0
click at [138, 202] on textarea at bounding box center [235, 204] width 196 height 240
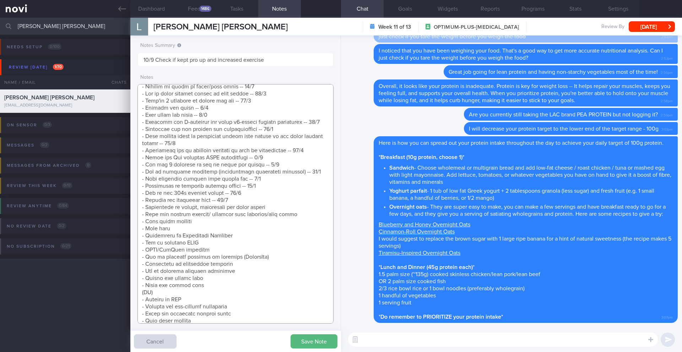
click at [234, 202] on textarea at bounding box center [235, 204] width 196 height 240
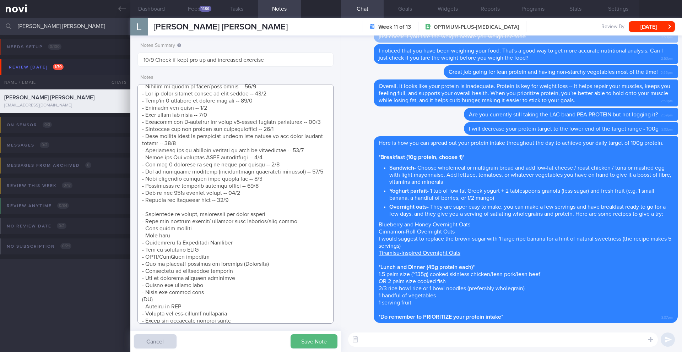
paste textarea "- Tips to cook healthier at home"
type textarea "([DATE]) Takes LAC brand PEA PROTEIN x2 scoops if he feels he needs to top up h…"
click at [316, 346] on button "Save Note" at bounding box center [313, 342] width 47 height 14
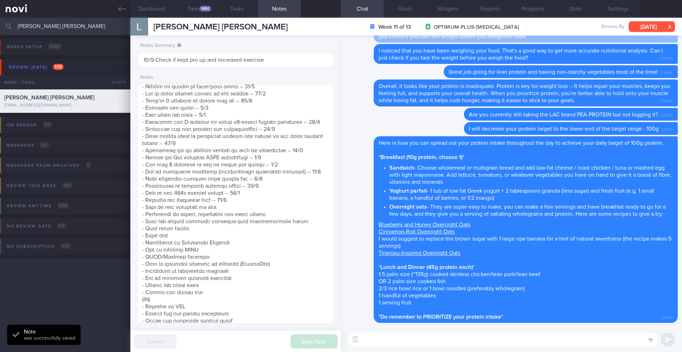
click at [661, 26] on button "[DATE]" at bounding box center [652, 26] width 46 height 11
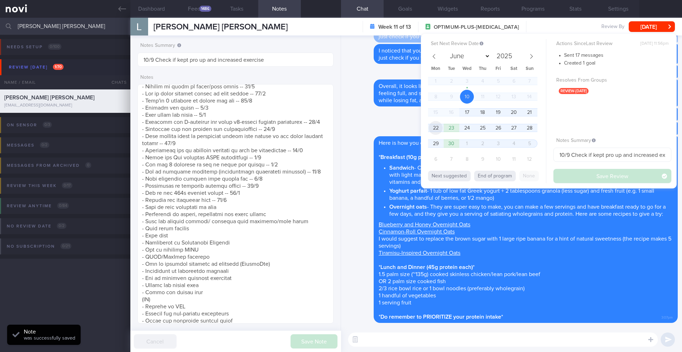
click at [436, 130] on span "22" at bounding box center [436, 128] width 14 height 14
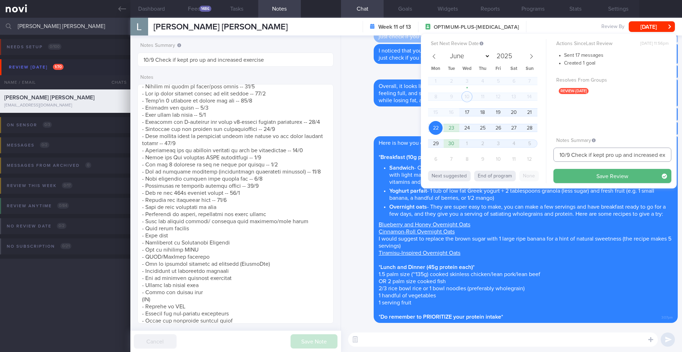
drag, startPoint x: 567, startPoint y: 156, endPoint x: 549, endPoint y: 156, distance: 17.4
click at [549, 156] on div "Set Next Review Date [DATE] June July August September October November [DATE] …" at bounding box center [549, 111] width 256 height 155
type input "22-24/9 Check if kept pro up and increased exercise"
click at [643, 178] on button "Save Review" at bounding box center [612, 176] width 118 height 14
type input "22-24/9 Check if kept pro up and increased exercise"
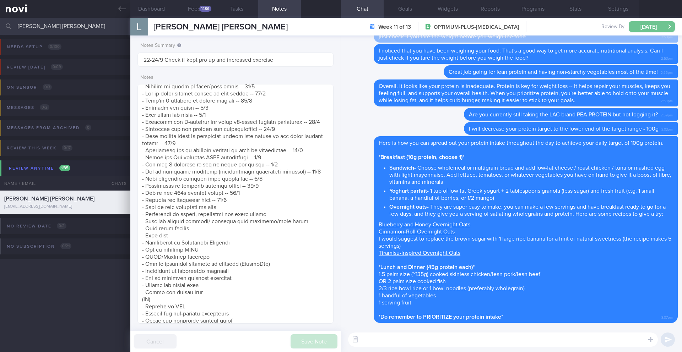
click at [649, 28] on button "[DATE]" at bounding box center [652, 26] width 46 height 11
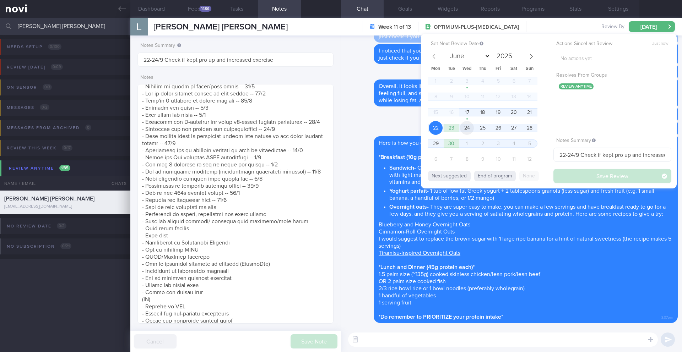
click at [469, 129] on span "24" at bounding box center [467, 128] width 14 height 14
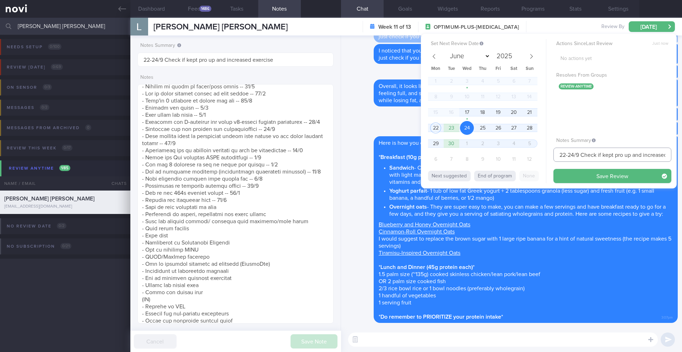
drag, startPoint x: 567, startPoint y: 156, endPoint x: 549, endPoint y: 155, distance: 18.9
click at [549, 155] on div "Set Next Review Date [DATE] June July August September October November [DATE] …" at bounding box center [549, 111] width 256 height 155
type input "24/9 Check if kept pro up and increased exercise"
click at [587, 183] on button "Save Review" at bounding box center [612, 176] width 118 height 14
type input "24/9 Check if kept pro up and increased exercise"
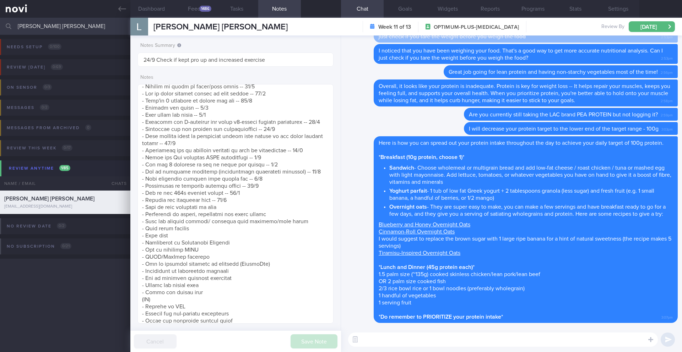
click at [69, 27] on input "[PERSON_NAME] [PERSON_NAME]" at bounding box center [341, 26] width 682 height 17
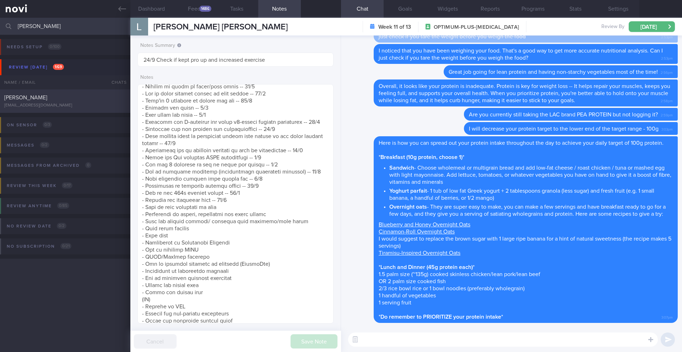
type input "[PERSON_NAME]"
click at [47, 100] on span "[PERSON_NAME]" at bounding box center [25, 98] width 43 height 6
type input "15-16/9 Check logs and coach"
type textarea "SUPPORT NEEDED: CHALLENGE: R/V with JJ: ([DATE]) Tolerated [MEDICAL_DATA] 7mg; …"
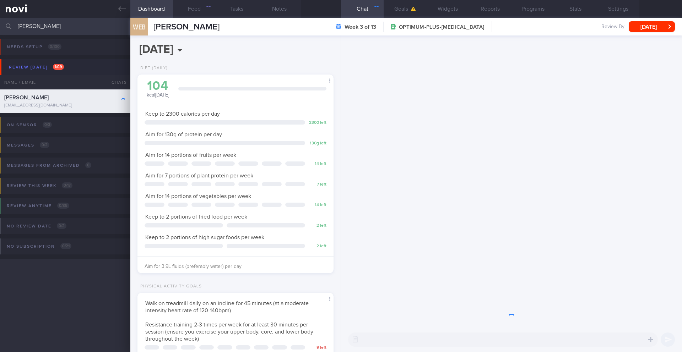
scroll to position [99, 178]
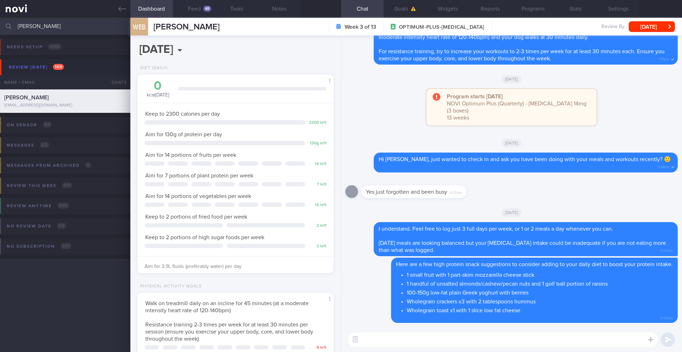
click at [424, 342] on textarea at bounding box center [503, 340] width 310 height 14
type textarea "Hi [PERSON_NAME]"
click at [213, 15] on button "Feed 48" at bounding box center [194, 9] width 43 height 18
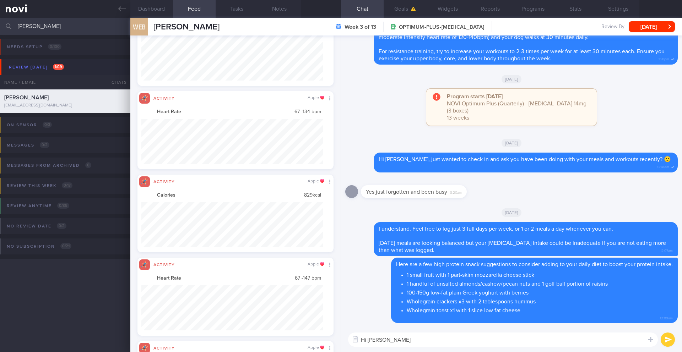
scroll to position [45, 182]
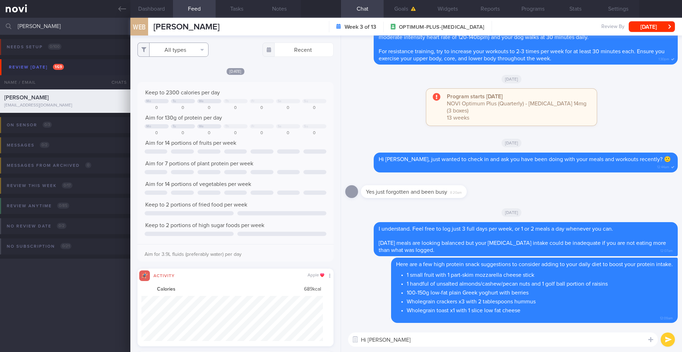
click at [181, 54] on button "All types" at bounding box center [172, 50] width 71 height 14
click at [170, 74] on button "Activity" at bounding box center [173, 74] width 70 height 11
checkbox input "false"
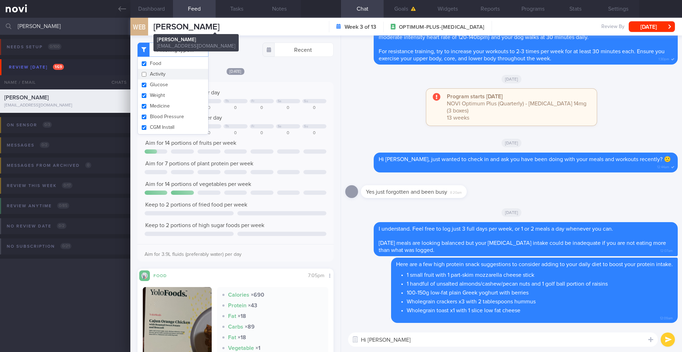
click at [219, 25] on span "[PERSON_NAME]" at bounding box center [186, 27] width 66 height 9
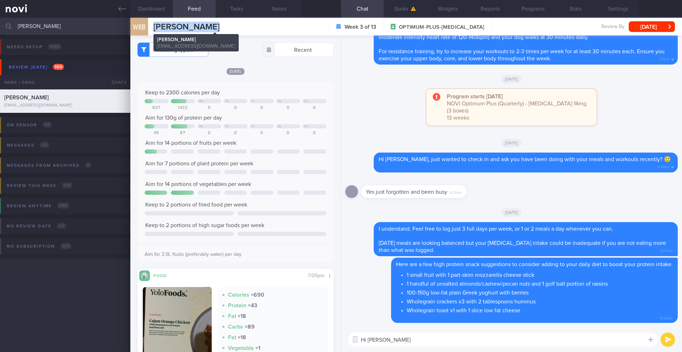
click at [219, 25] on span "[PERSON_NAME]" at bounding box center [186, 27] width 66 height 9
copy div "[PERSON_NAME] BINTORO [PERSON_NAME] BINTORO [PERSON_NAME][EMAIL_ADDRESS][DOMAIN…"
click at [407, 340] on textarea "Hi [PERSON_NAME]" at bounding box center [503, 340] width 310 height 14
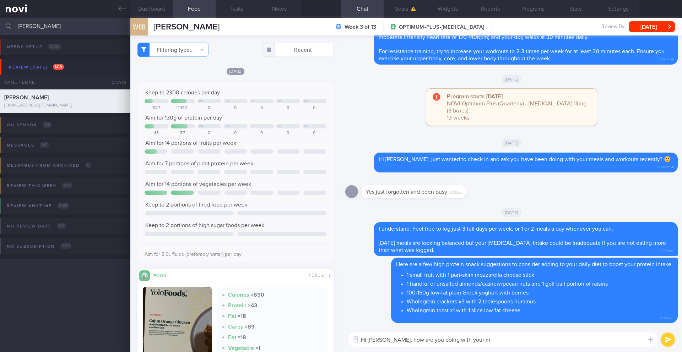
drag, startPoint x: 401, startPoint y: 341, endPoint x: 476, endPoint y: 338, distance: 75.4
click at [476, 338] on textarea "Hi [PERSON_NAME], how are you doing with your m" at bounding box center [503, 340] width 310 height 14
type textarea "Hi [PERSON_NAME], have you tried any of the high protein snacks I suggested las…"
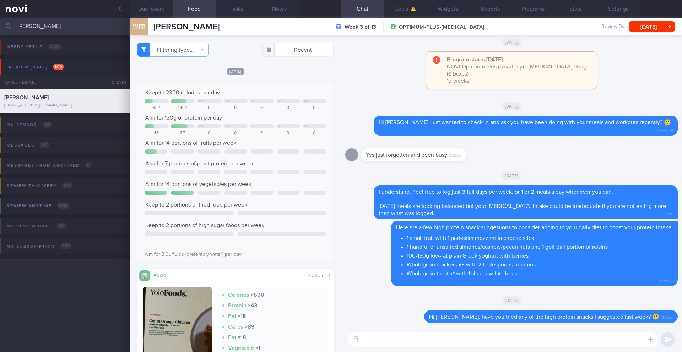
click at [462, 343] on textarea at bounding box center [503, 340] width 310 height 14
click at [398, 334] on textarea at bounding box center [503, 340] width 310 height 14
paste textarea "have you had any challenges sticking to your diet or exercise goals lately? If …"
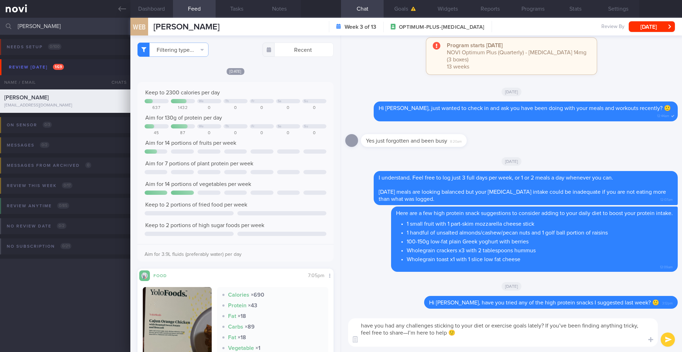
click at [364, 327] on textarea "have you had any challenges sticking to your diet or exercise goals lately? If …" at bounding box center [503, 333] width 310 height 28
click at [459, 334] on textarea "Have you had any challenges sticking to your diet or exercise goals lately? If …" at bounding box center [503, 333] width 310 height 28
type textarea "Have you had any challenges sticking to your diet or exercise goals lately? If …"
click at [665, 340] on button "submit" at bounding box center [668, 340] width 14 height 14
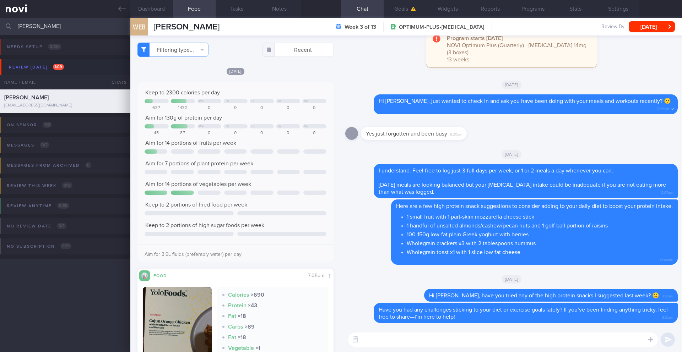
click at [656, 34] on div "WEB [PERSON_NAME] [PERSON_NAME] [PERSON_NAME][EMAIL_ADDRESS][DOMAIN_NAME] Week …" at bounding box center [405, 27] width 551 height 18
click at [655, 31] on button "[DATE]" at bounding box center [652, 26] width 46 height 11
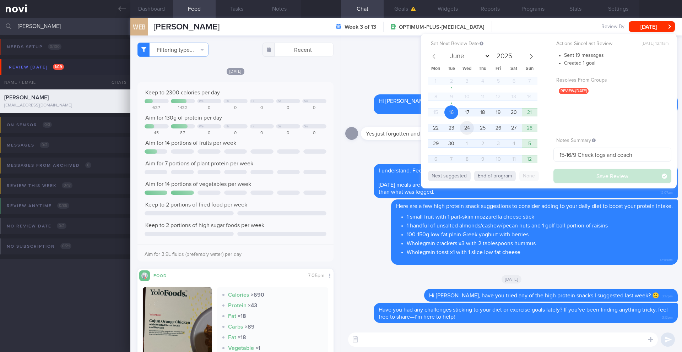
click at [466, 130] on span "24" at bounding box center [467, 128] width 14 height 14
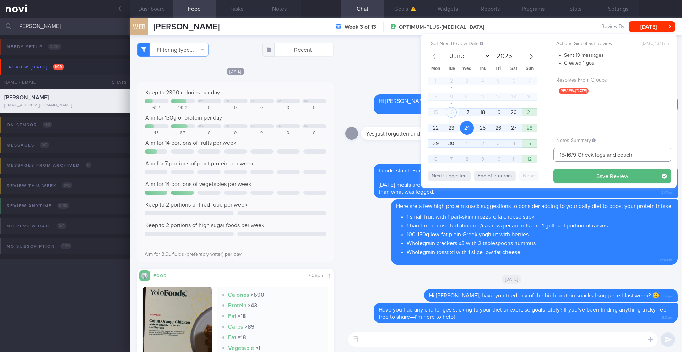
drag, startPoint x: 571, startPoint y: 157, endPoint x: 546, endPoint y: 157, distance: 25.2
click at [546, 157] on div "Set Next Review Date [DATE] June July August September October November [DATE] …" at bounding box center [549, 111] width 256 height 155
type input "24/9 Check logs and coach"
click at [579, 179] on button "Save Review" at bounding box center [612, 176] width 118 height 14
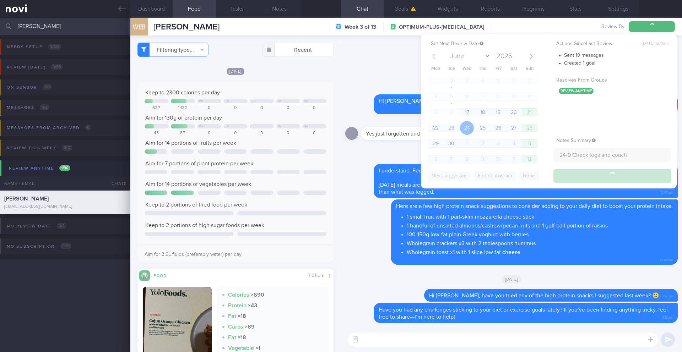
type input "24/9 Check logs and coach"
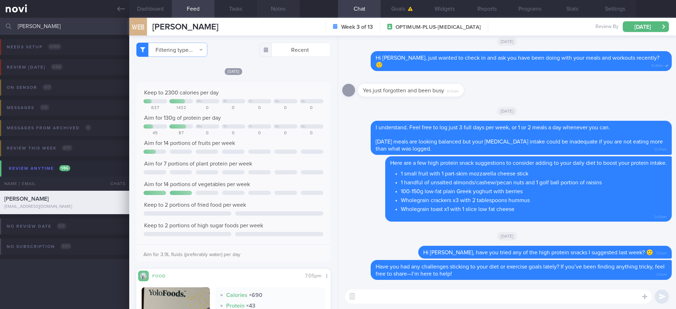
scroll to position [355009, 354931]
click at [53, 28] on input "[PERSON_NAME]" at bounding box center [338, 26] width 676 height 17
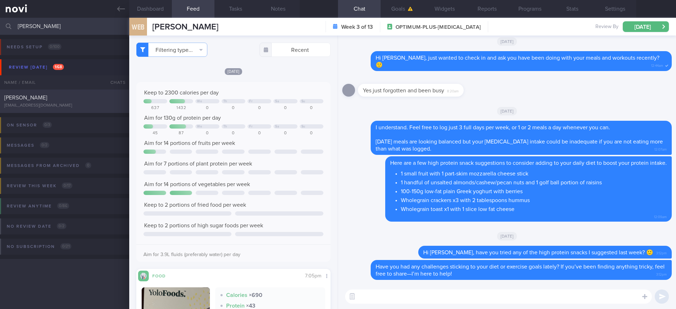
type input "[PERSON_NAME]"
click at [81, 101] on div "[PERSON_NAME] [EMAIL_ADDRESS][DOMAIN_NAME]" at bounding box center [64, 101] width 129 height 14
type input "3-4/9 Check [PERSON_NAME]'s r/v notes"
type textarea "LORE: - Ip dolo 78si ametco 3 adipis Eli’s doeiu te incidid utla et dol m ali. …"
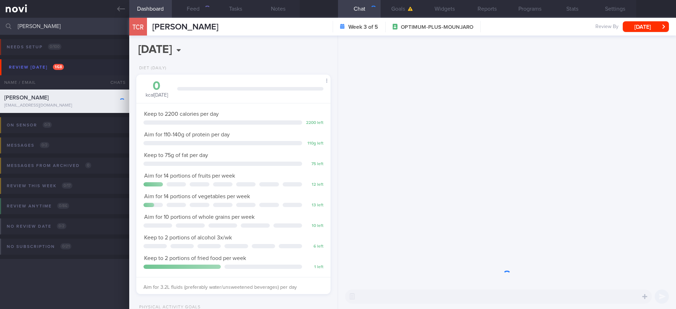
scroll to position [98, 176]
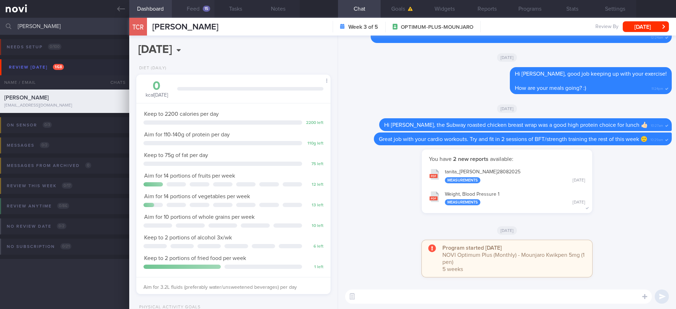
click at [188, 6] on button "Feed 15" at bounding box center [193, 9] width 43 height 18
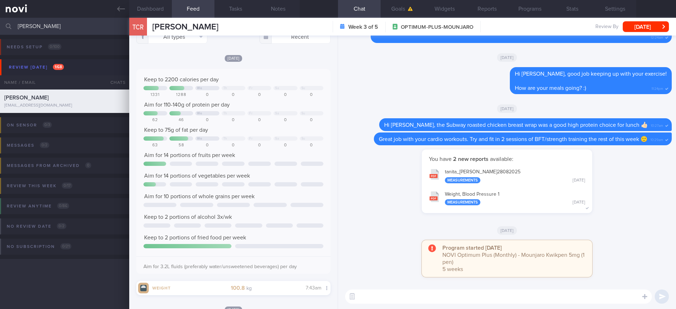
scroll to position [150, 0]
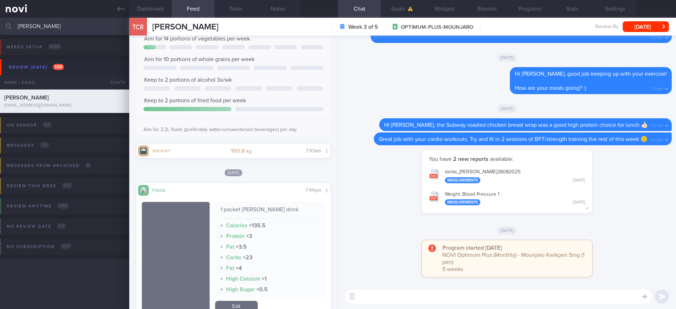
click at [154, 10] on button "Dashboard" at bounding box center [150, 9] width 43 height 18
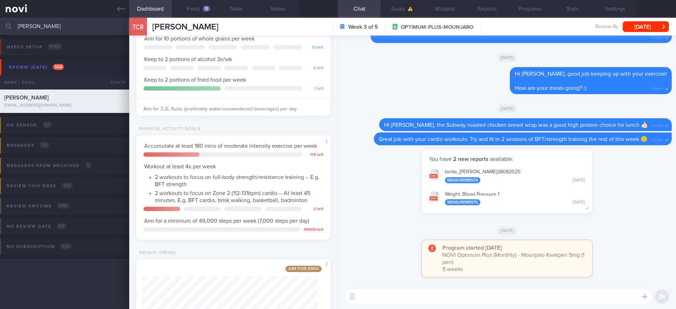
scroll to position [256, 0]
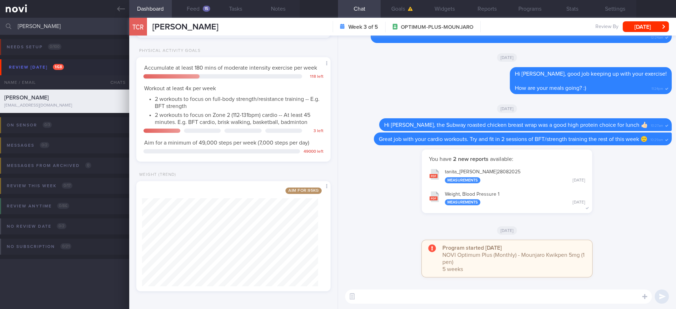
click at [384, 292] on textarea at bounding box center [498, 296] width 307 height 14
click at [277, 12] on button "Notes" at bounding box center [278, 9] width 43 height 18
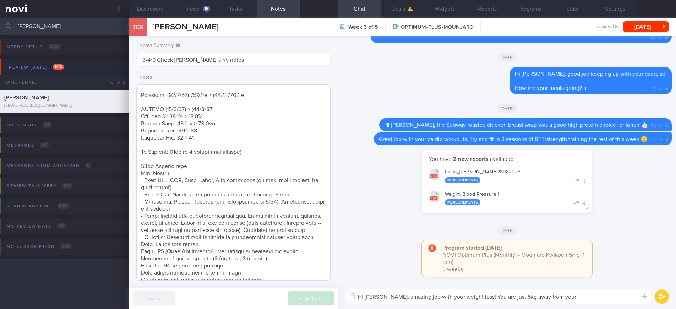
scroll to position [129, 0]
click at [585, 301] on textarea "Hi [PERSON_NAME], amazing job with your weight loss! You are just 5kg away from…" at bounding box center [498, 296] width 307 height 14
click at [439, 299] on textarea "Hi [PERSON_NAME], amazing job with your weight loss! You are just 5kg away from…" at bounding box center [498, 296] width 307 height 14
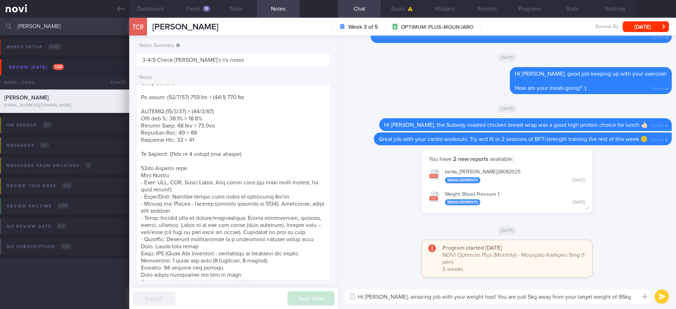
paste textarea "ey [PERSON_NAME], you're so close to your goal! You've made amazing progress an…"
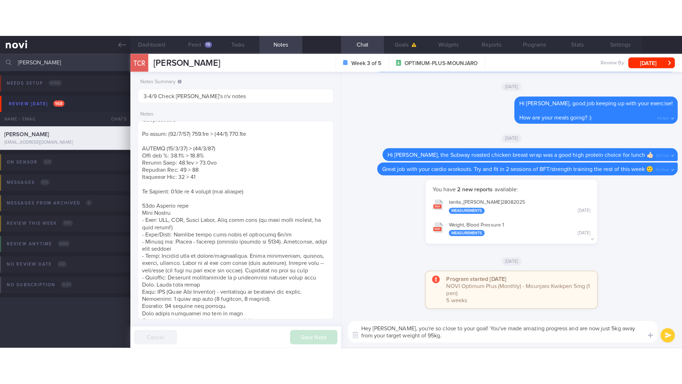
scroll to position [0, 0]
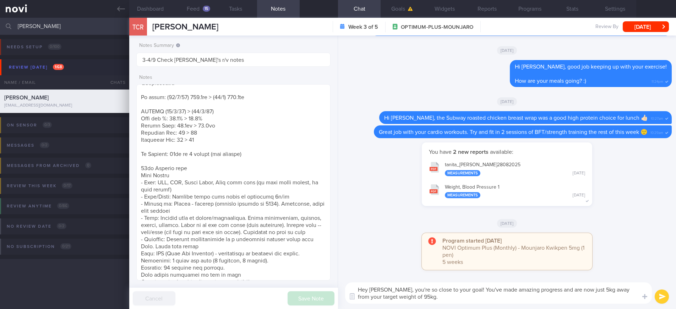
type textarea "Hey [PERSON_NAME], you're so close to your goal! You've made amazing progress a…"
click at [662, 301] on button "submit" at bounding box center [662, 296] width 14 height 14
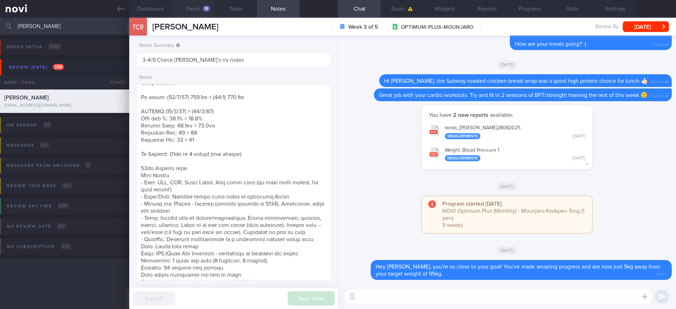
click at [195, 11] on button "Feed 15" at bounding box center [193, 9] width 43 height 18
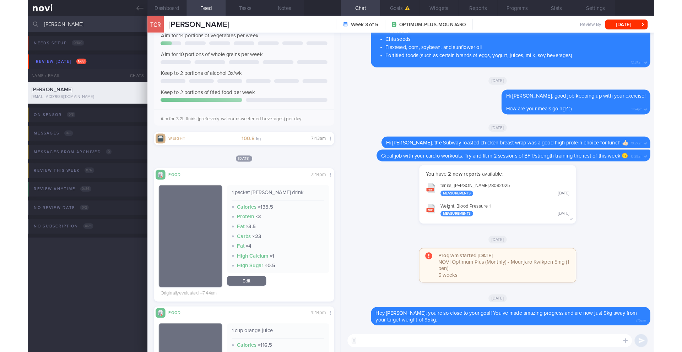
scroll to position [99, 178]
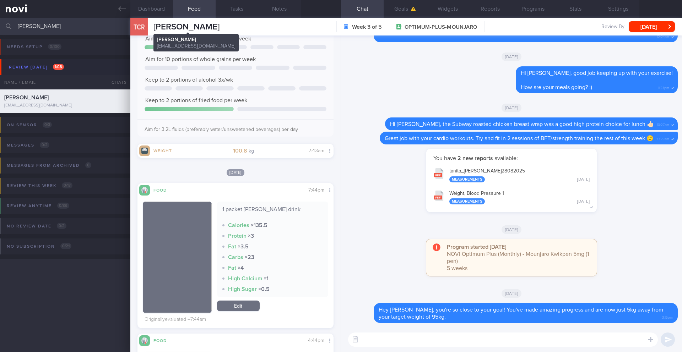
drag, startPoint x: 196, startPoint y: 27, endPoint x: 148, endPoint y: 25, distance: 47.6
click at [148, 25] on div "TCR [PERSON_NAME] [PERSON_NAME] [PERSON_NAME] [EMAIL_ADDRESS][DOMAIN_NAME] Week…" at bounding box center [405, 27] width 551 height 18
copy div "[PERSON_NAME]"
click at [287, 10] on button "Notes" at bounding box center [279, 9] width 43 height 18
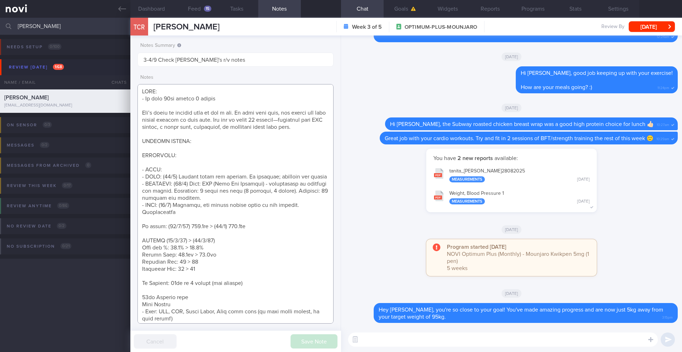
click at [254, 169] on textarea at bounding box center [235, 204] width 196 height 240
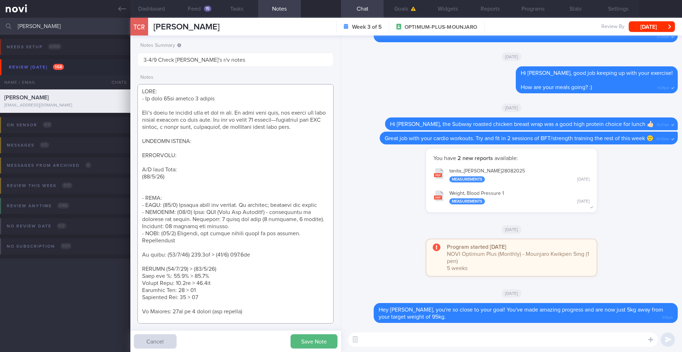
paste textarea "Side effects Min [MEDICAL_DATA] Constipation - resolved Appetite Portion sizes …"
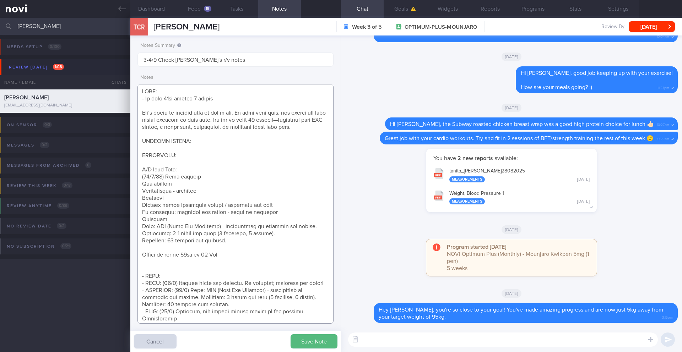
click at [199, 185] on textarea at bounding box center [235, 204] width 196 height 240
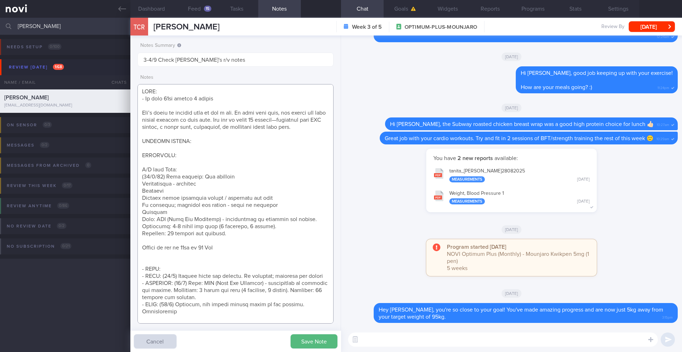
click at [249, 184] on textarea at bounding box center [235, 204] width 196 height 240
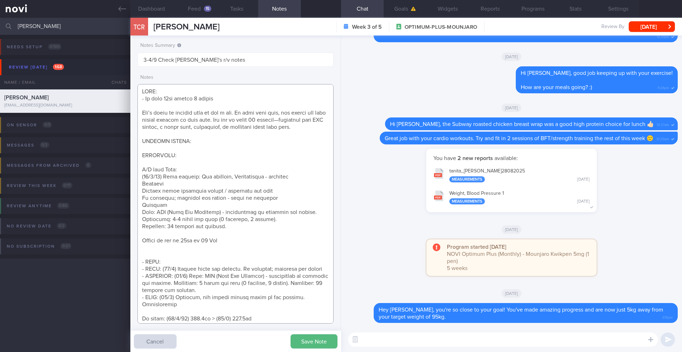
drag, startPoint x: 170, startPoint y: 191, endPoint x: 132, endPoint y: 191, distance: 38.4
click at [132, 191] on div "Notes Summary Summary will be shown in the main patients table 3-4/9 Check [PER…" at bounding box center [235, 194] width 211 height 317
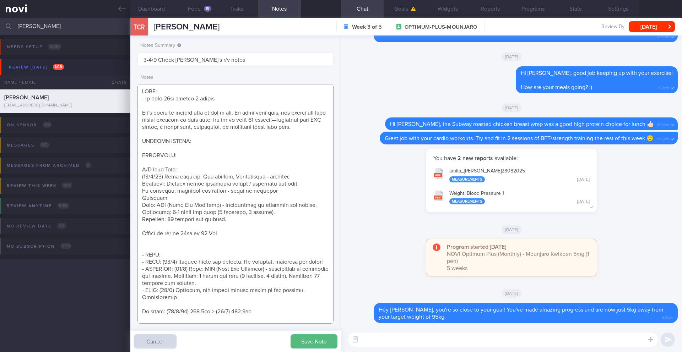
drag, startPoint x: 168, startPoint y: 206, endPoint x: 135, endPoint y: 206, distance: 32.3
click at [135, 206] on div "Notes Summary Summary will be shown in the main patients table 3-4/9 Check [PER…" at bounding box center [235, 194] width 211 height 317
drag, startPoint x: 156, startPoint y: 213, endPoint x: 131, endPoint y: 212, distance: 25.6
click at [131, 212] on div "Notes Summary Summary will be shown in the main patients table 3-4/9 Check [PER…" at bounding box center [235, 194] width 211 height 317
click at [151, 230] on textarea at bounding box center [235, 204] width 196 height 240
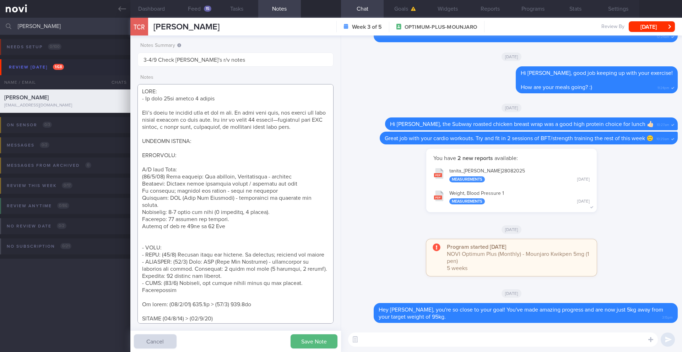
click at [186, 233] on textarea at bounding box center [235, 204] width 196 height 240
paste textarea "Mounjaro 5mg - KIV increase to improve effect"
click at [160, 236] on textarea at bounding box center [235, 204] width 196 height 240
type textarea "LORE: - Ip dolo 69si ametco 7 adipis Eli’s doeiu te incidid utla et dol m ali. …"
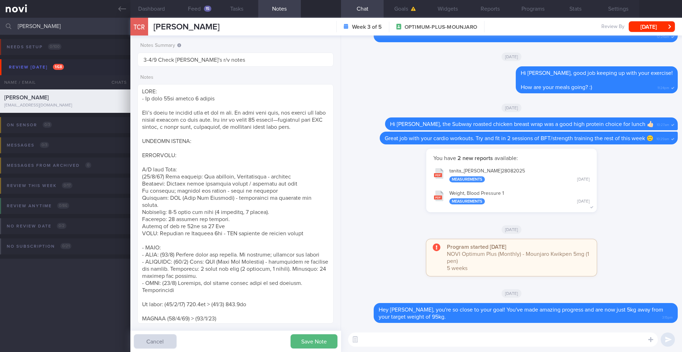
select select "8"
